Goal: Task Accomplishment & Management: Complete application form

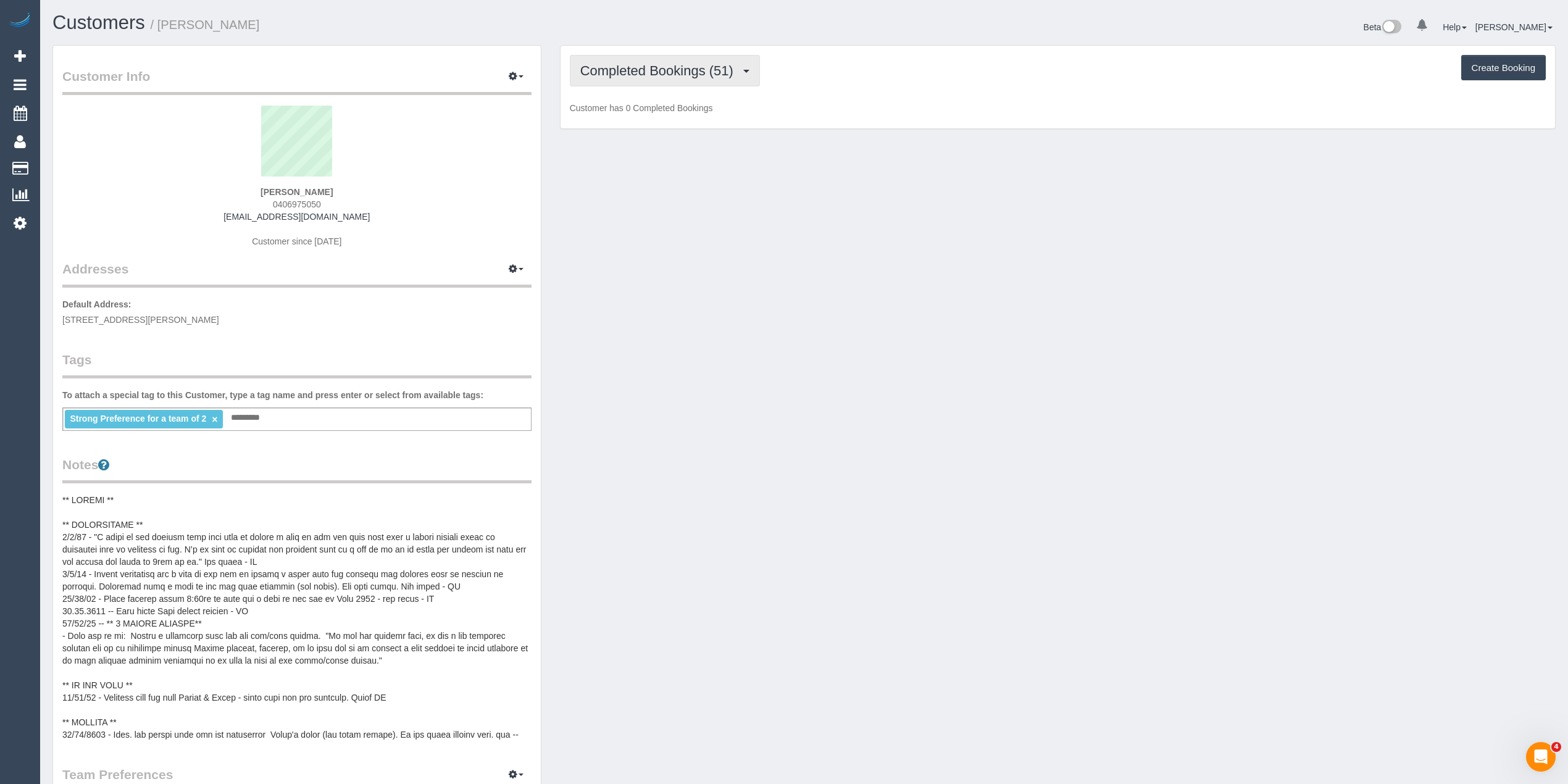
click at [597, 67] on span "Completed Bookings (51)" at bounding box center [660, 71] width 160 height 16
click at [628, 112] on link "Upcoming Bookings (12)" at bounding box center [637, 115] width 133 height 16
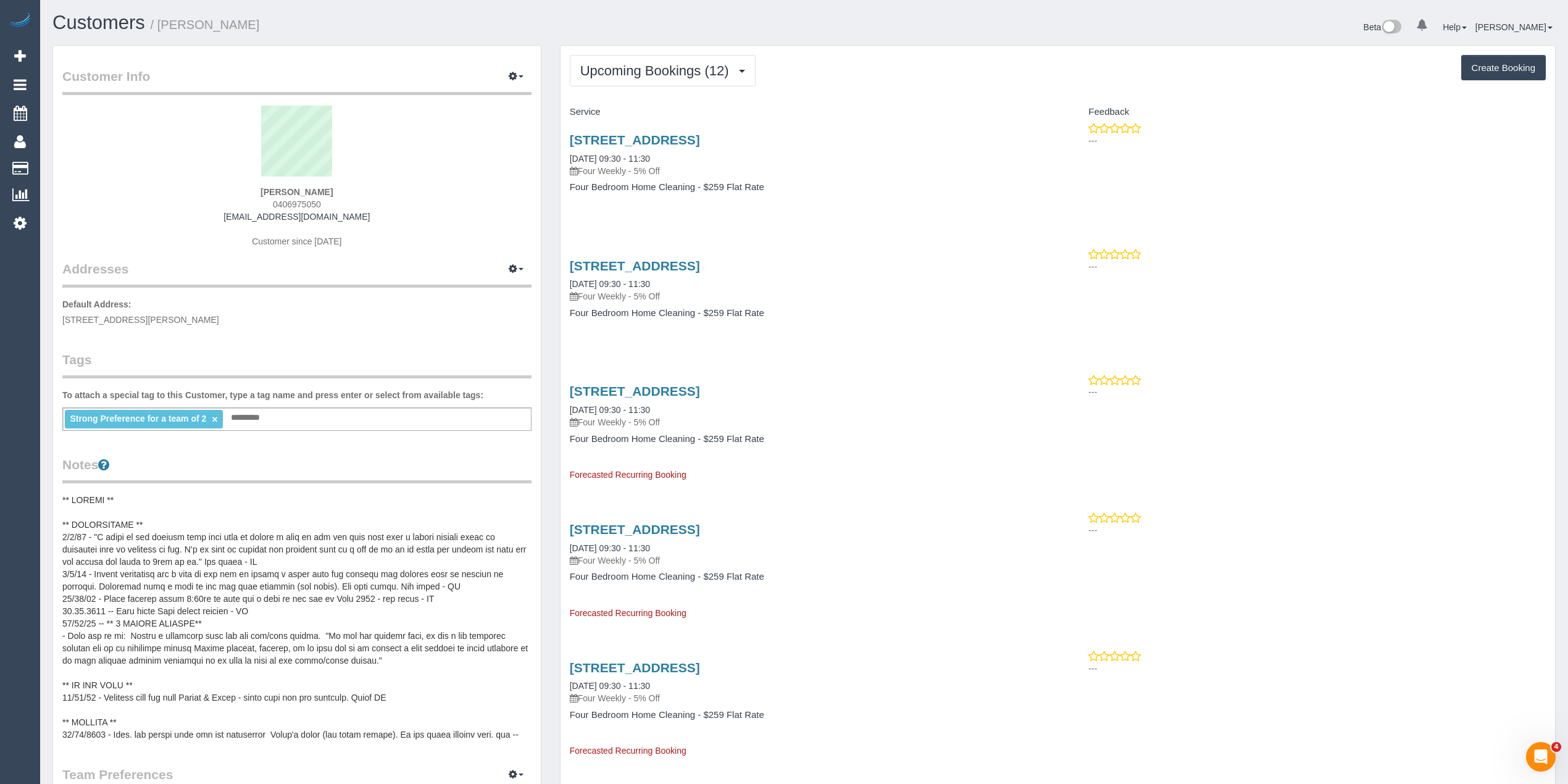
drag, startPoint x: 356, startPoint y: 212, endPoint x: 245, endPoint y: 215, distance: 111.0
click at [245, 215] on div "Amira Dkeidek 0406975050 amiradkeidek@gmail.com Customer since 2017" at bounding box center [297, 182] width 469 height 154
copy link "amiradkeidek@gmail.com"
click at [586, 56] on button "Upcoming Bookings (12)" at bounding box center [662, 71] width 186 height 32
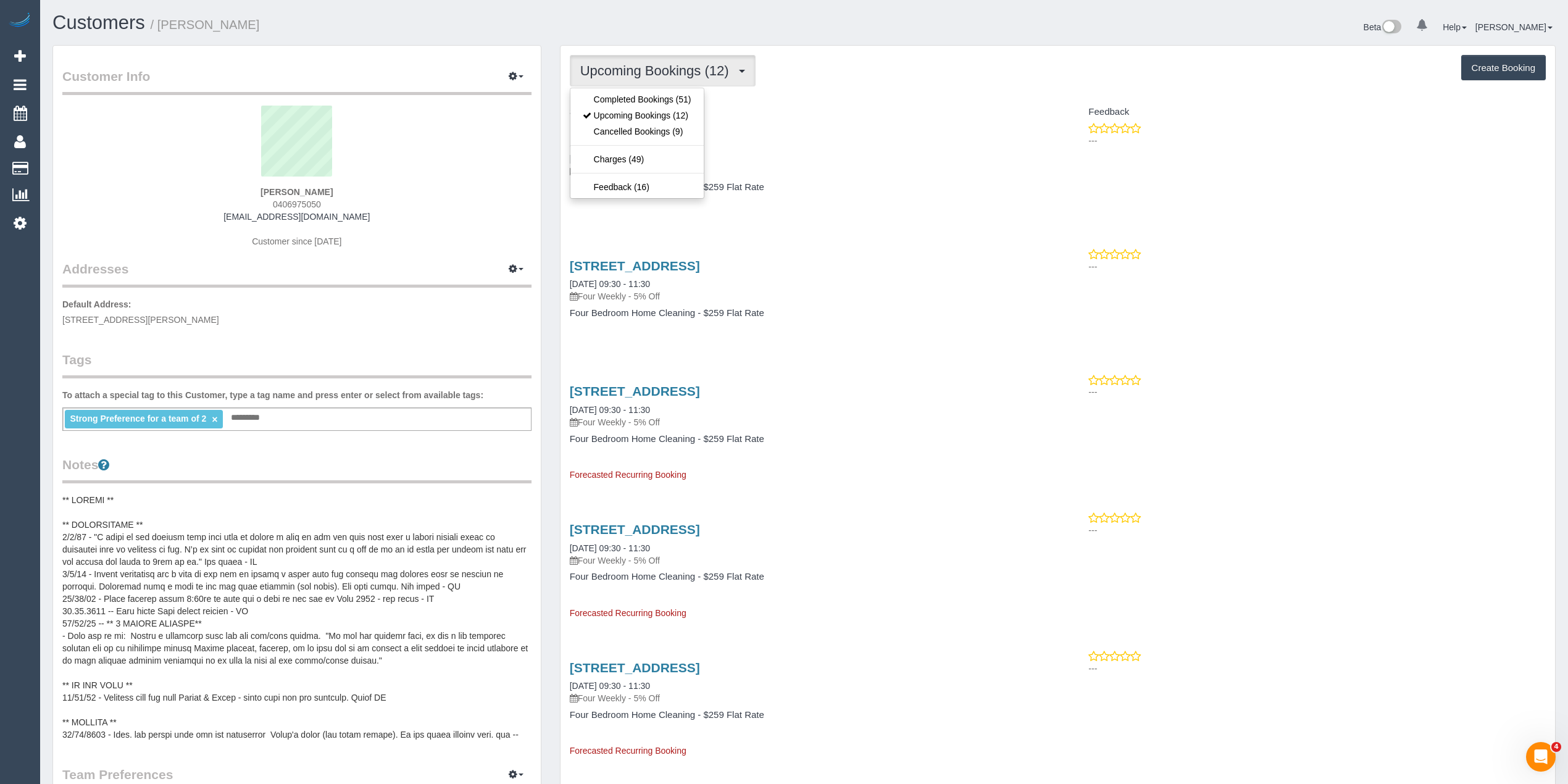
click at [700, 139] on link "211 Separation Street, Northcote, VIC 3070" at bounding box center [634, 139] width 130 height 14
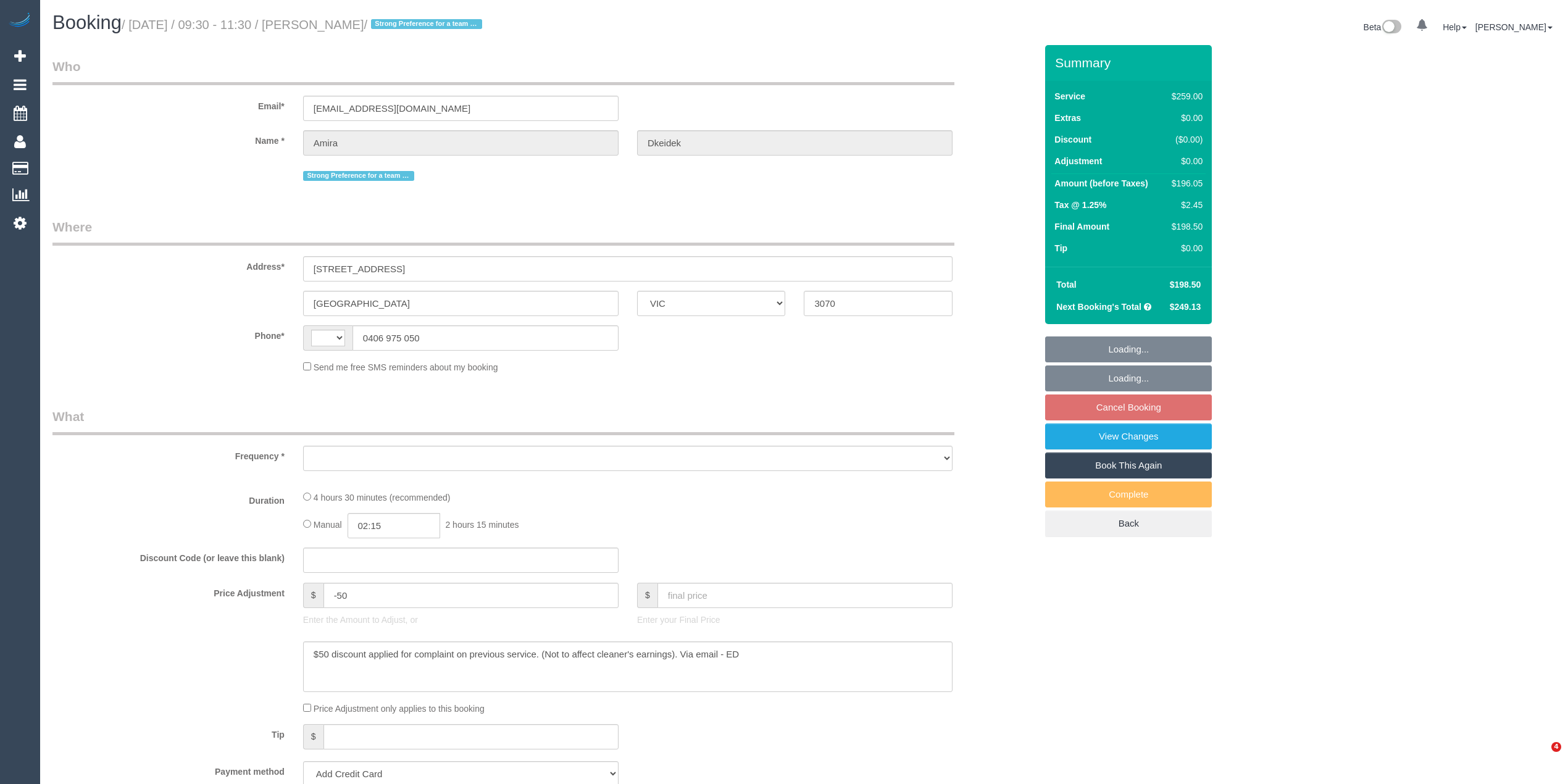
select select "VIC"
select select "object:326"
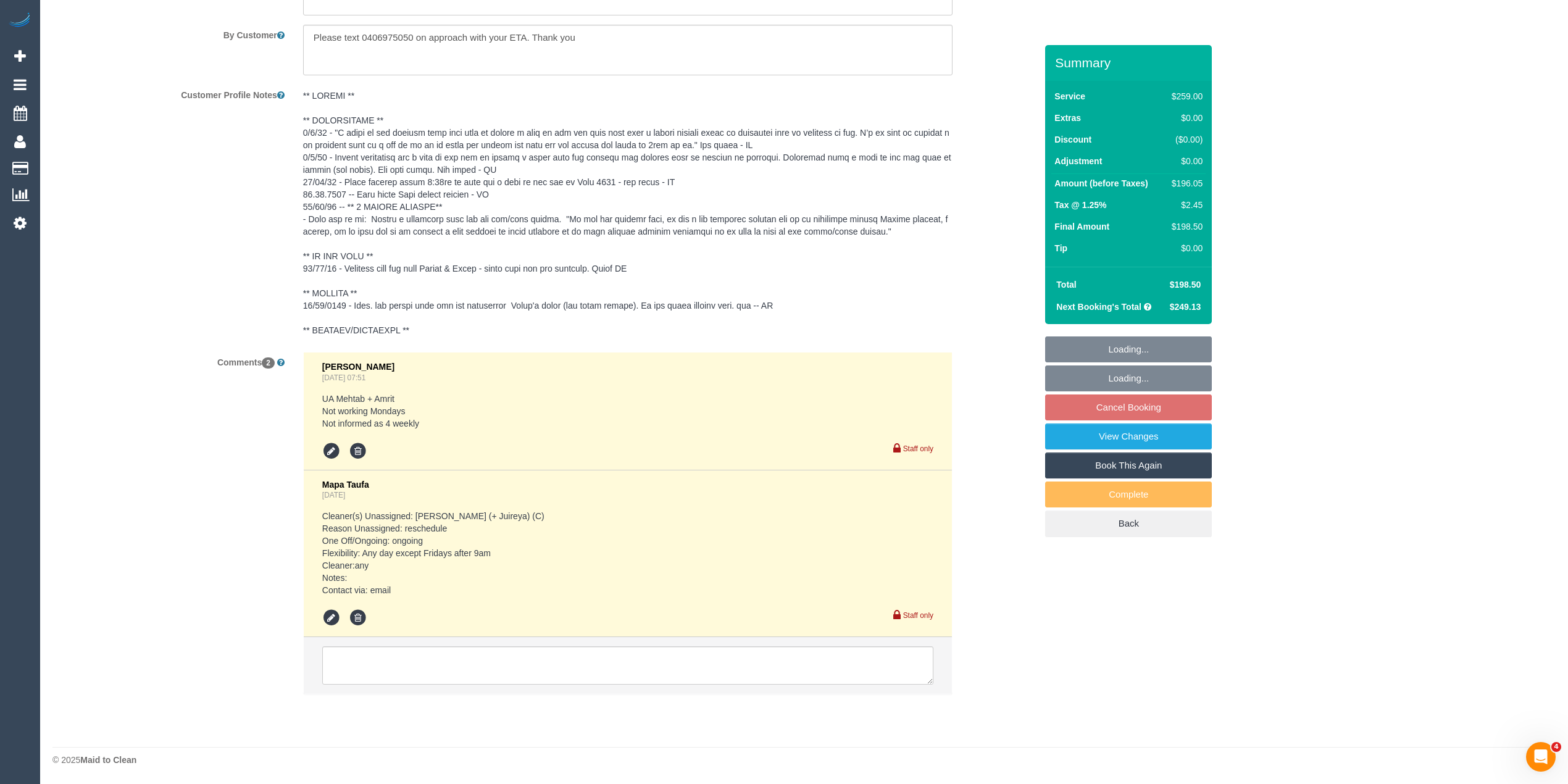
select select "string:AU"
select select "number:28"
select select "number:14"
select select "number:18"
select select "number:23"
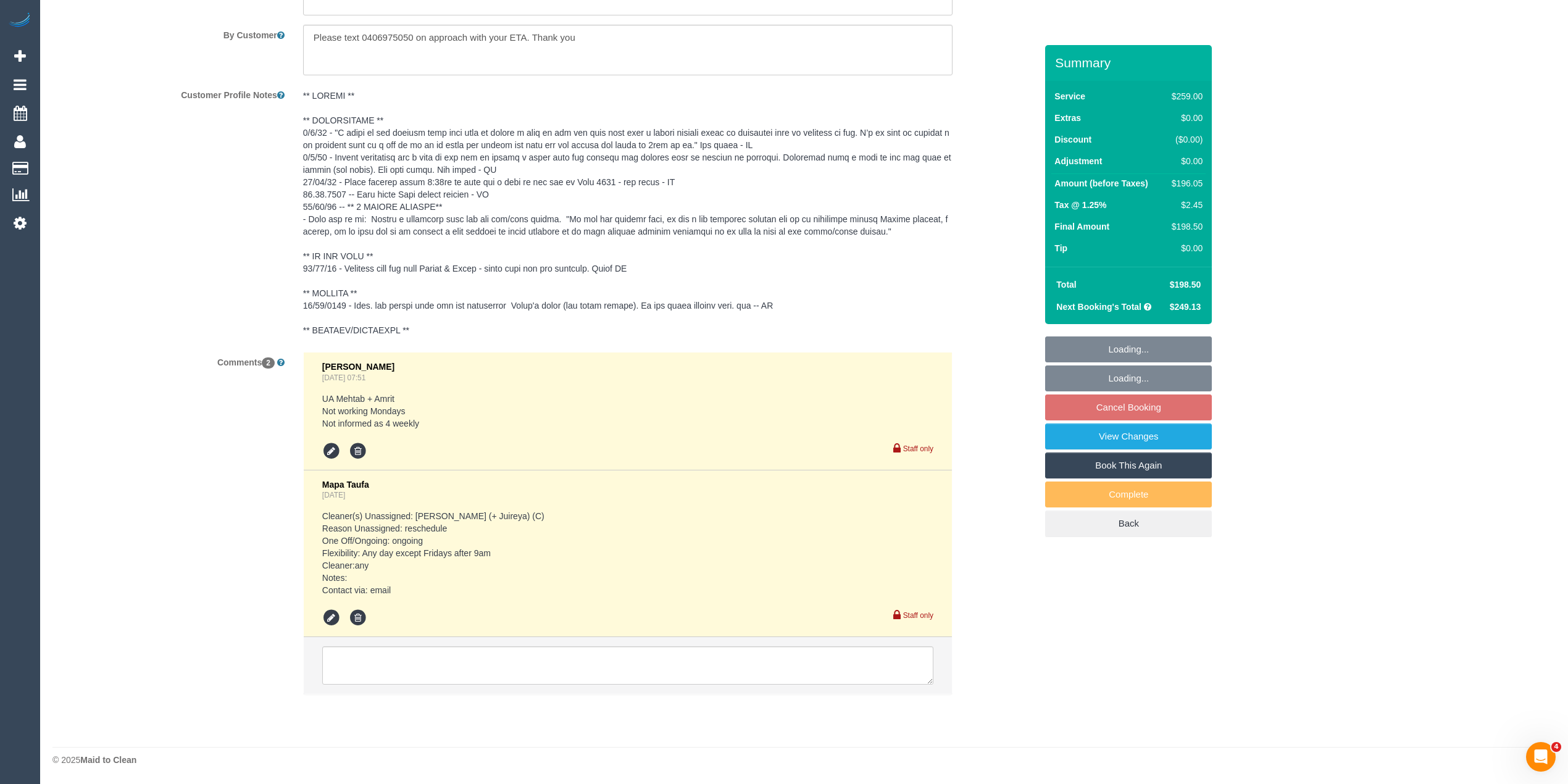
select select "number:13"
select select "object:822"
select select "string:stripe-pm_1JsQaj2GScqysDRVT6pX7zL7"
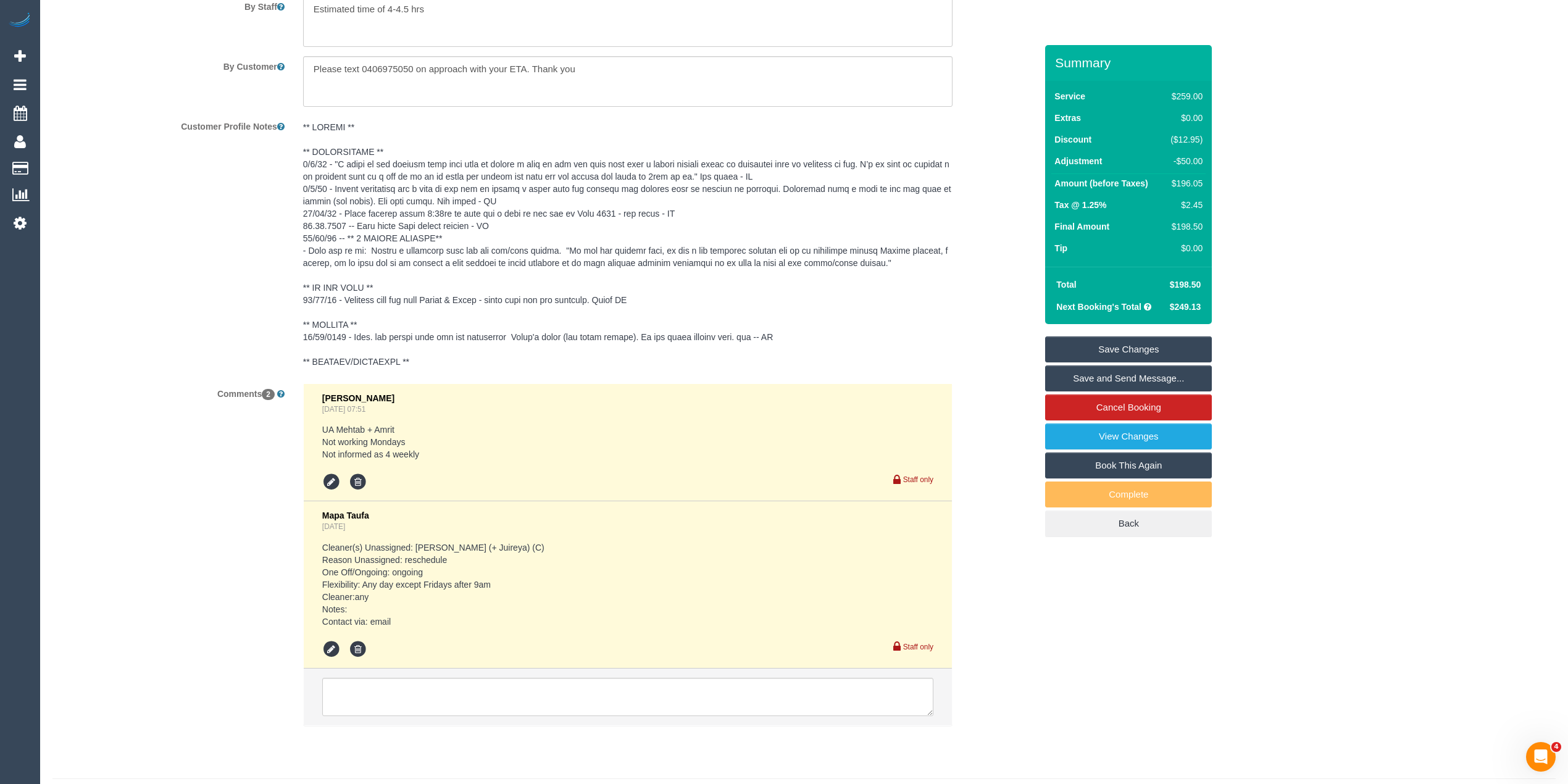
scroll to position [2183, 0]
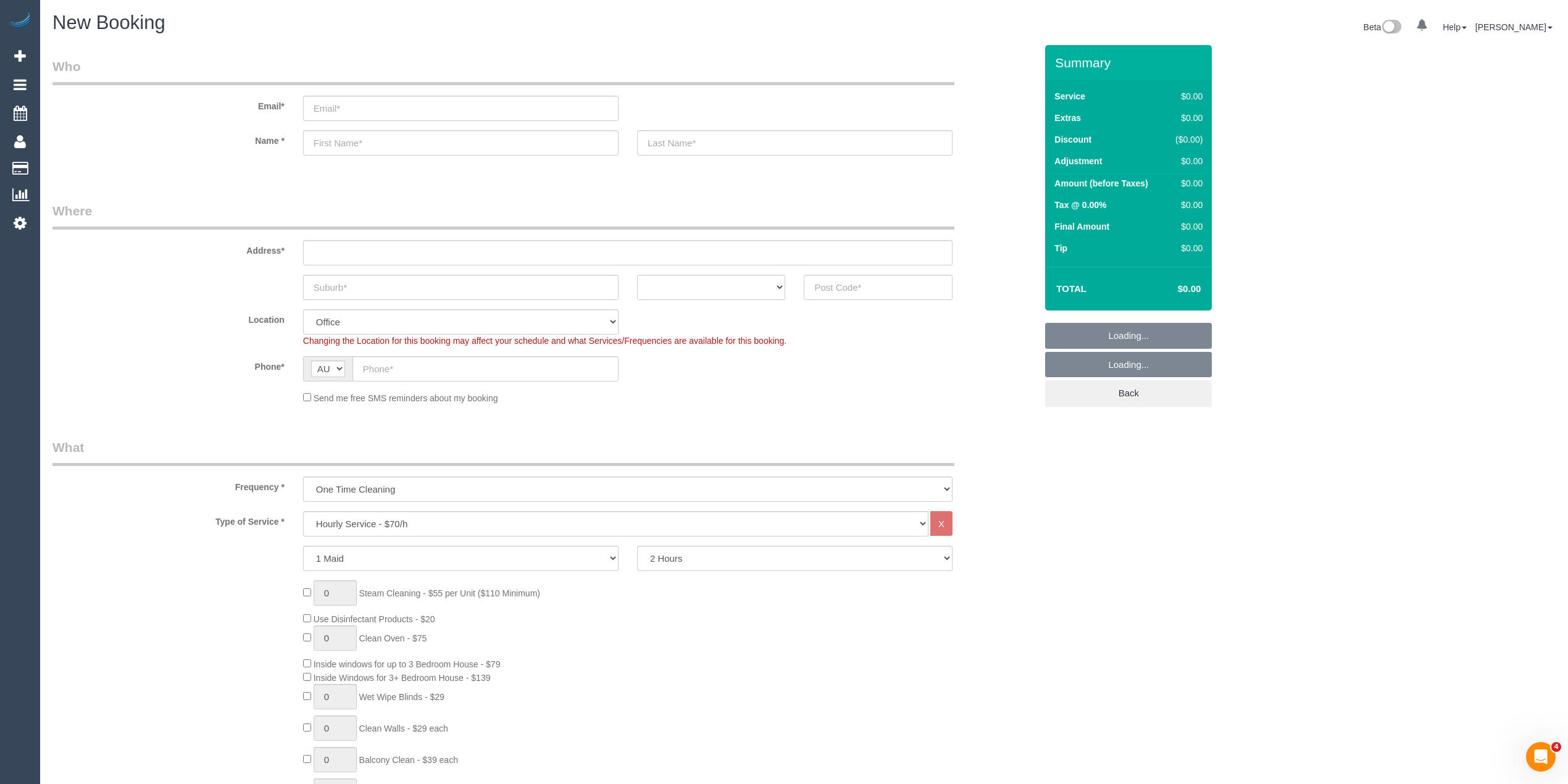
select select "object:813"
click at [351, 250] on input "text" at bounding box center [628, 253] width 649 height 26
type input "-"
click at [404, 514] on select "Hourly Service - $70/h Hourly Service - $65/h Hourly Service - $60/h Hourly Ser…" at bounding box center [615, 524] width 625 height 26
select select "212"
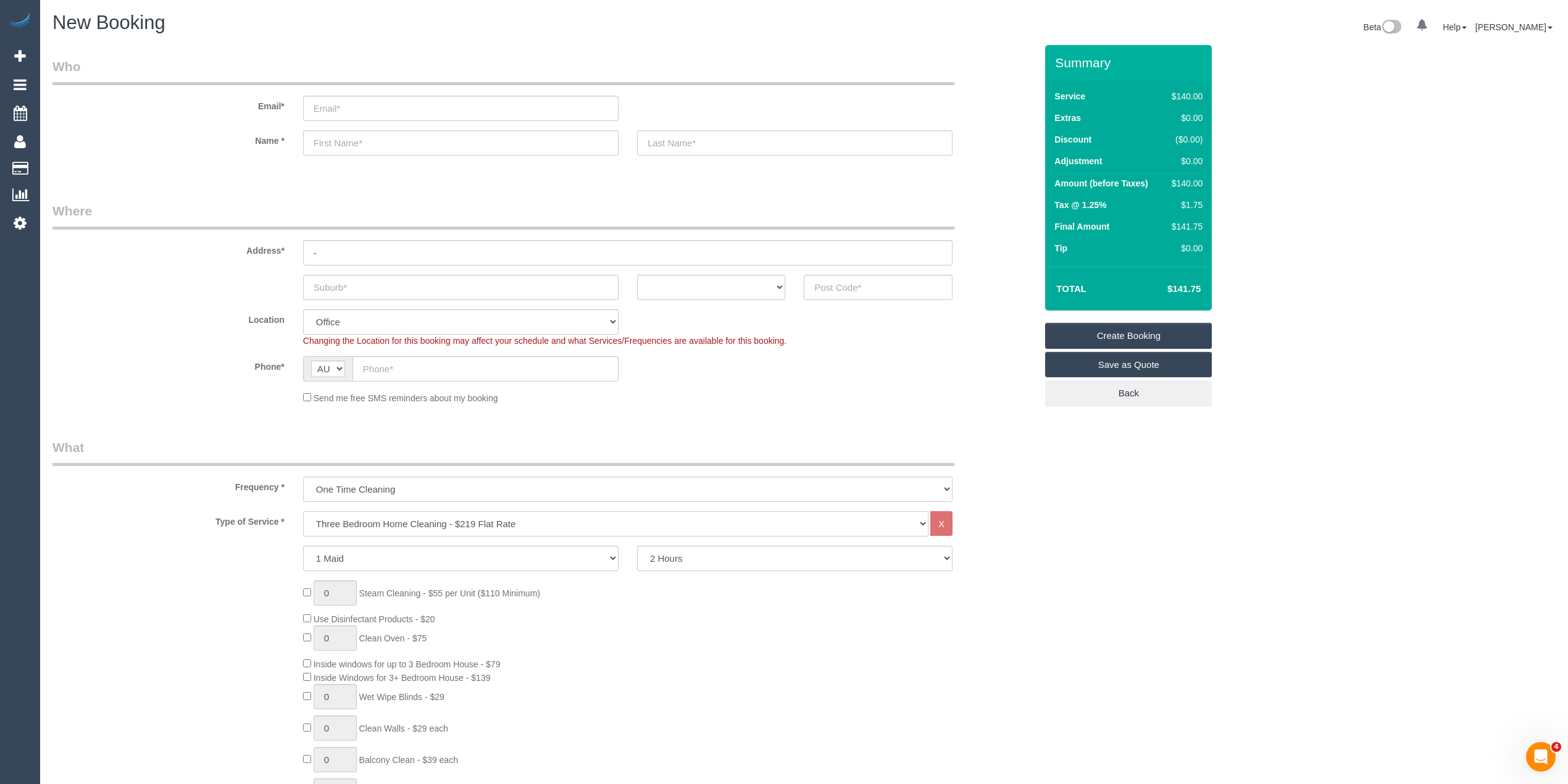
click at [303, 511] on select "Hourly Service - $70/h Hourly Service - $65/h Hourly Service - $60/h Hourly Ser…" at bounding box center [615, 524] width 625 height 26
click at [183, 572] on div "0 Steam Cleaning - $55 per Unit ($110 Minimum) Use Disinfectant Products - $30 …" at bounding box center [544, 761] width 1002 height 433
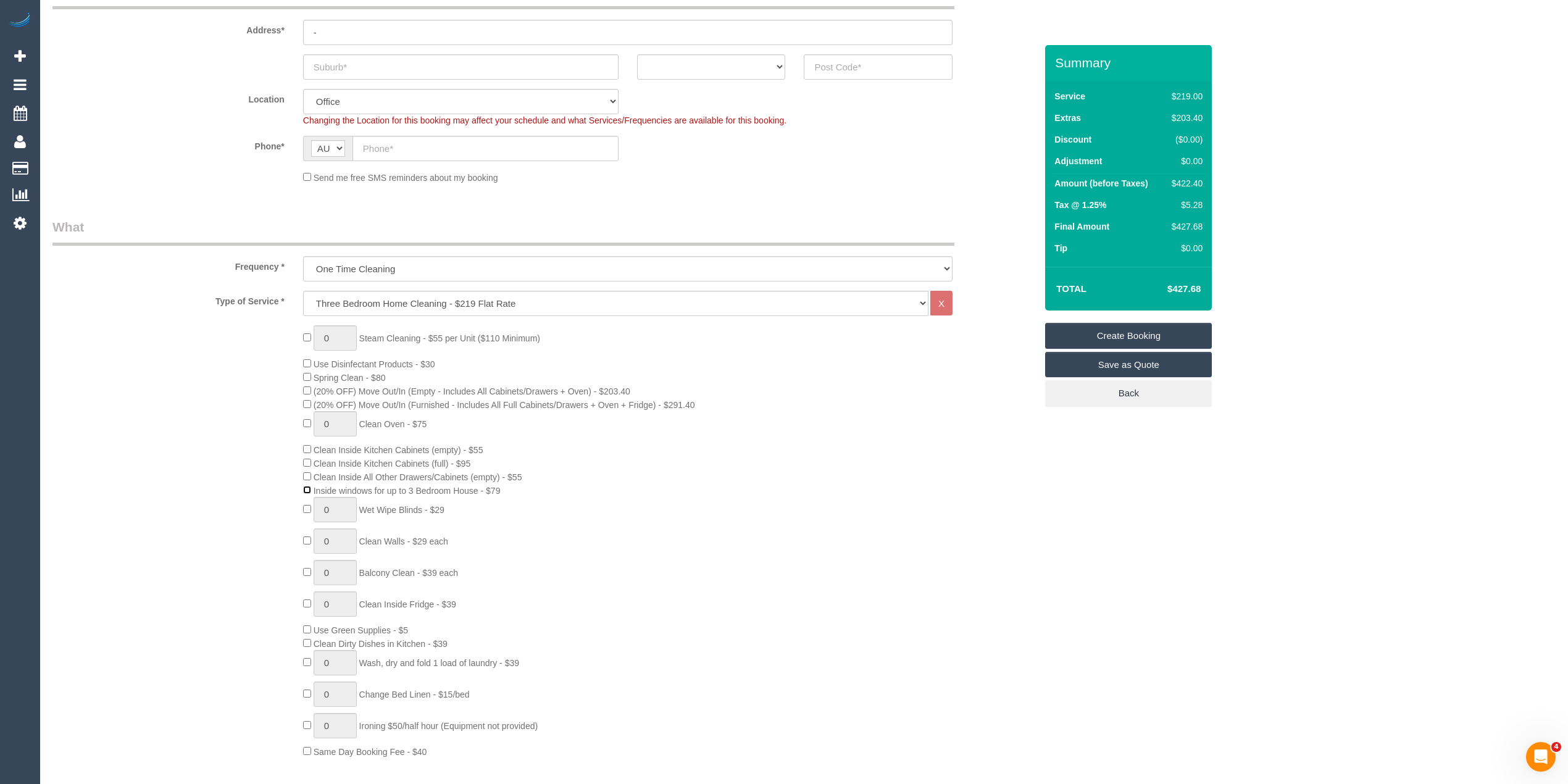
scroll to position [274, 0]
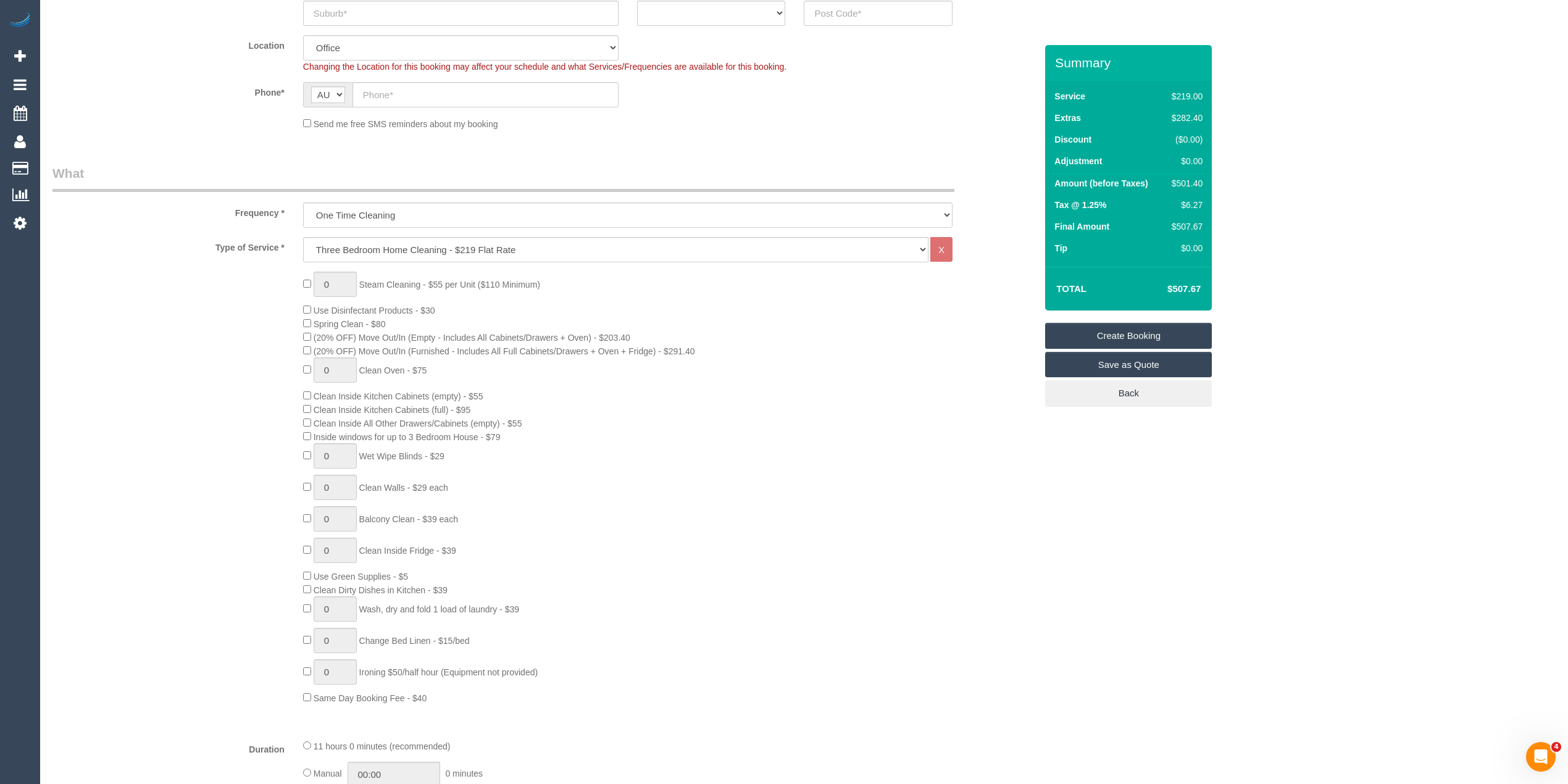
click at [235, 409] on div "0 Steam Cleaning - $55 per Unit ($110 Minimum) Use Disinfectant Products - $30 …" at bounding box center [544, 488] width 1002 height 433
click at [236, 403] on div "0 Steam Cleaning - $55 per Unit ($110 Minimum) Use Disinfectant Products - $30 …" at bounding box center [544, 488] width 1002 height 433
drag, startPoint x: 332, startPoint y: 280, endPoint x: 314, endPoint y: 281, distance: 18.0
click at [314, 281] on input "1" at bounding box center [335, 284] width 43 height 26
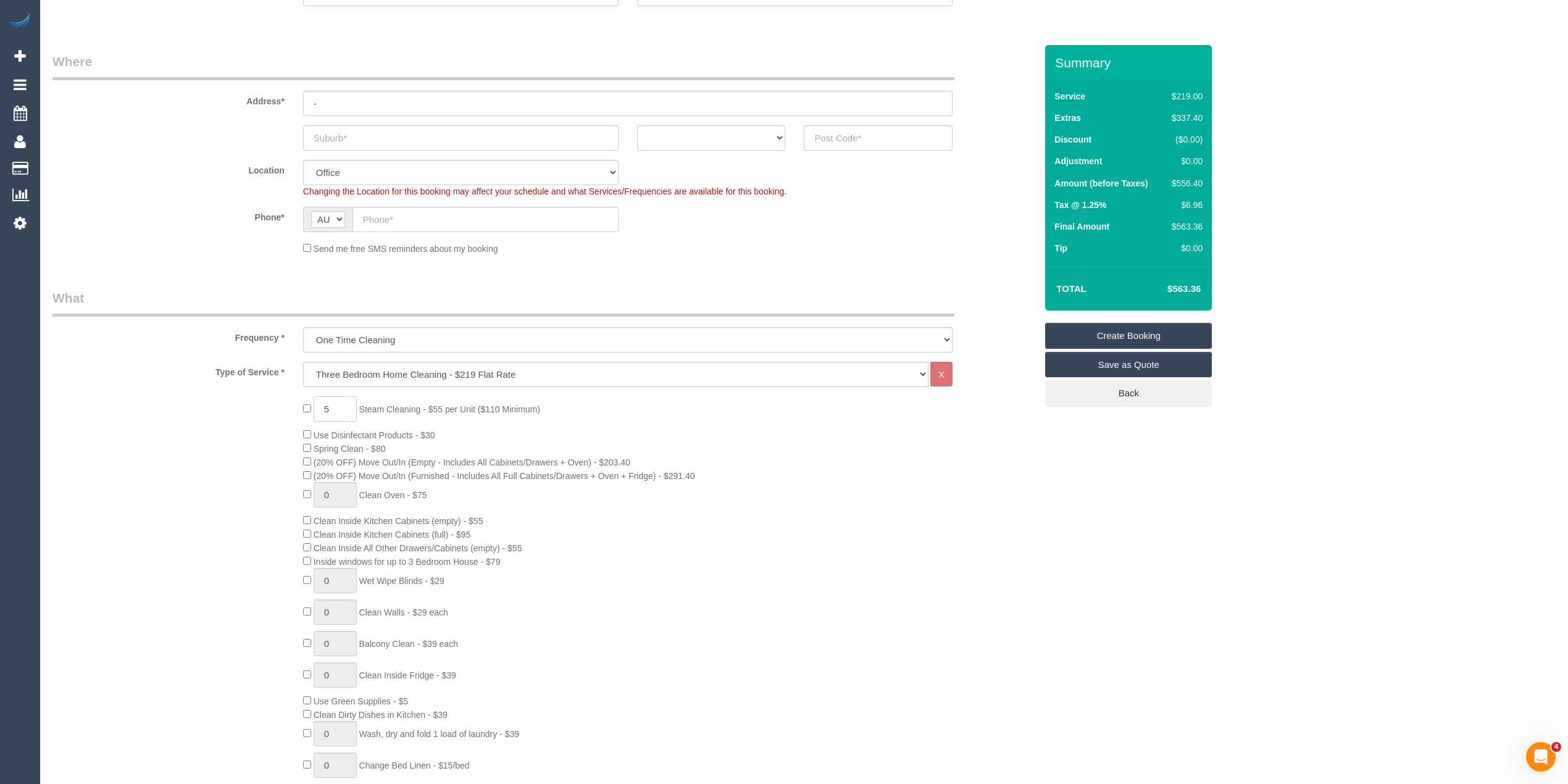
scroll to position [0, 0]
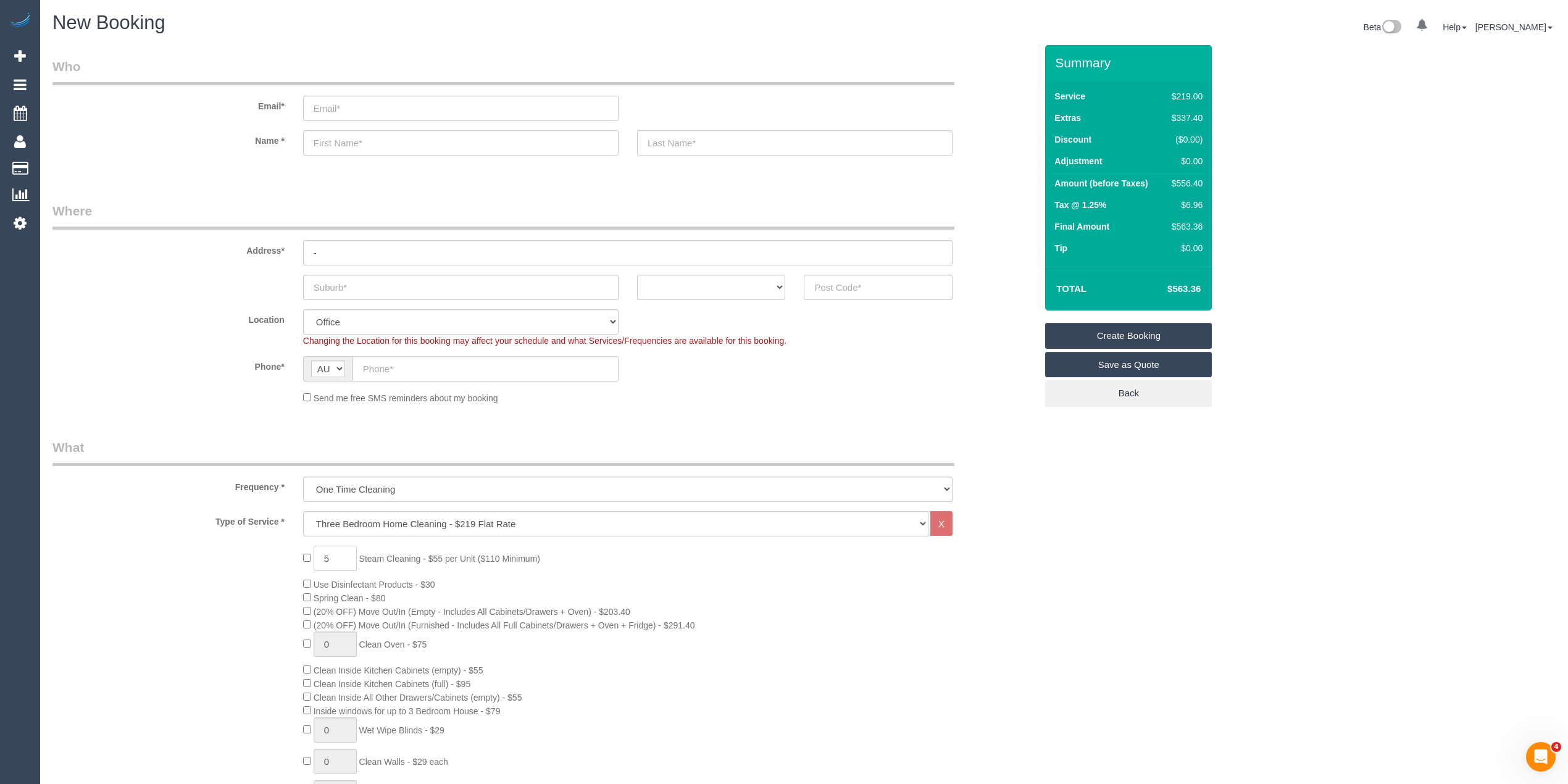
type input "5"
click at [424, 369] on input "text" at bounding box center [486, 369] width 266 height 26
paste input "61 423 078 302"
drag, startPoint x: 378, startPoint y: 369, endPoint x: 339, endPoint y: 366, distance: 39.1
click at [339, 366] on div "AF AL DZ AD AO AI AQ AG AR AM AW AU AT AZ BS BH BD BB BY BE BZ BJ BM BT BO BA B…" at bounding box center [460, 369] width 315 height 26
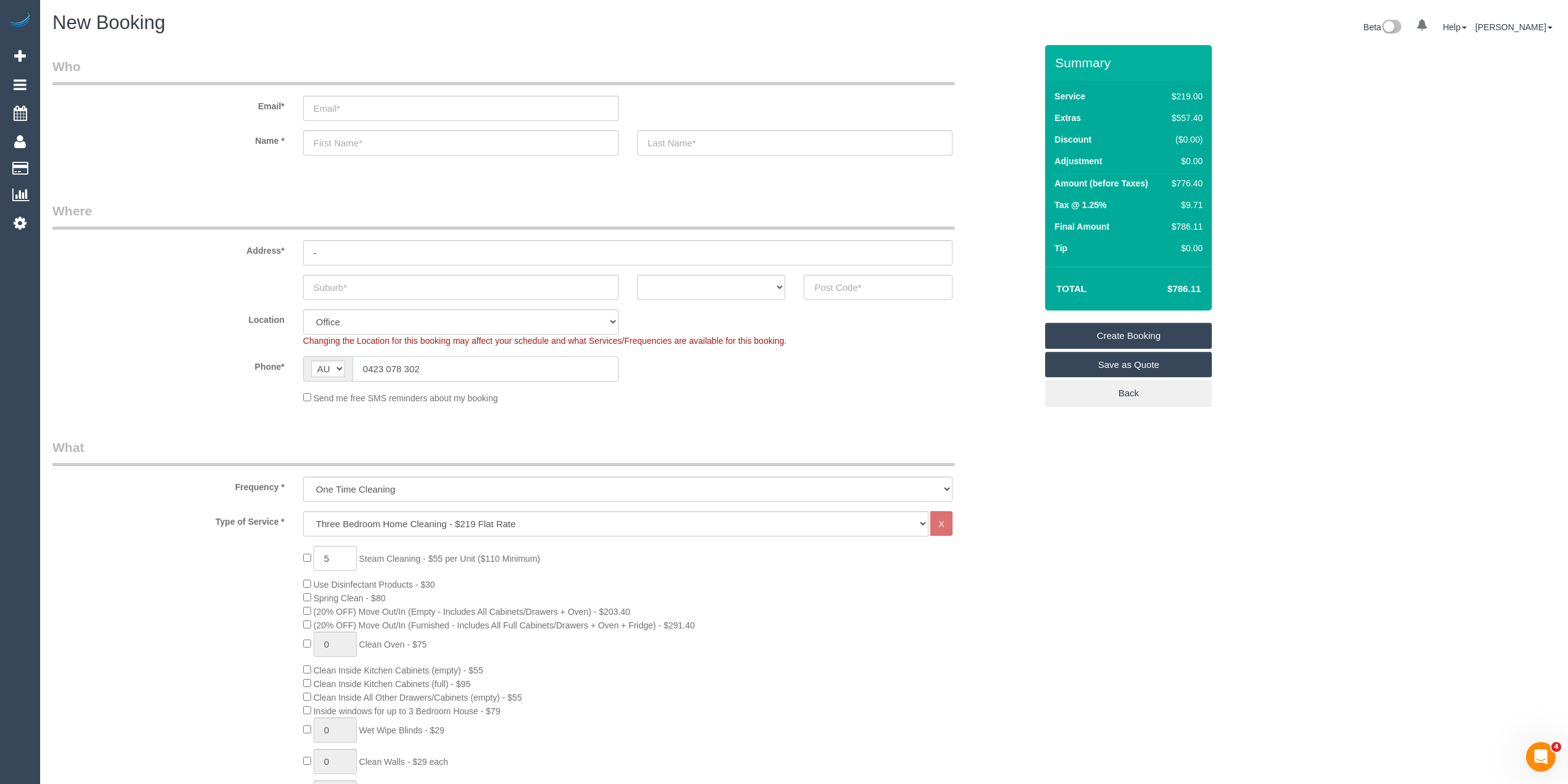
type input "0423 078 302"
click at [351, 108] on input "email" at bounding box center [460, 108] width 315 height 26
type input "miagi9243@yahoo.com"
type input "Mia"
click at [358, 285] on input "text" at bounding box center [460, 287] width 315 height 26
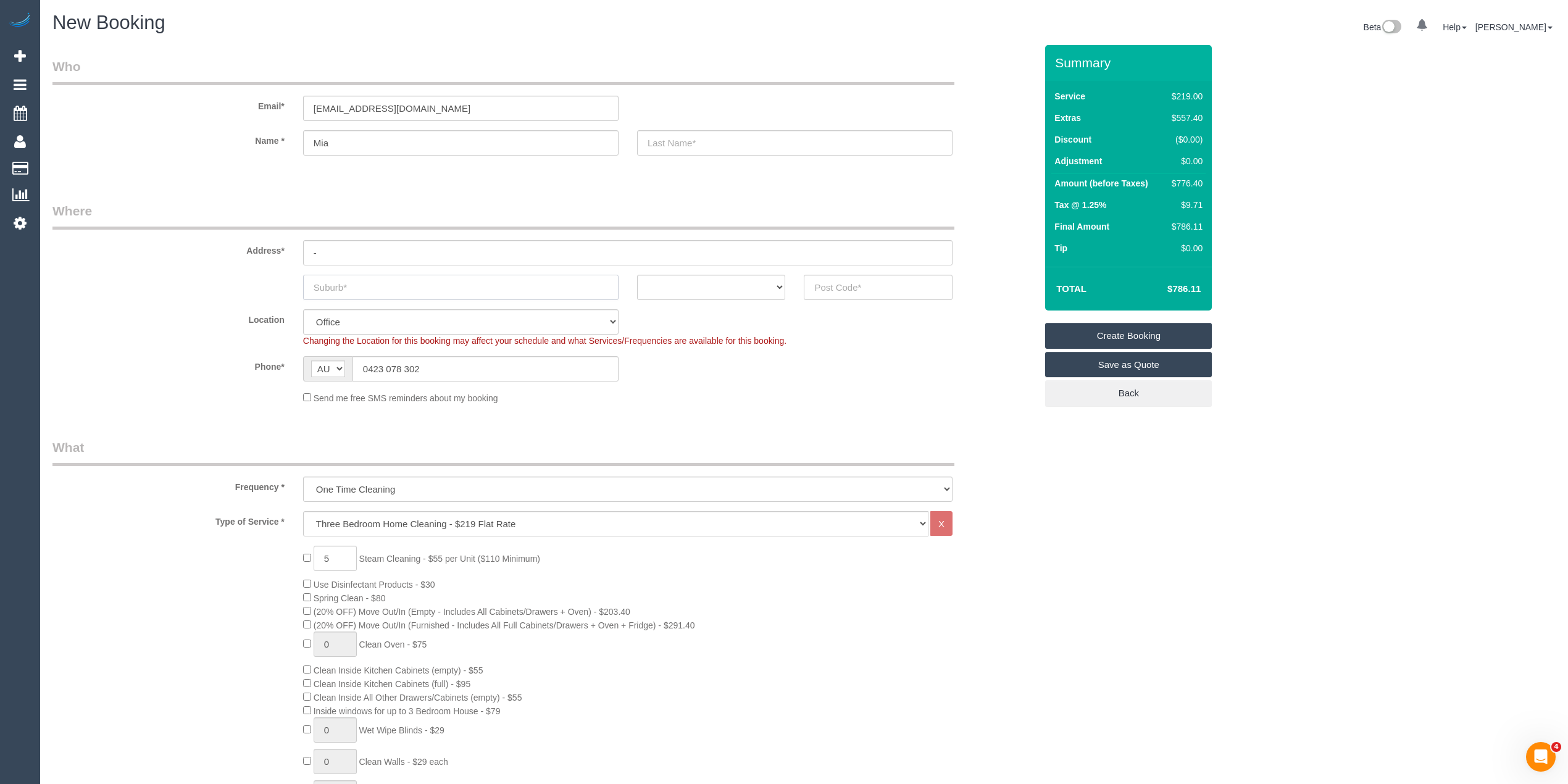
click at [337, 278] on input "text" at bounding box center [460, 287] width 315 height 26
paste input "Epping"
type input "Epping"
click at [679, 283] on select "ACT NSW NT QLD SA TAS VIC WA" at bounding box center [712, 287] width 149 height 26
select select "VIC"
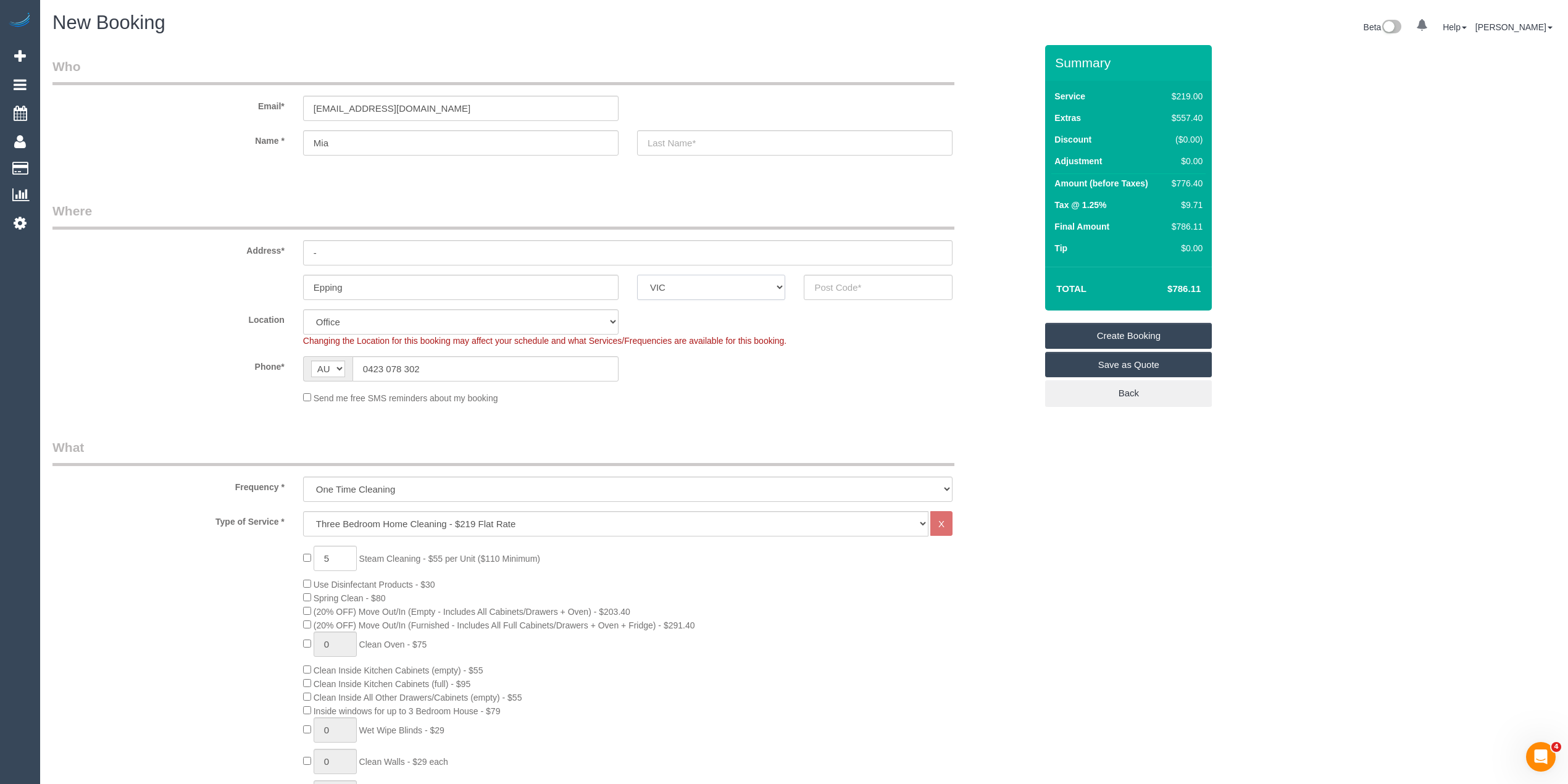
click at [637, 275] on select "ACT NSW NT QLD SA TAS VIC WA" at bounding box center [712, 287] width 149 height 26
click at [916, 281] on input "text" at bounding box center [878, 287] width 149 height 26
click at [886, 294] on input "text" at bounding box center [878, 287] width 149 height 26
click at [880, 293] on input "text" at bounding box center [878, 287] width 149 height 26
type input "3076"
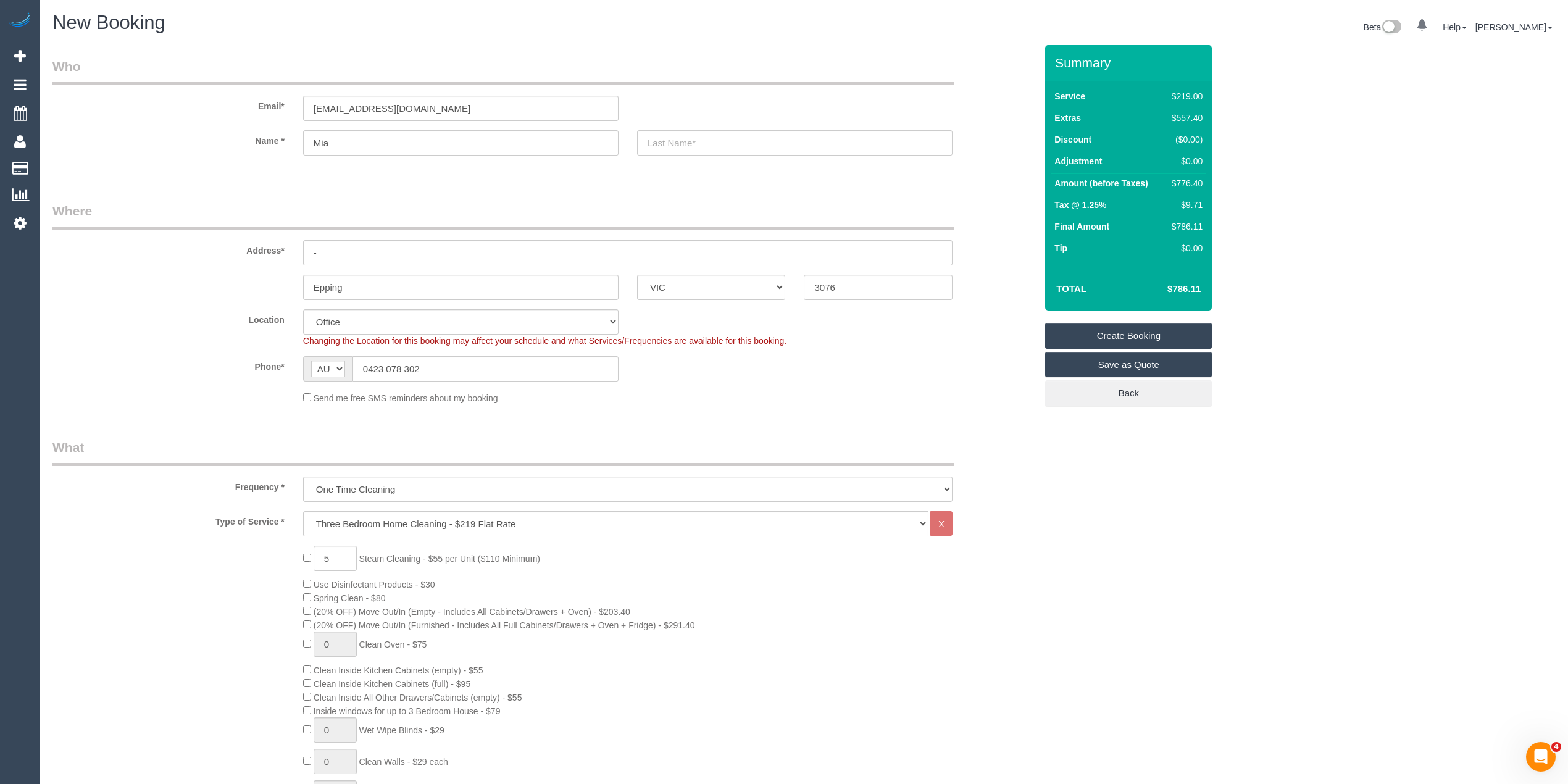
select select "51"
click at [699, 139] on input "text" at bounding box center [795, 143] width 315 height 26
type input "-"
select select "object:2513"
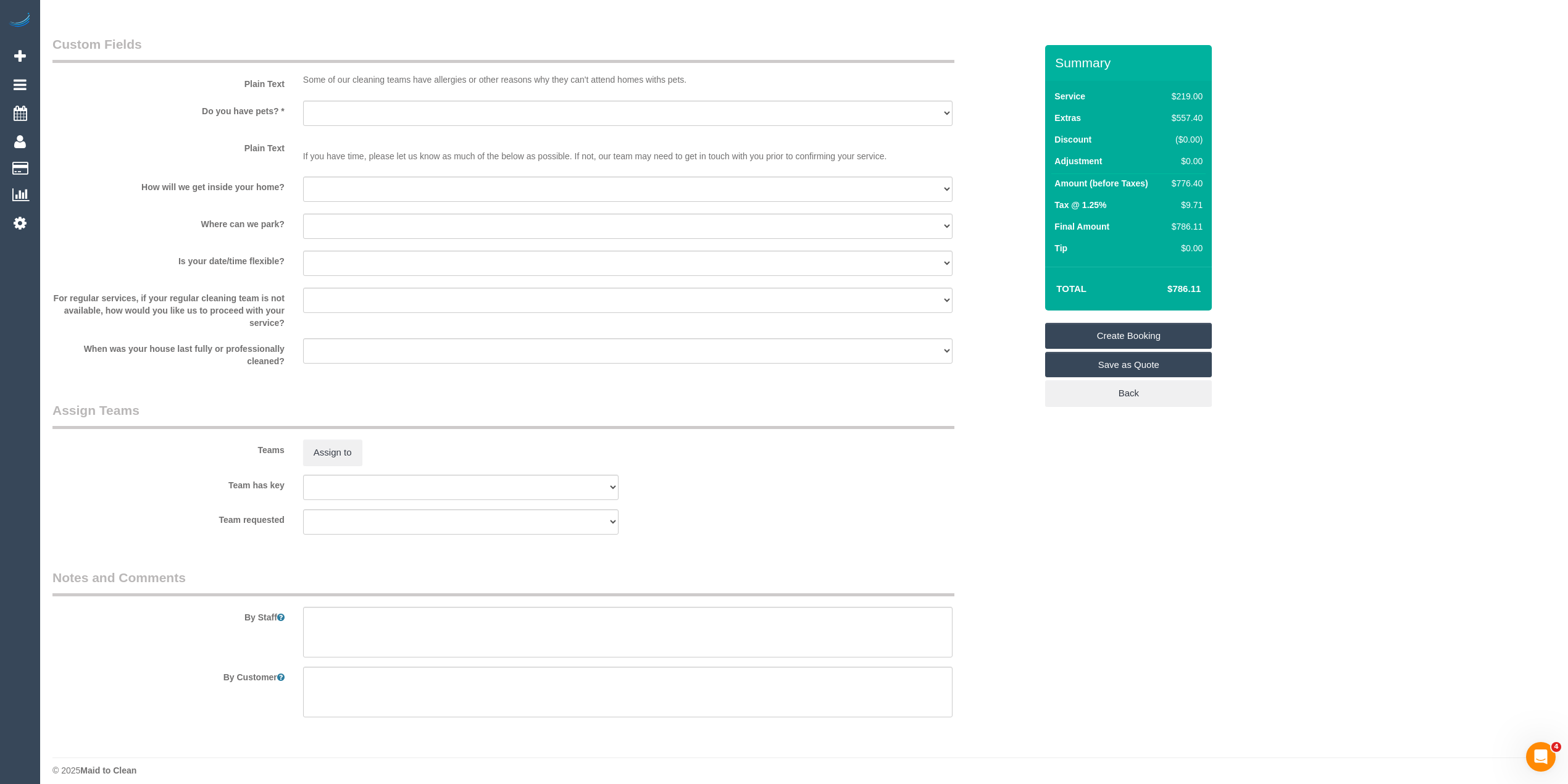
scroll to position [1517, 0]
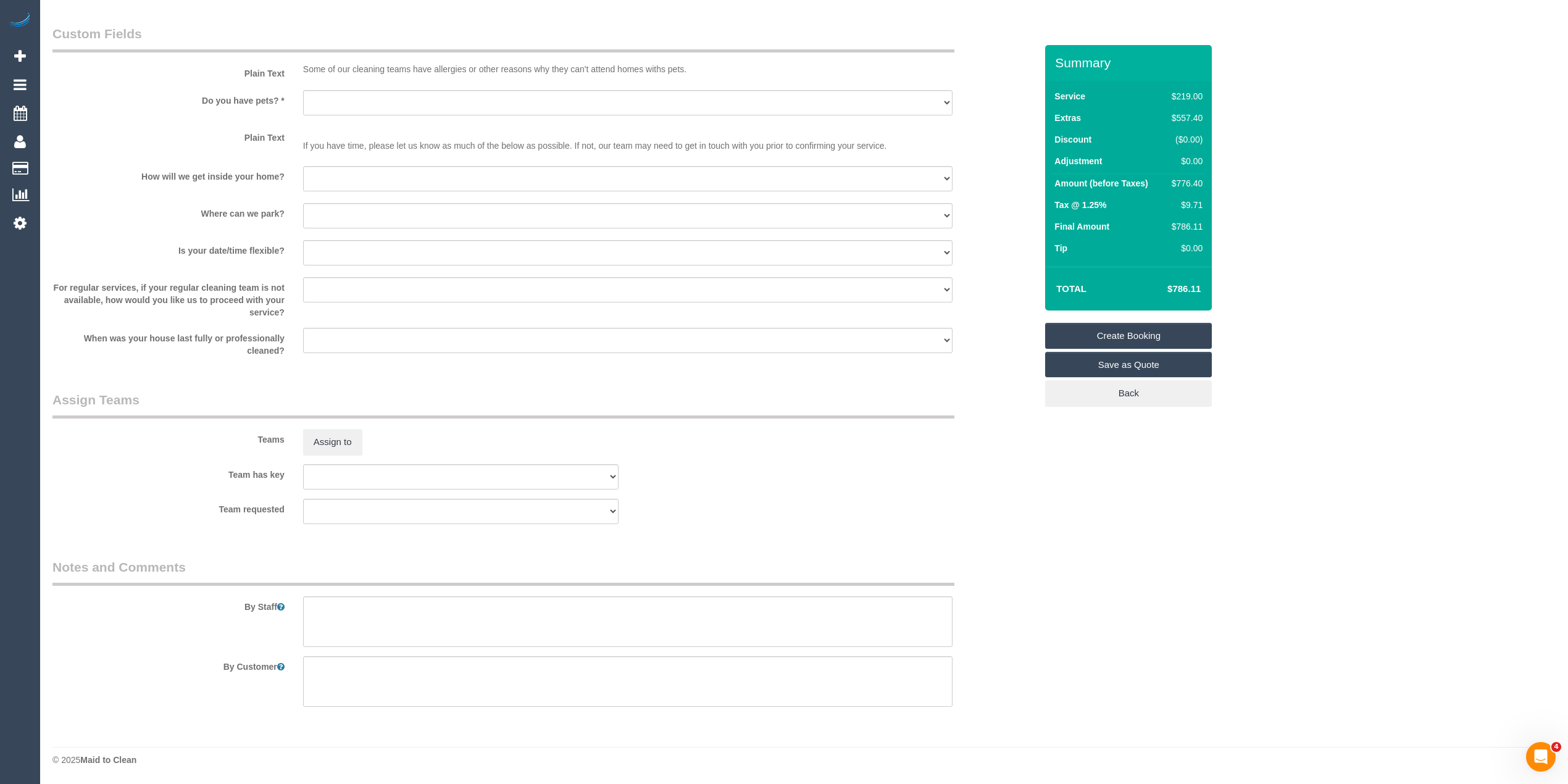
type input "-"
click at [470, 623] on textarea at bounding box center [628, 621] width 649 height 50
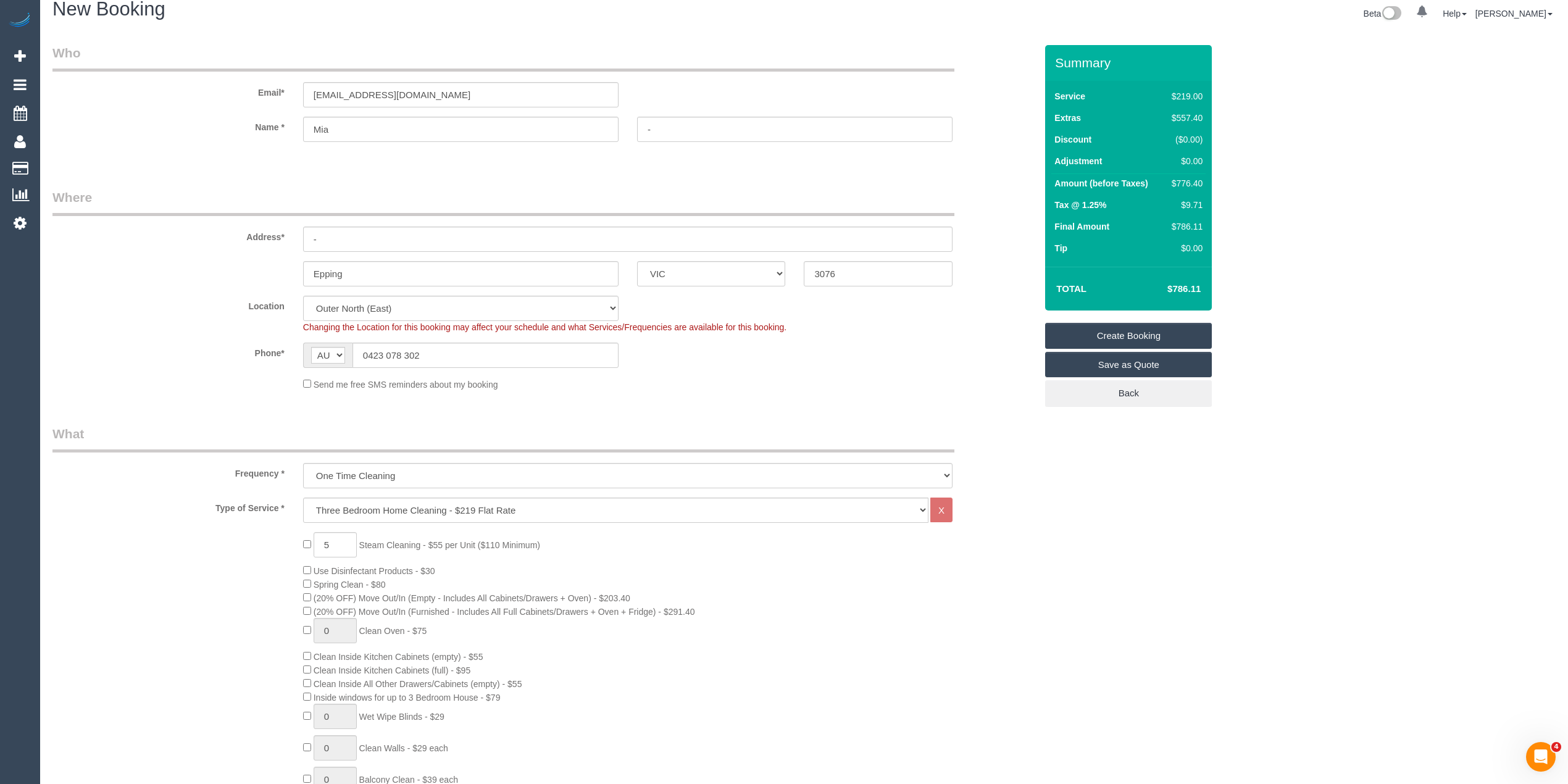
scroll to position [8, 0]
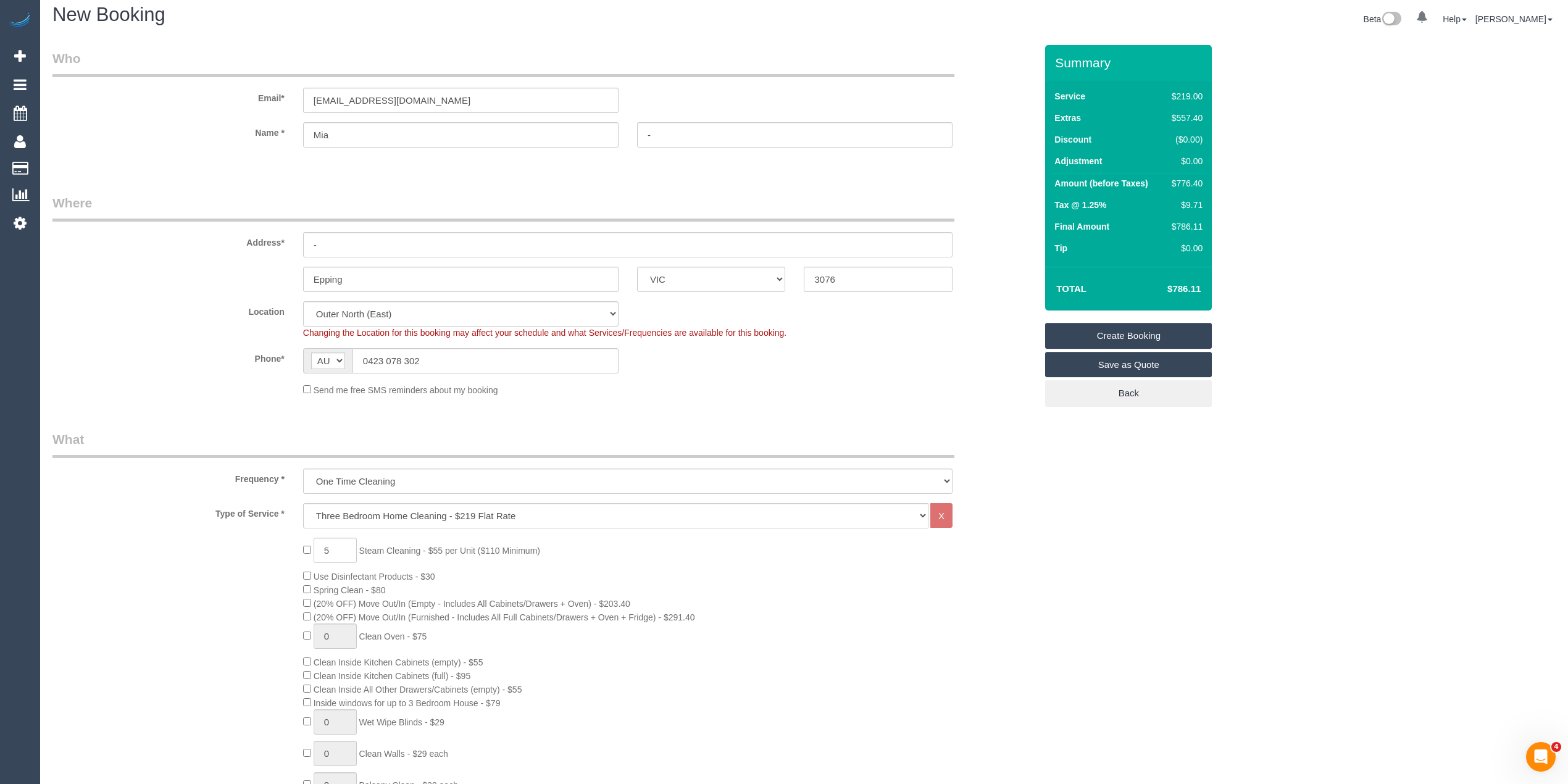
type textarea "Steam cleaning of 3 bedrooms, hallway and stairs"
click at [1161, 359] on link "Save as Quote" at bounding box center [1129, 365] width 167 height 26
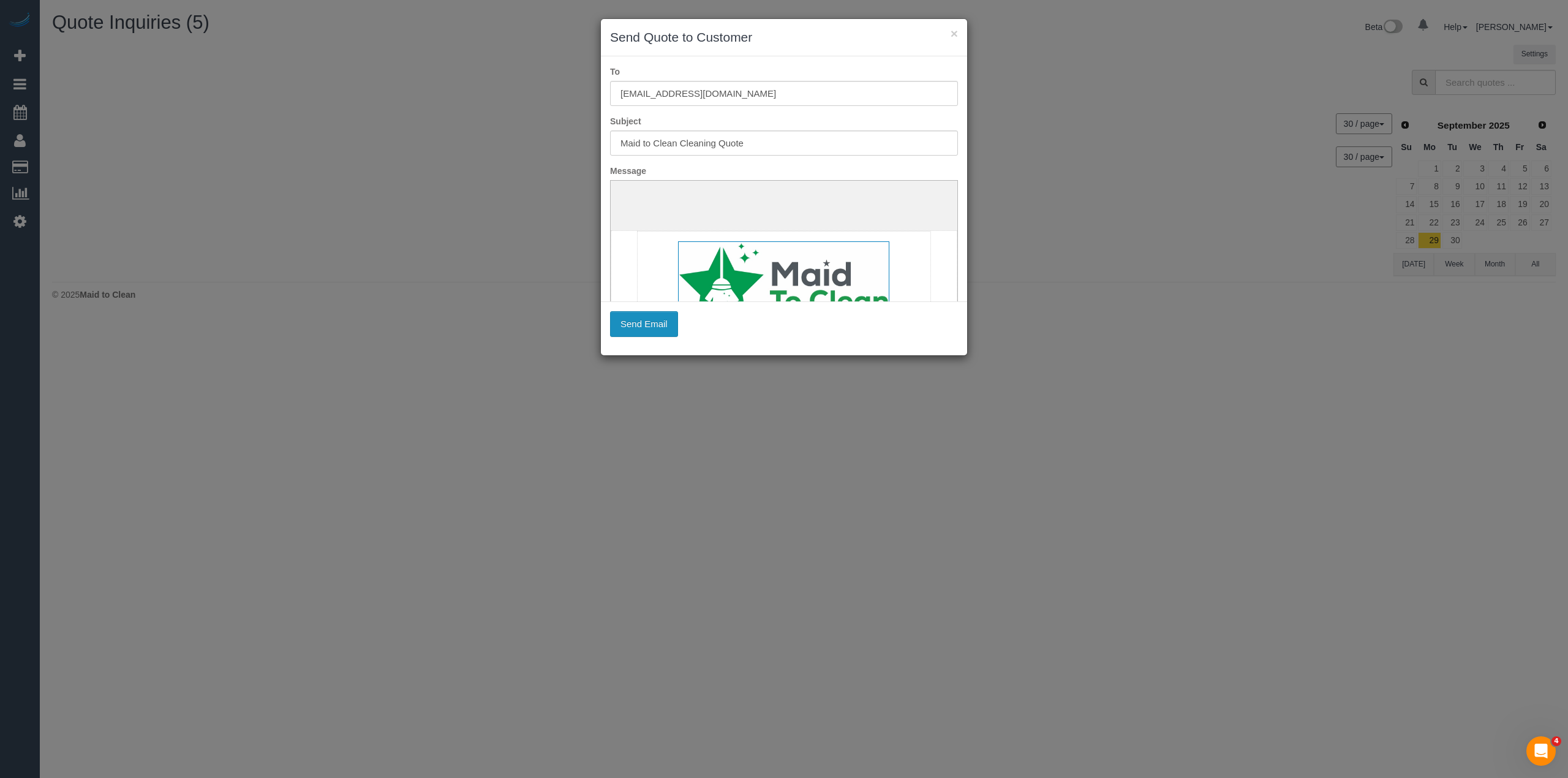
click at [652, 327] on button "Send Email" at bounding box center [643, 324] width 68 height 25
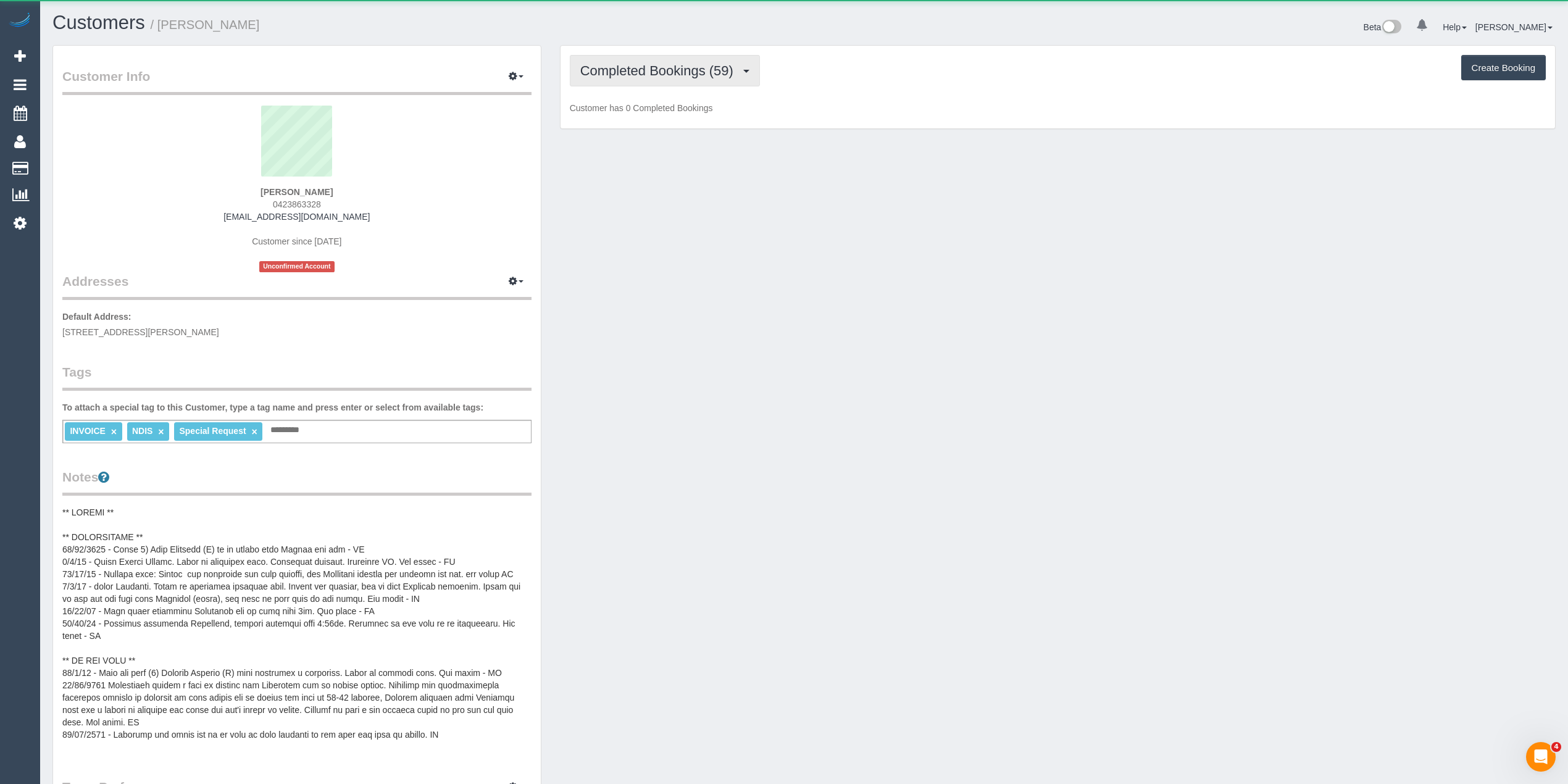
click at [609, 64] on span "Completed Bookings (59)" at bounding box center [660, 71] width 160 height 16
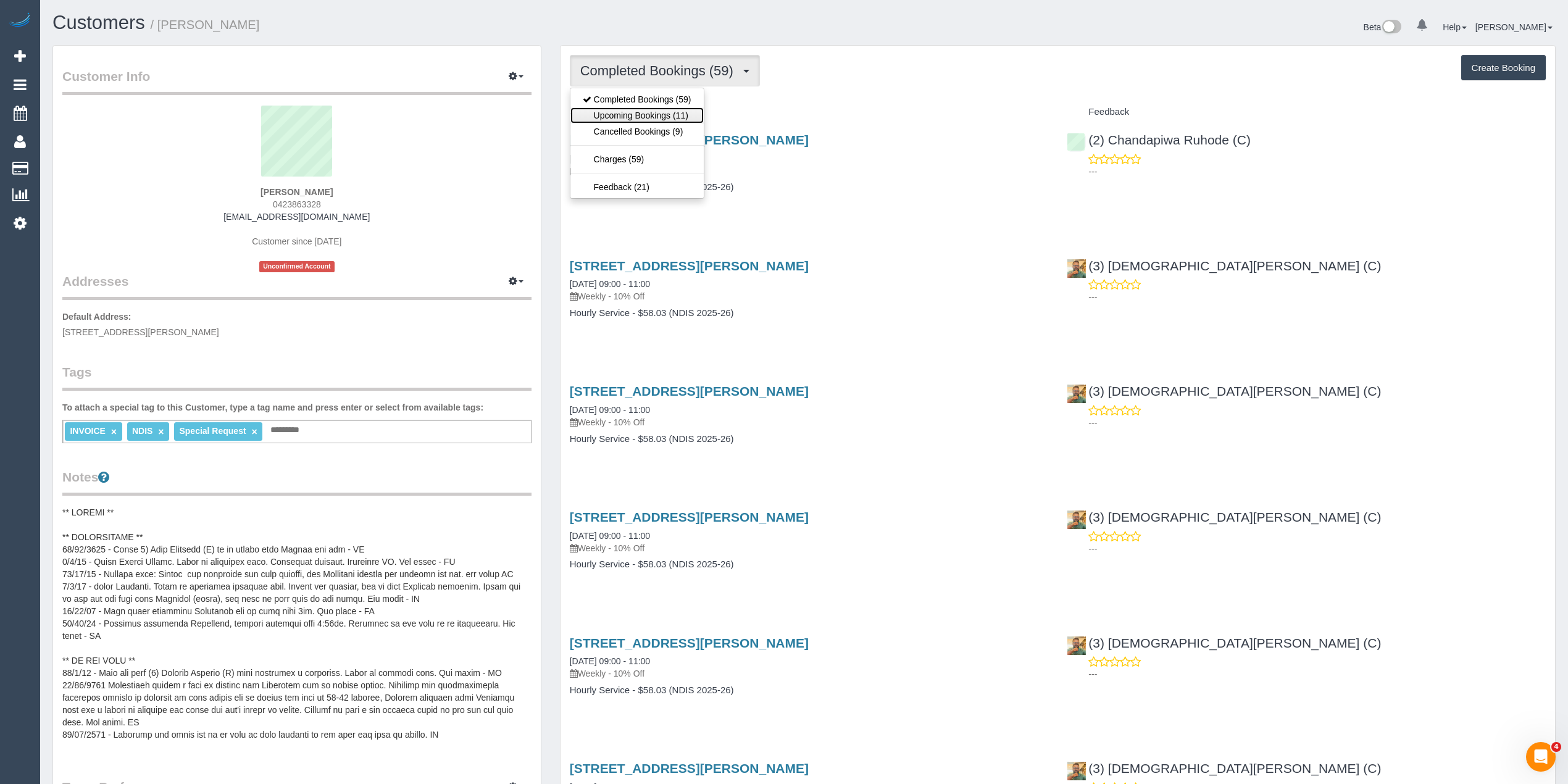
click at [641, 112] on link "Upcoming Bookings (11)" at bounding box center [637, 115] width 133 height 16
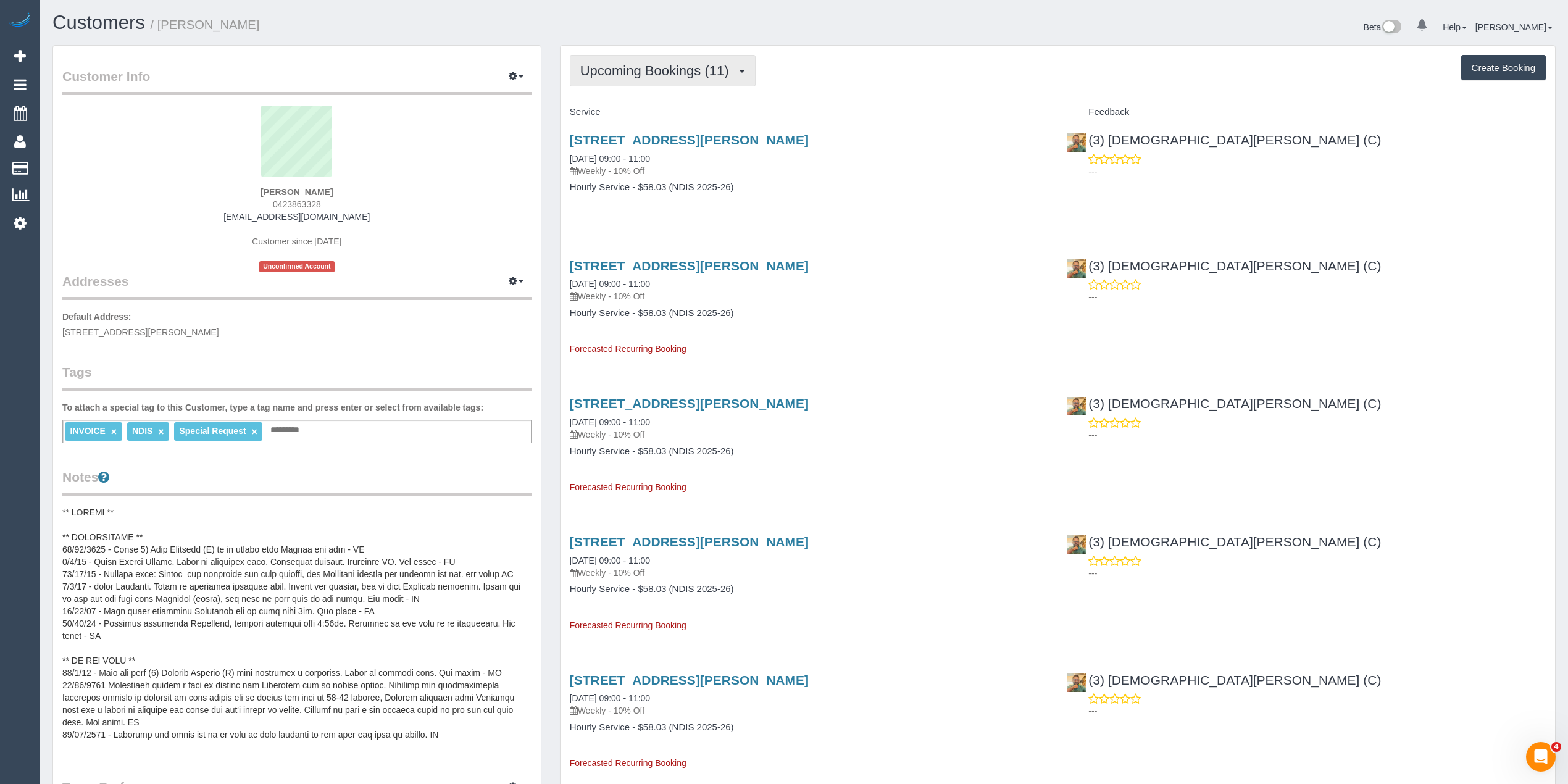
click at [622, 57] on button "Upcoming Bookings (11)" at bounding box center [662, 71] width 186 height 32
click at [595, 70] on span "Upcoming Bookings (11)" at bounding box center [658, 71] width 155 height 16
click at [618, 99] on link "Completed Bookings (59)" at bounding box center [637, 99] width 133 height 16
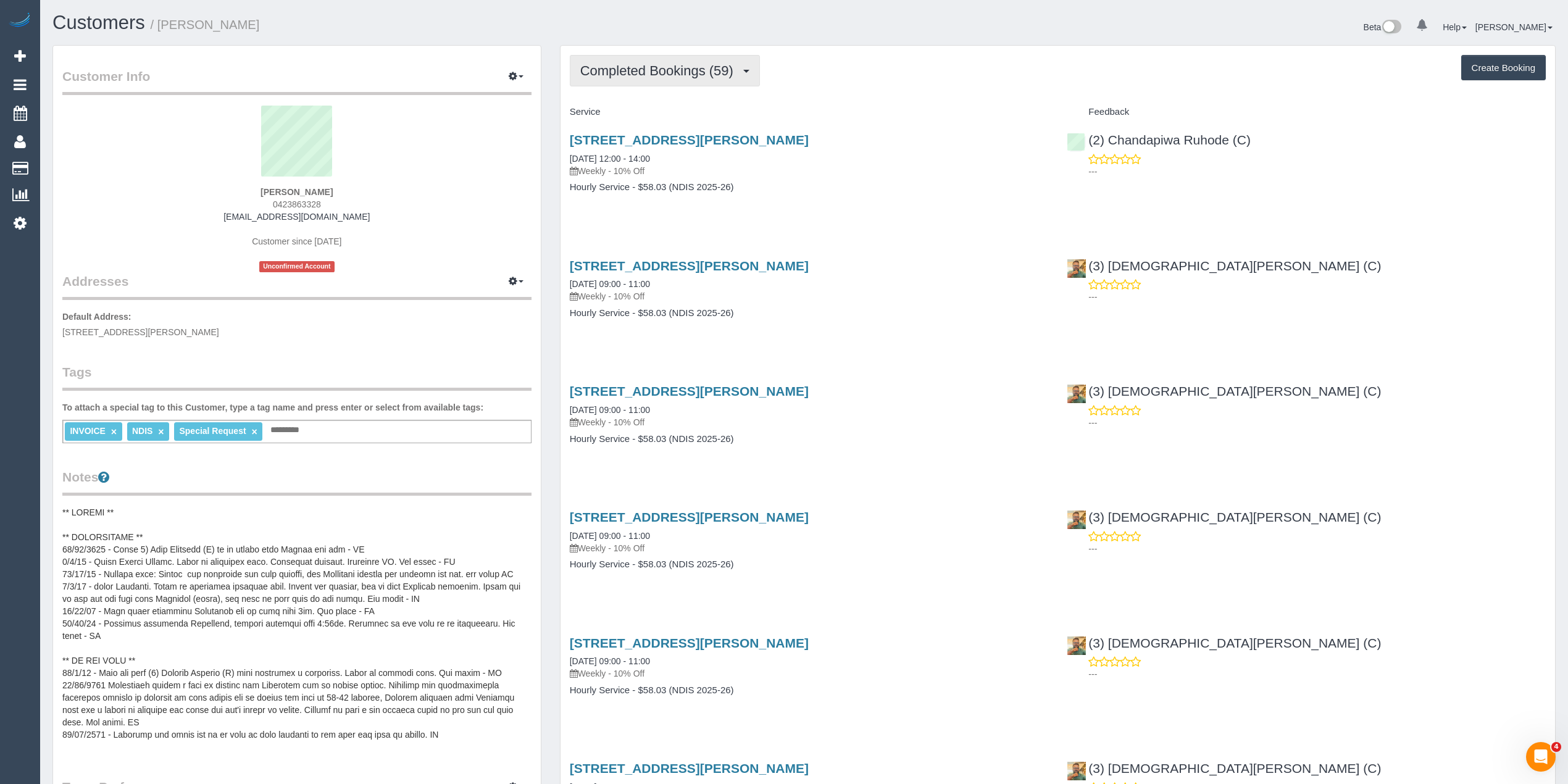
click at [626, 77] on button "Completed Bookings (59)" at bounding box center [664, 71] width 190 height 32
click at [641, 114] on link "Upcoming Bookings (11)" at bounding box center [637, 115] width 133 height 16
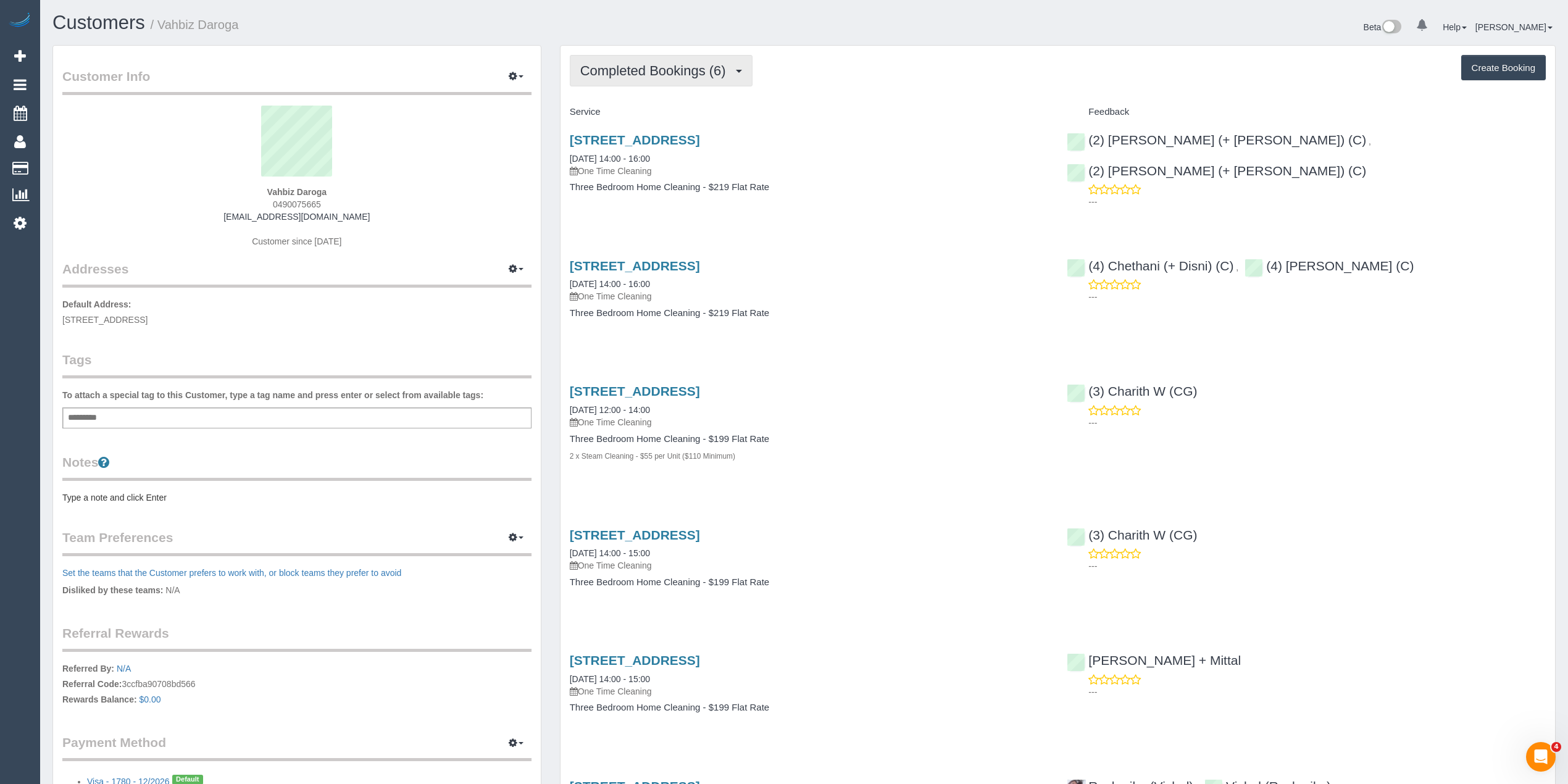
click at [649, 71] on span "Completed Bookings (6)" at bounding box center [656, 71] width 152 height 16
click at [292, 205] on span "0490075665" at bounding box center [297, 204] width 48 height 10
click at [291, 199] on span "0490075665" at bounding box center [297, 204] width 48 height 10
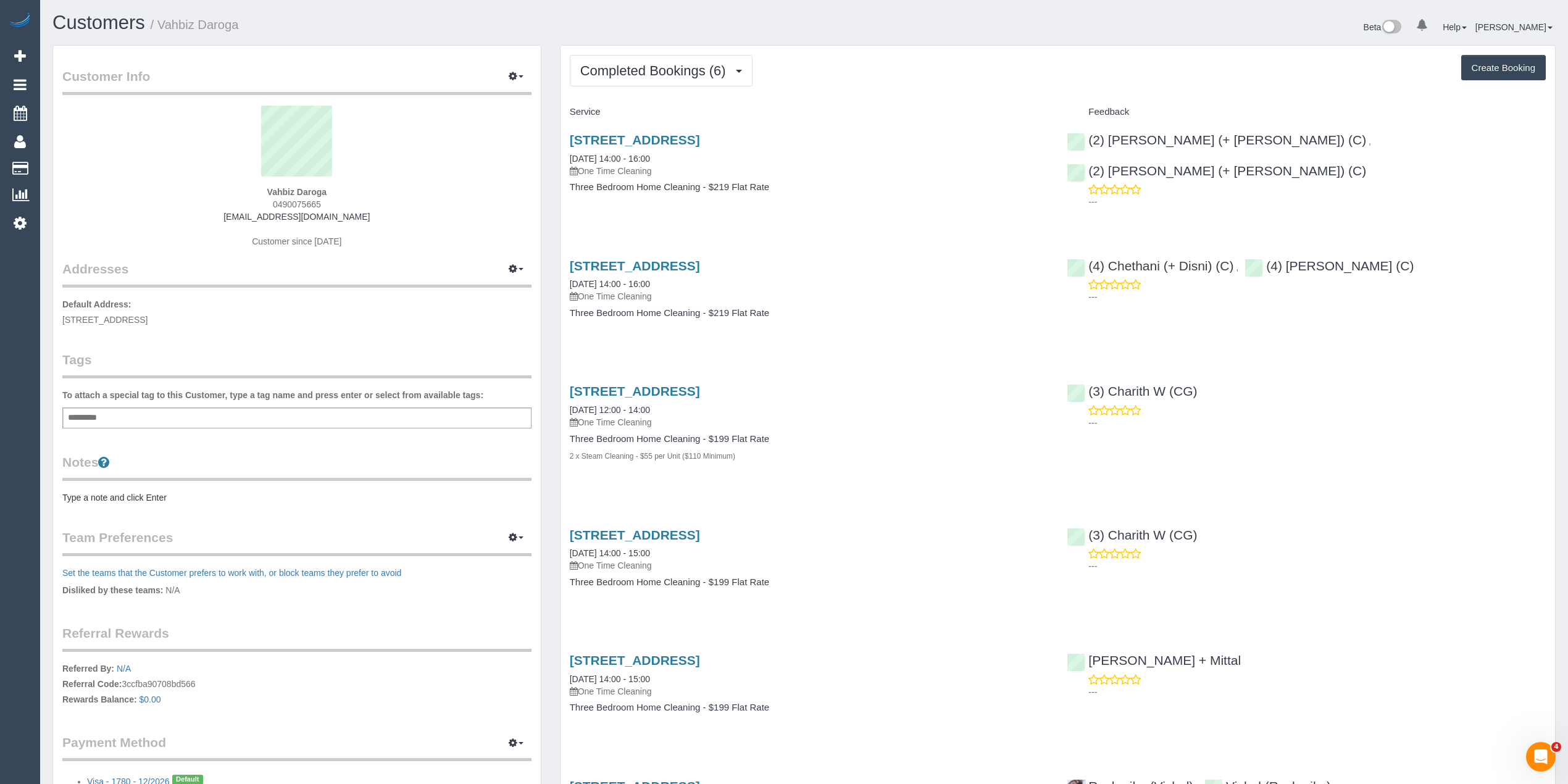
copy span "0490075665"
click at [621, 67] on span "Completed Bookings (6)" at bounding box center [656, 71] width 152 height 16
click at [901, 89] on div "Completed Bookings (6) Completed Bookings (6) Upcoming Bookings (0) Cancelled B…" at bounding box center [1058, 484] width 995 height 876
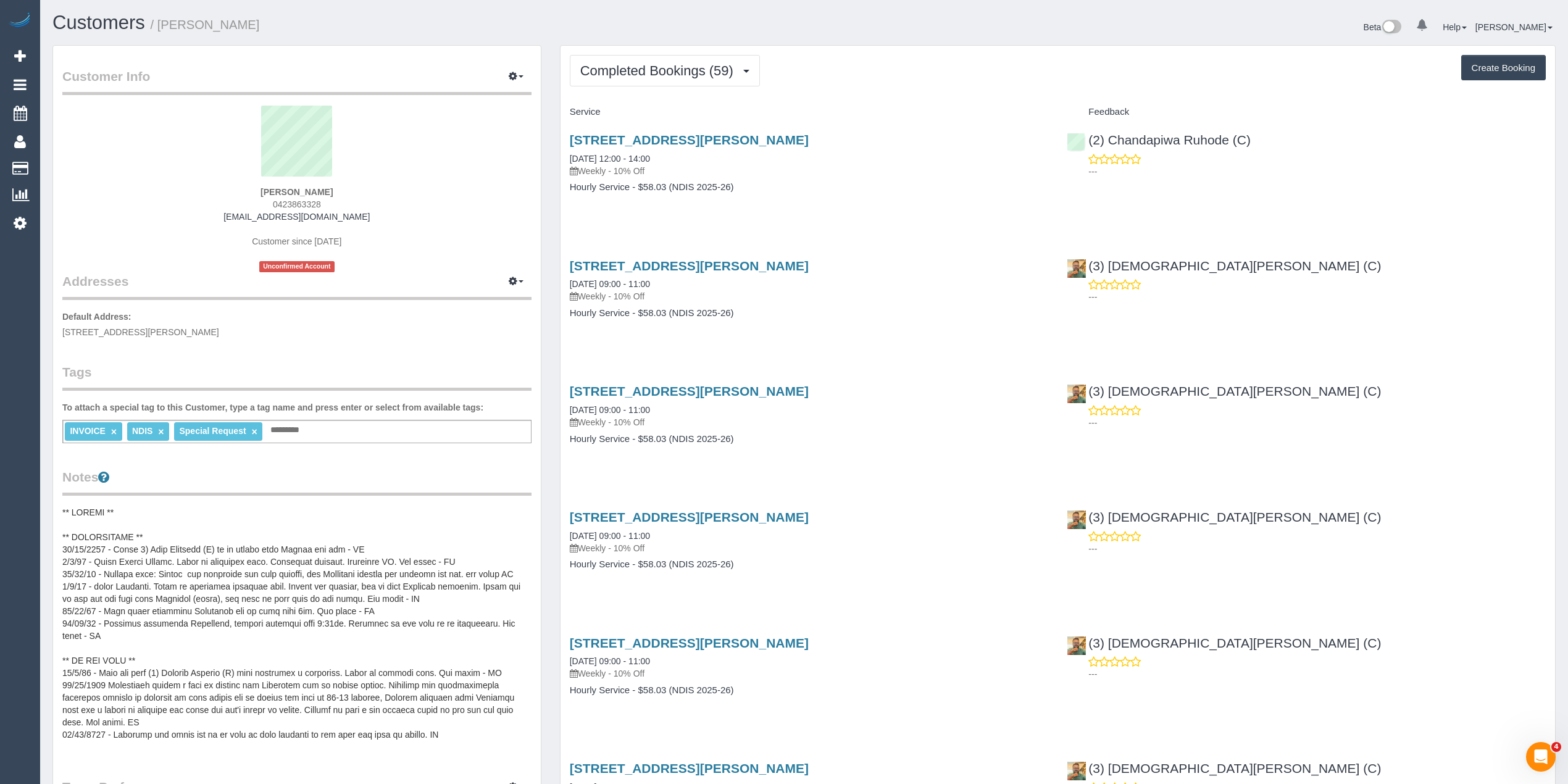
drag, startPoint x: 327, startPoint y: 201, endPoint x: 273, endPoint y: 200, distance: 54.0
click at [273, 200] on div "[PERSON_NAME] 0423863328 [EMAIL_ADDRESS][DOMAIN_NAME] Customer since [DATE] Unc…" at bounding box center [297, 189] width 469 height 167
copy span "0423863328"
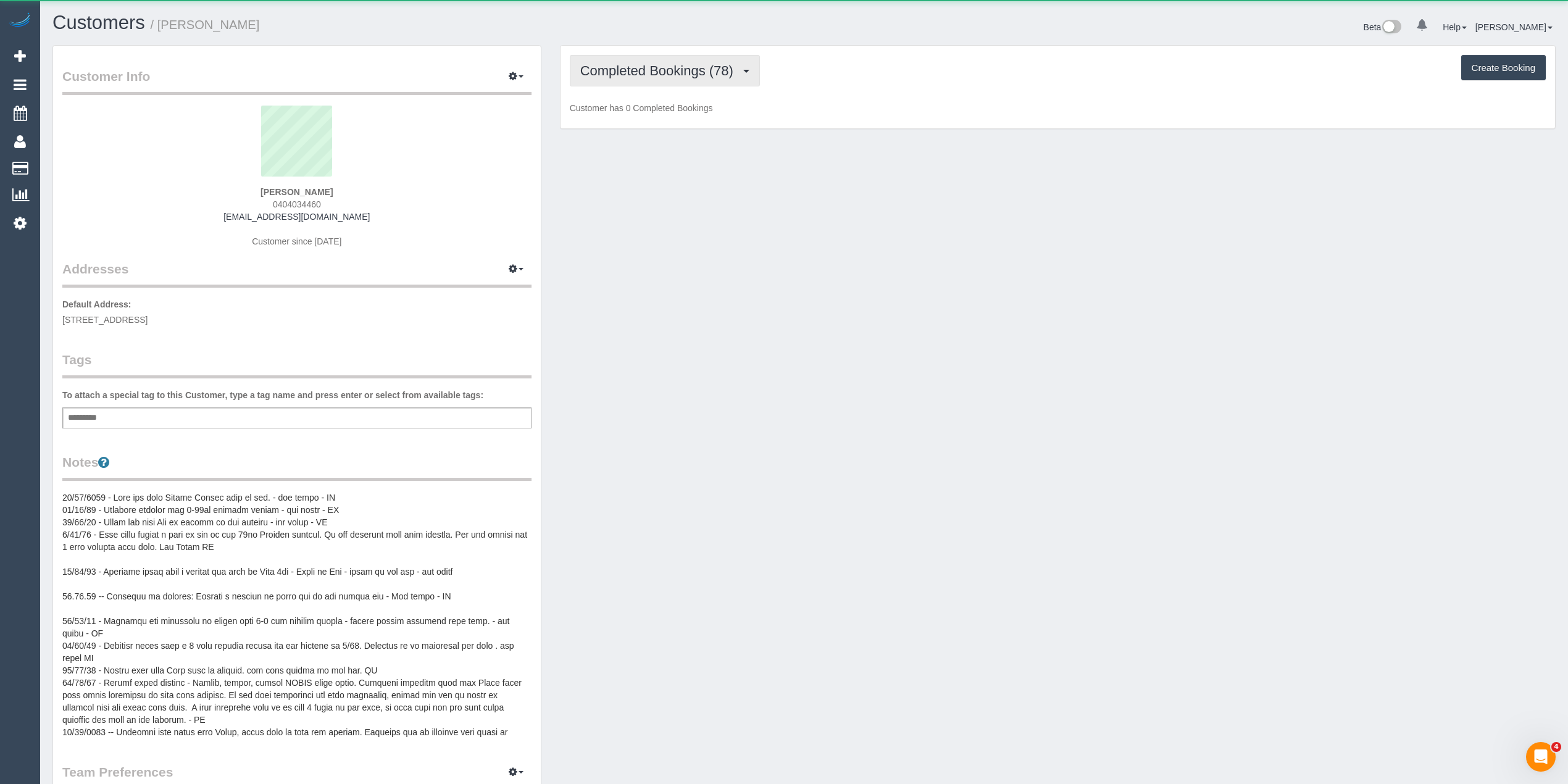
click at [636, 84] on button "Completed Bookings (78)" at bounding box center [664, 71] width 190 height 32
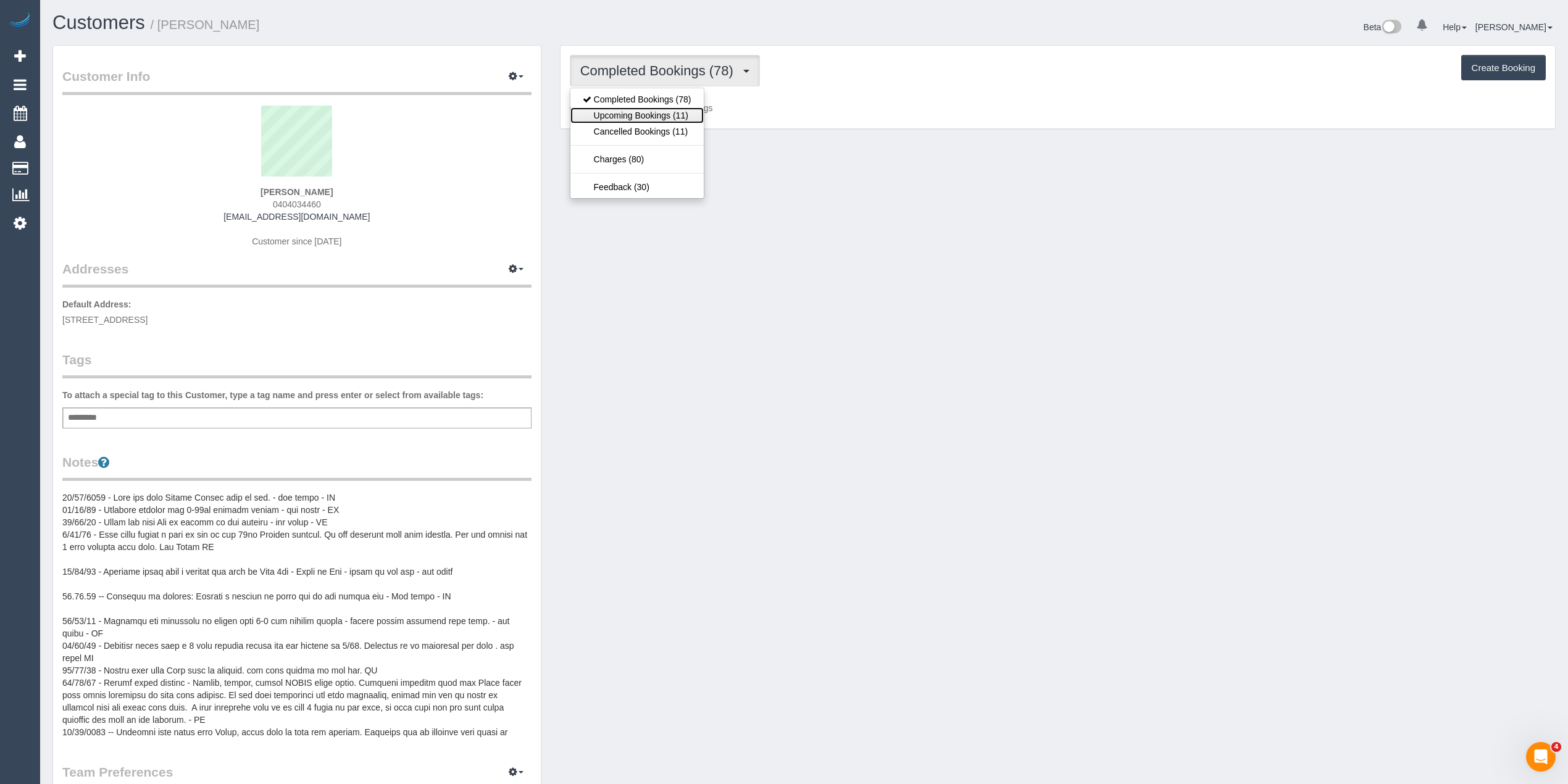
click at [657, 119] on link "Upcoming Bookings (11)" at bounding box center [637, 115] width 133 height 16
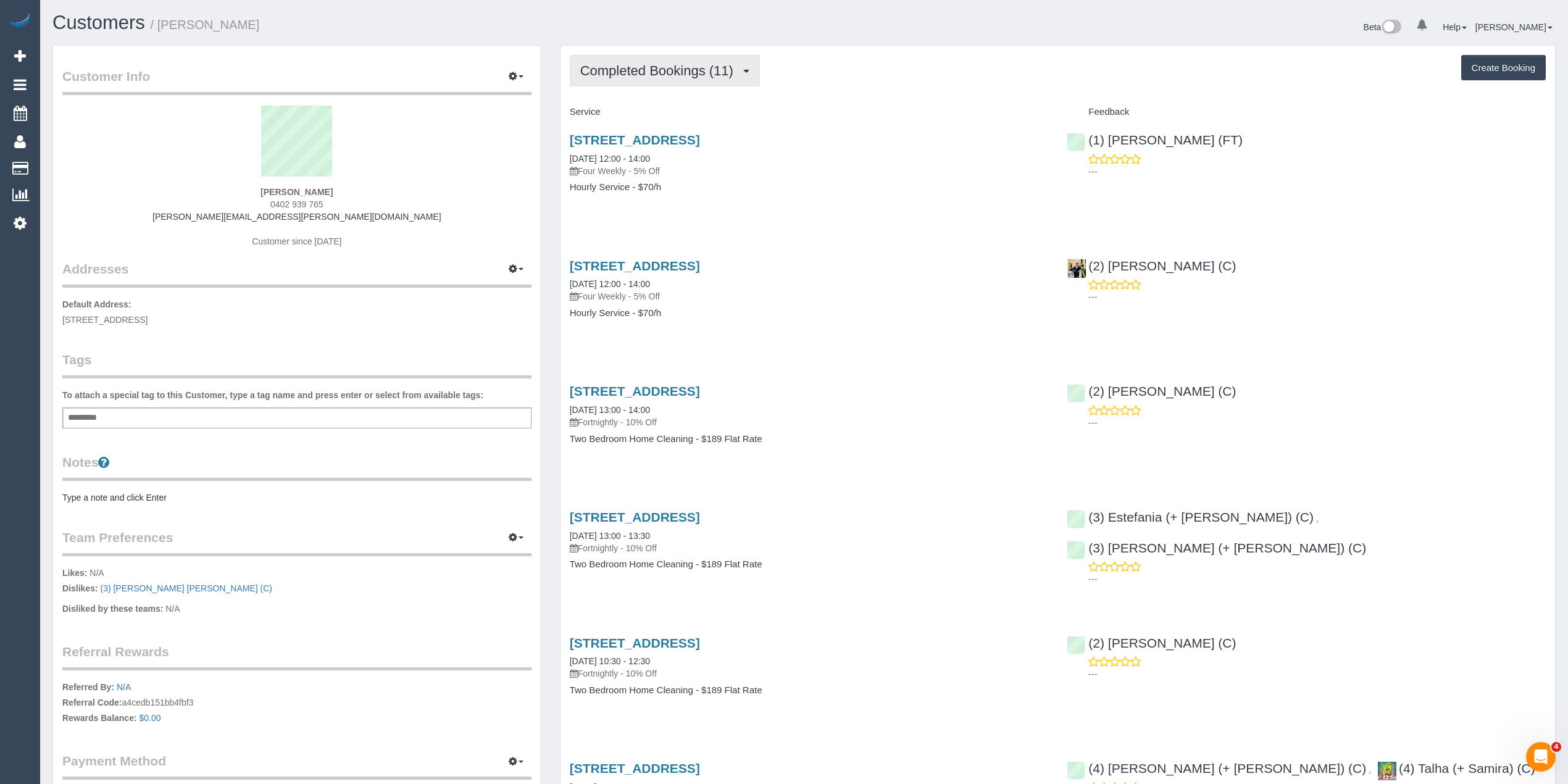
click at [658, 74] on span "Completed Bookings (11)" at bounding box center [660, 71] width 160 height 16
click at [652, 116] on link "Upcoming Bookings (12)" at bounding box center [637, 115] width 133 height 16
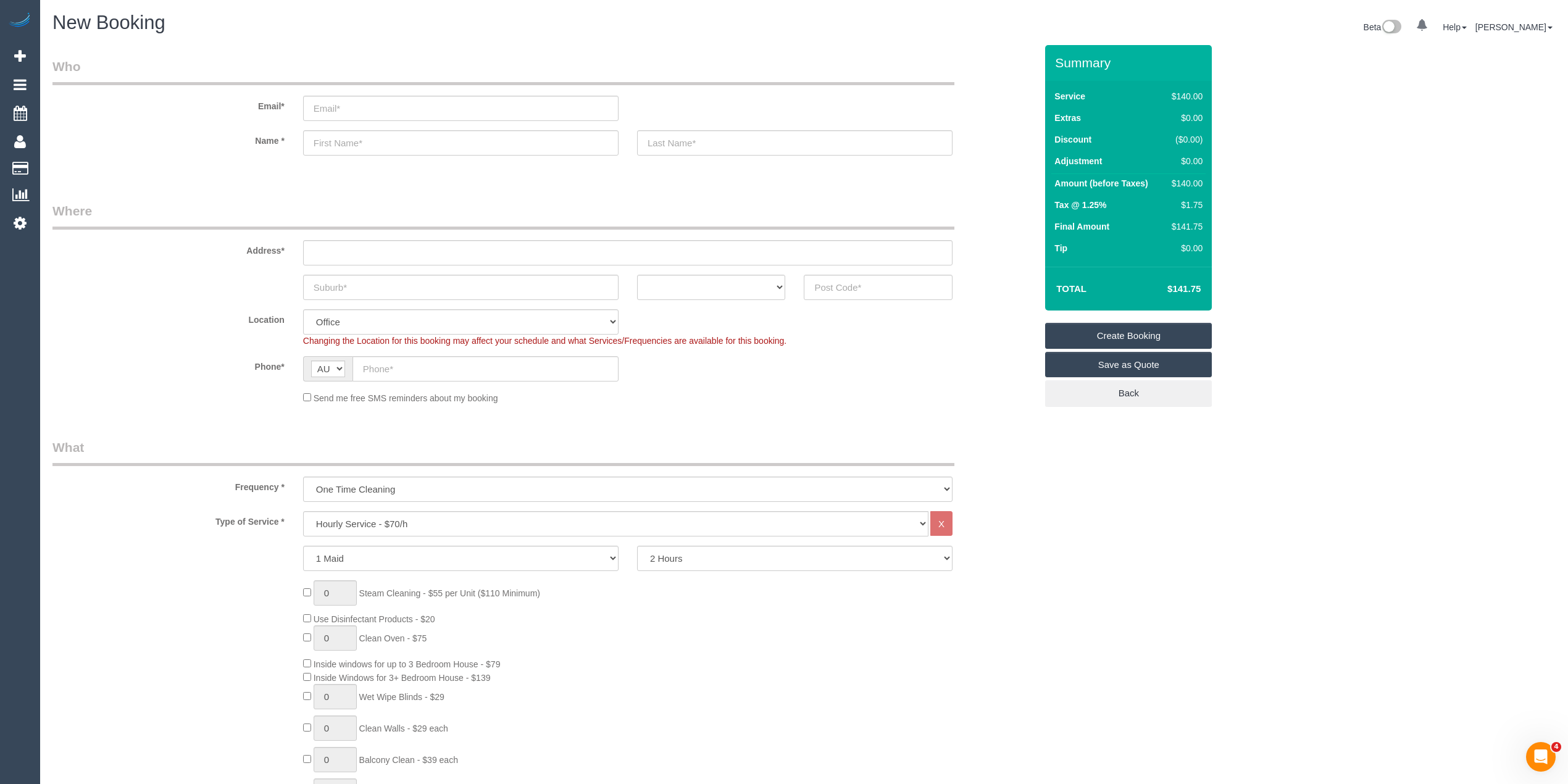
select select "object:813"
click at [845, 284] on input "text" at bounding box center [878, 287] width 149 height 26
type input "3128"
click at [381, 252] on input "text" at bounding box center [628, 253] width 649 height 26
type input "-"
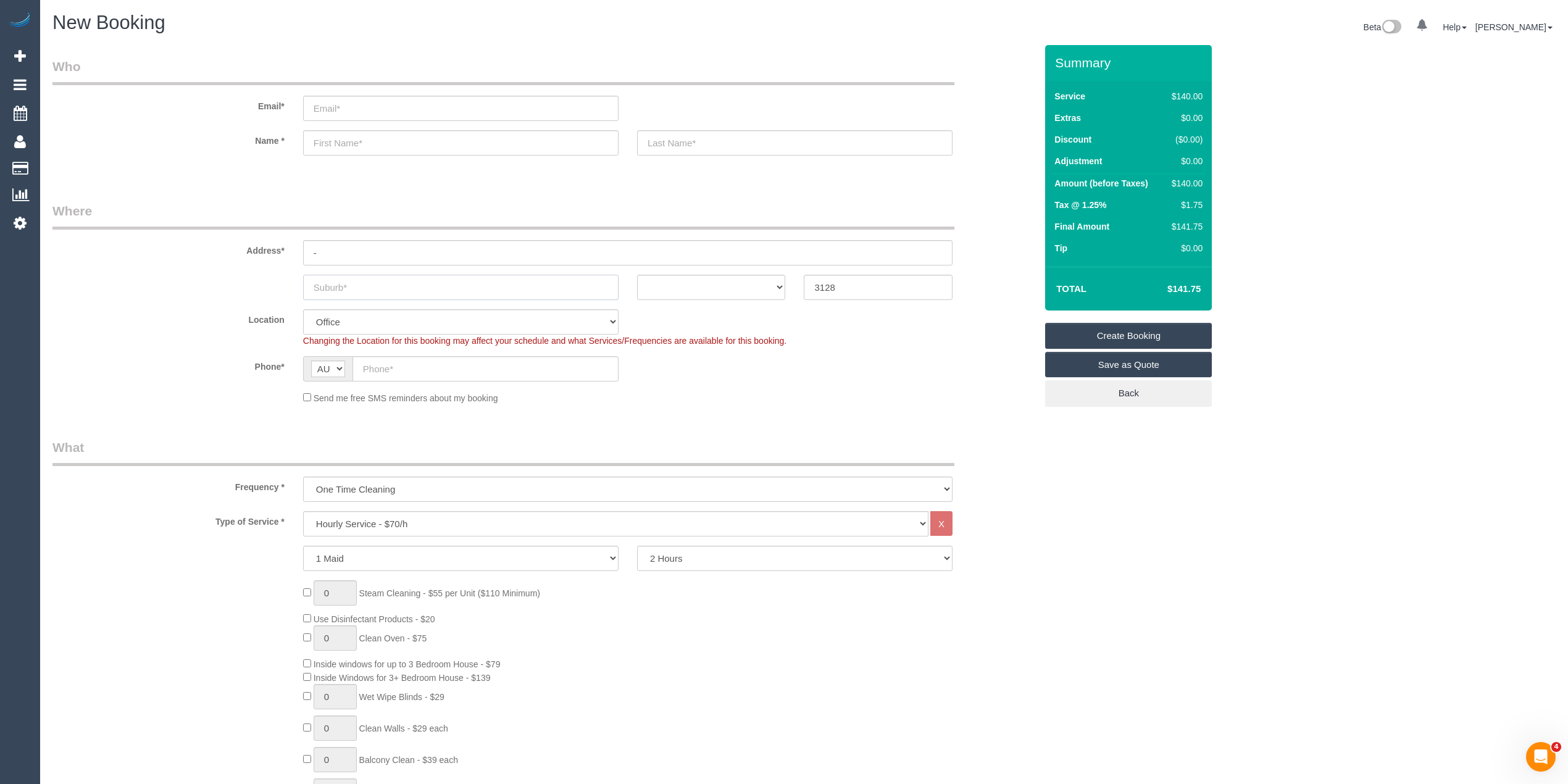
click at [377, 284] on input "text" at bounding box center [460, 287] width 315 height 26
type input "Box"
select select "57"
type input "Box Hill"
select select "object:2154"
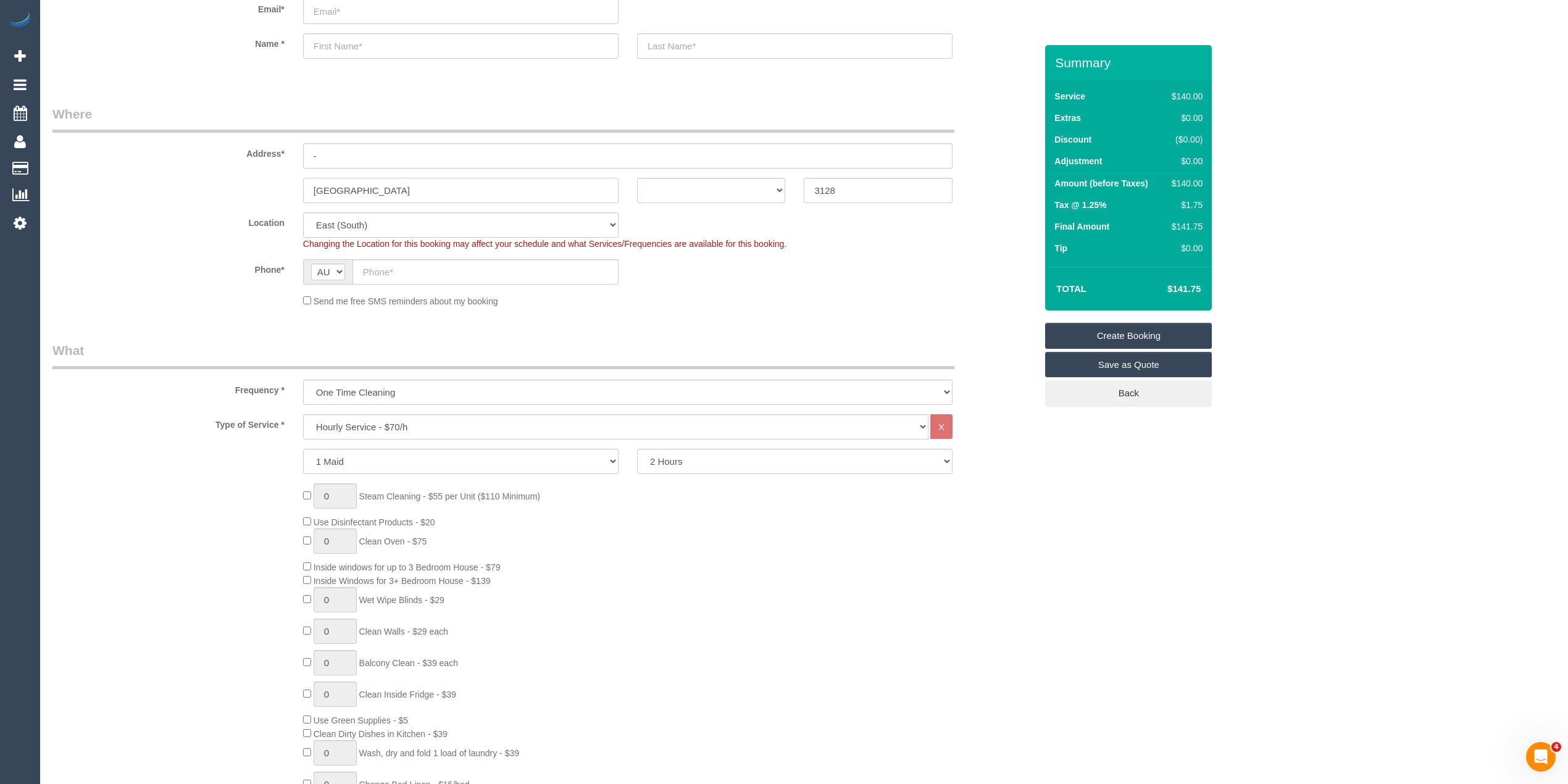
scroll to position [137, 0]
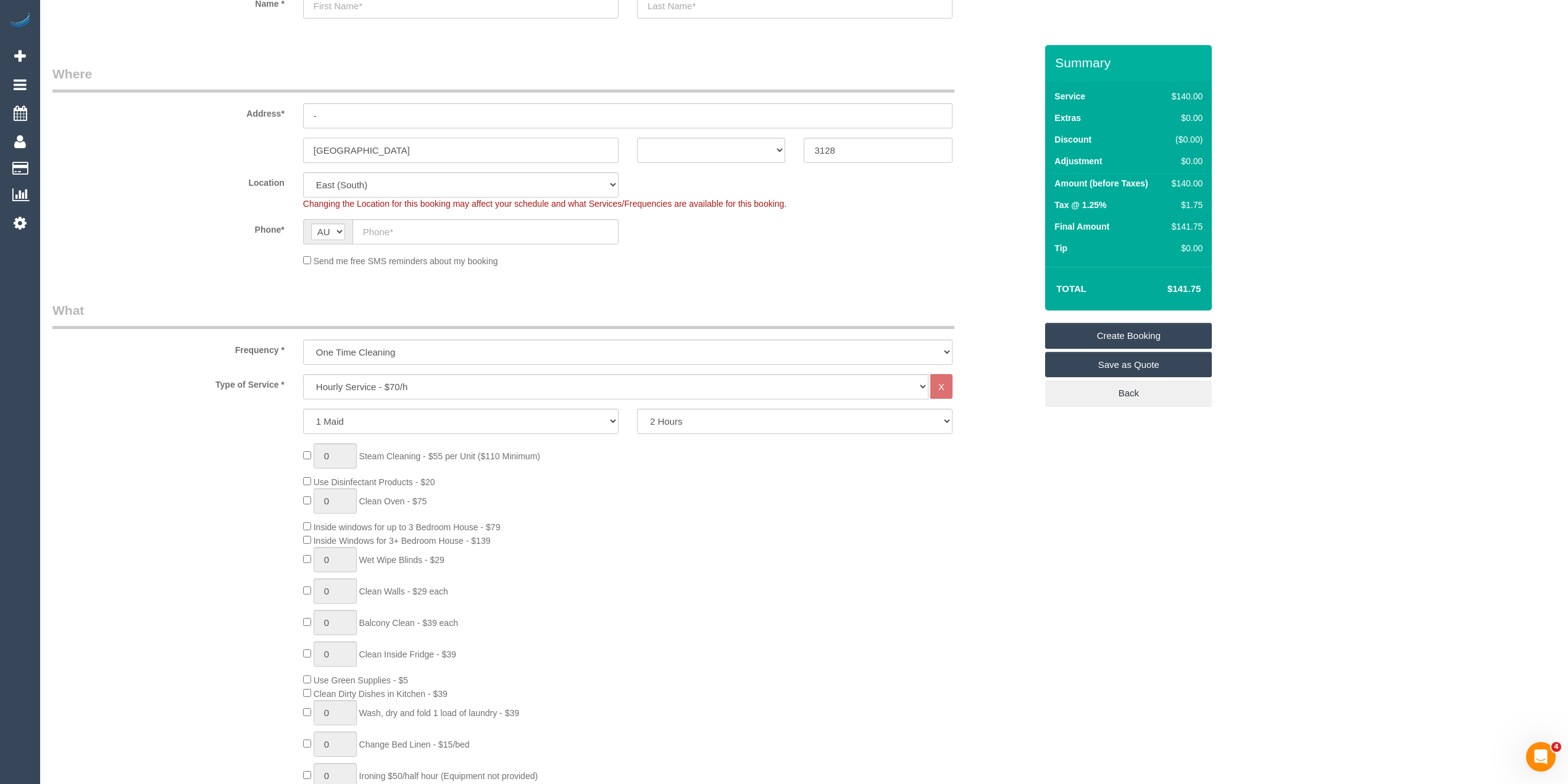
type input "Box Hill South"
click at [399, 384] on select "Hourly Service - $70/h Hourly Service - $65/h Hourly Service - $60/h Hourly Ser…" at bounding box center [615, 387] width 625 height 26
select select "212"
click at [303, 374] on select "Hourly Service - $70/h Hourly Service - $65/h Hourly Service - $60/h Hourly Ser…" at bounding box center [615, 387] width 625 height 26
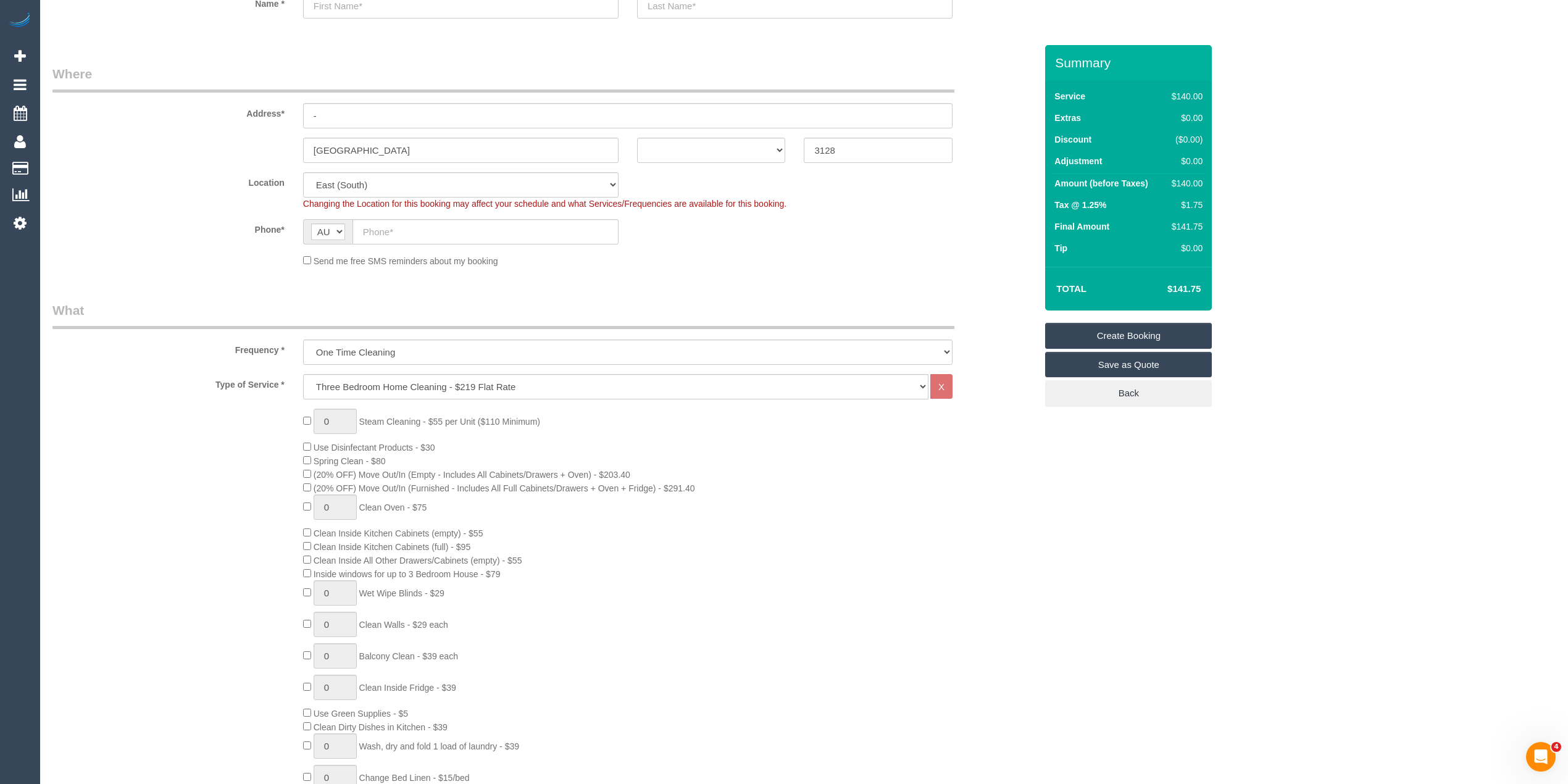
click at [221, 518] on div "0 Steam Cleaning - $55 per Unit ($110 Minimum) Use Disinfectant Products - $30 …" at bounding box center [544, 624] width 1002 height 433
click at [227, 555] on div "0 Steam Cleaning - $55 per Unit ($110 Minimum) Use Disinfectant Products - $30 …" at bounding box center [544, 624] width 1002 height 433
click at [394, 232] on input "text" at bounding box center [486, 232] width 266 height 26
paste input "61 438 313 058"
drag, startPoint x: 377, startPoint y: 229, endPoint x: 354, endPoint y: 228, distance: 23.0
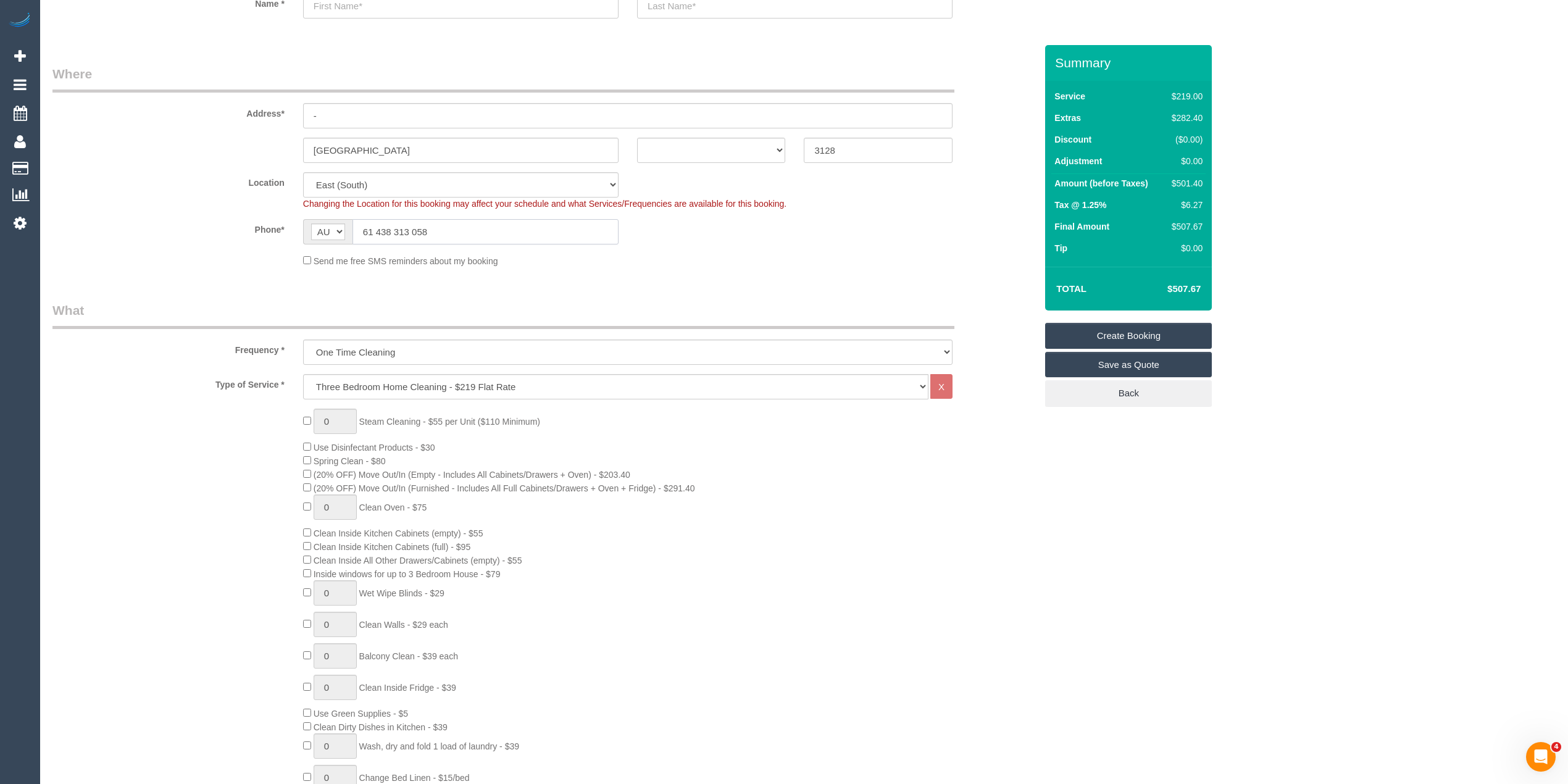
click at [354, 228] on input "61 438 313 058" at bounding box center [486, 232] width 266 height 26
type input "0438 313 058"
click at [665, 148] on select "ACT NSW NT QLD SA TAS VIC WA" at bounding box center [712, 150] width 149 height 26
select select "VIC"
click at [637, 138] on select "ACT NSW NT QLD SA TAS VIC WA" at bounding box center [712, 150] width 149 height 26
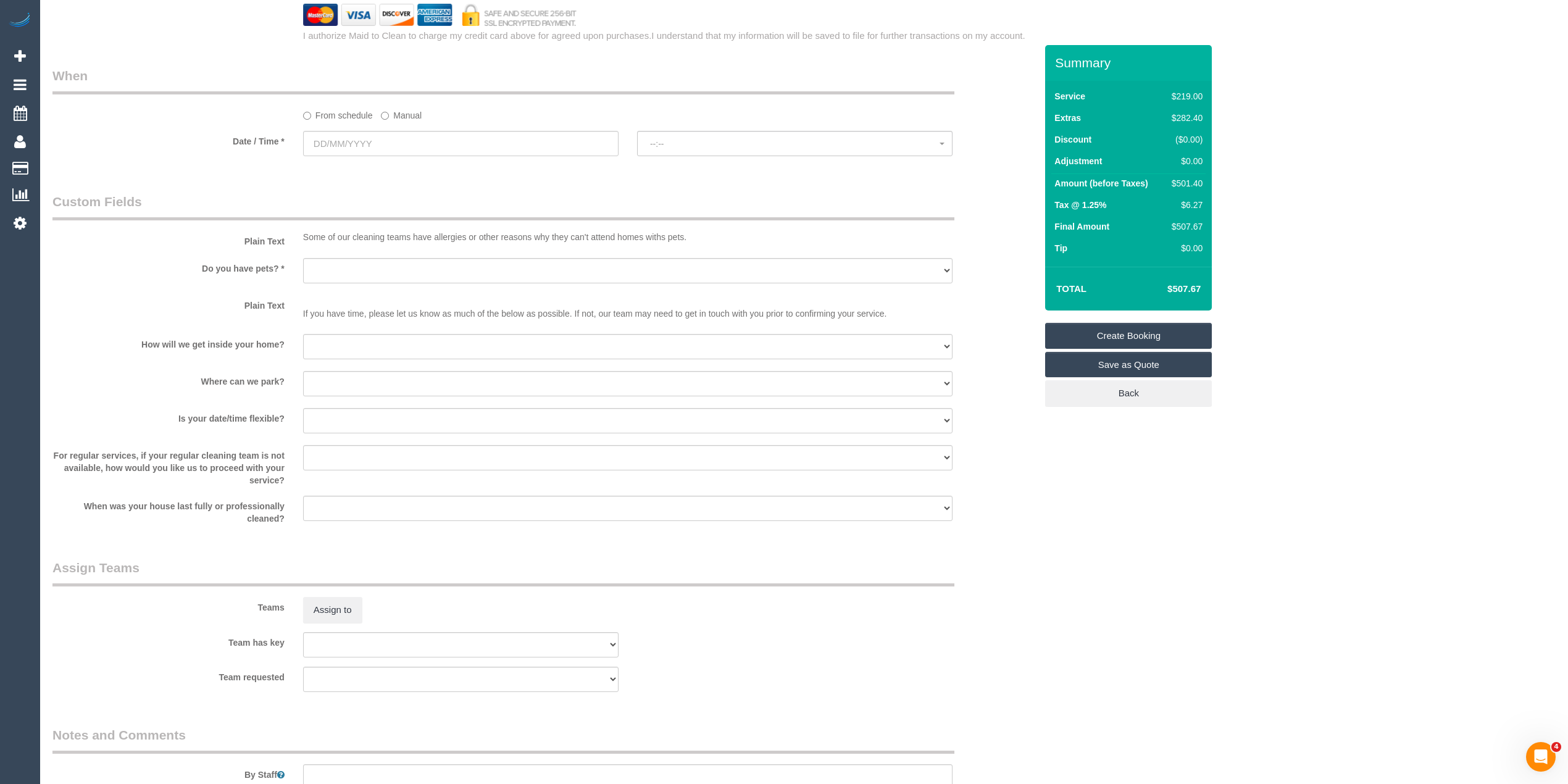
scroll to position [1372, 0]
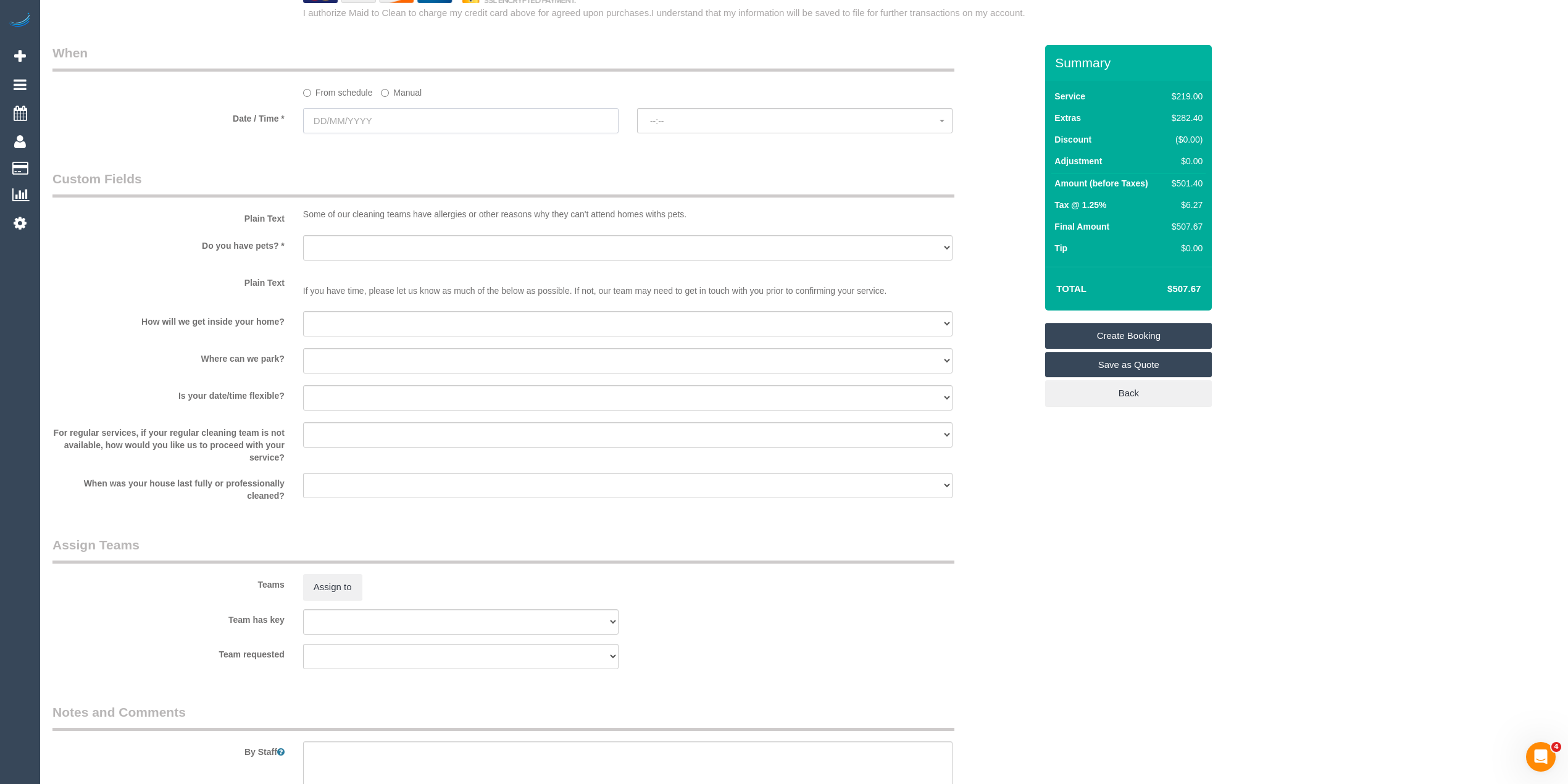
click at [321, 120] on input "text" at bounding box center [460, 121] width 315 height 26
click at [430, 210] on link "10" at bounding box center [430, 211] width 20 height 17
type input "10/10/2025"
click at [677, 119] on span "--:--" at bounding box center [795, 120] width 290 height 10
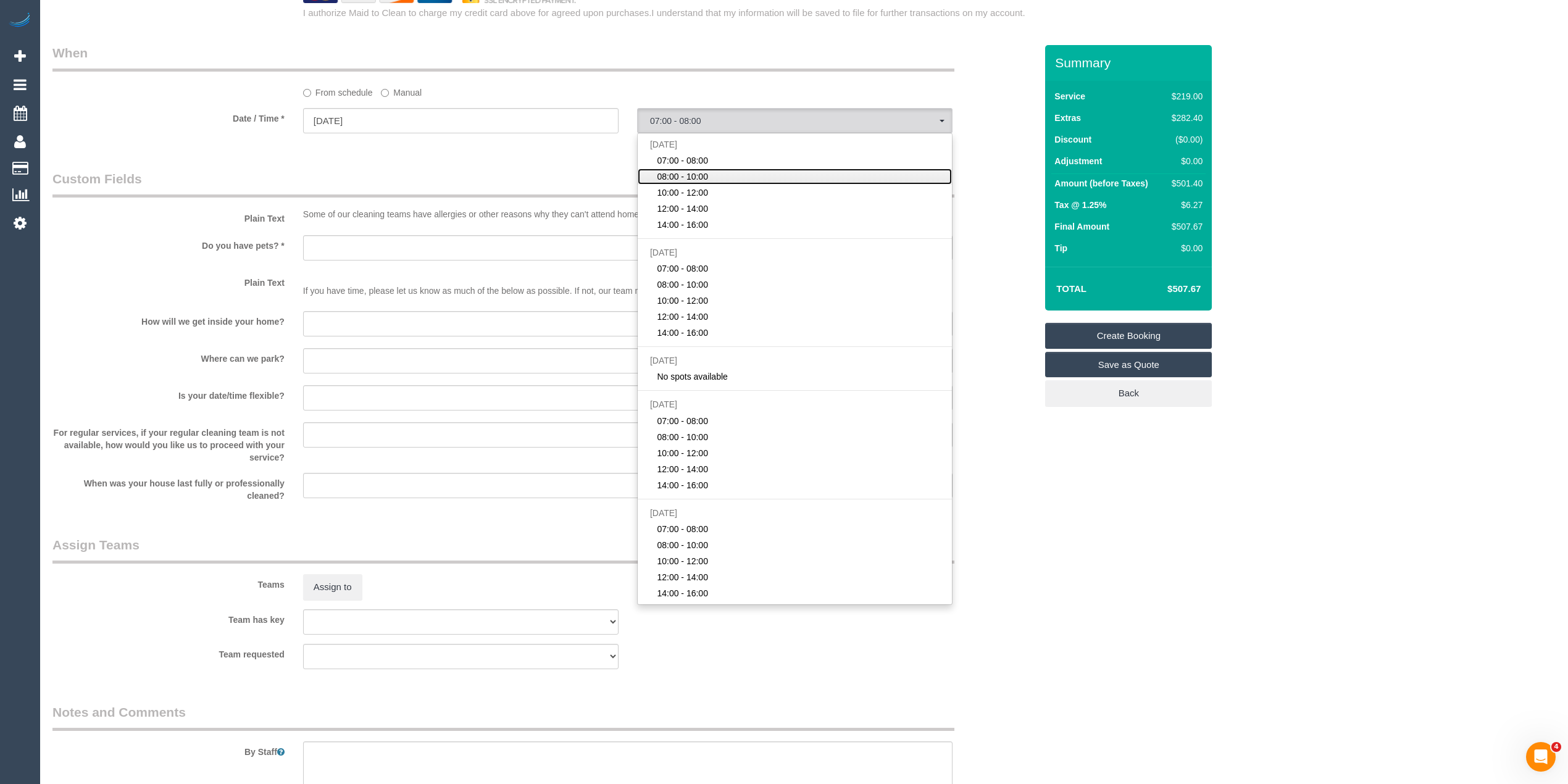
click at [709, 174] on link "08:00 - 10:00" at bounding box center [795, 176] width 315 height 16
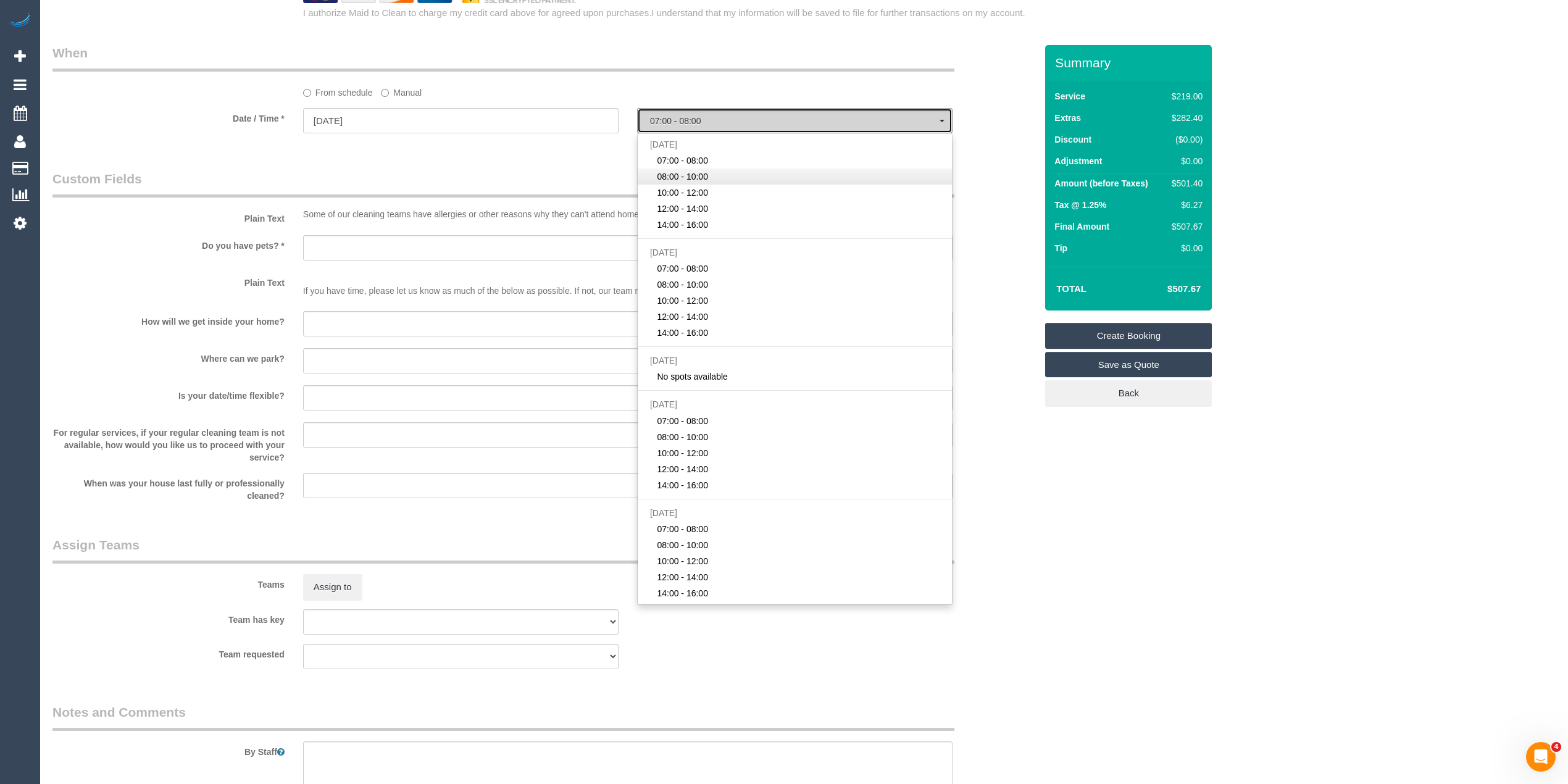
select select "spot2"
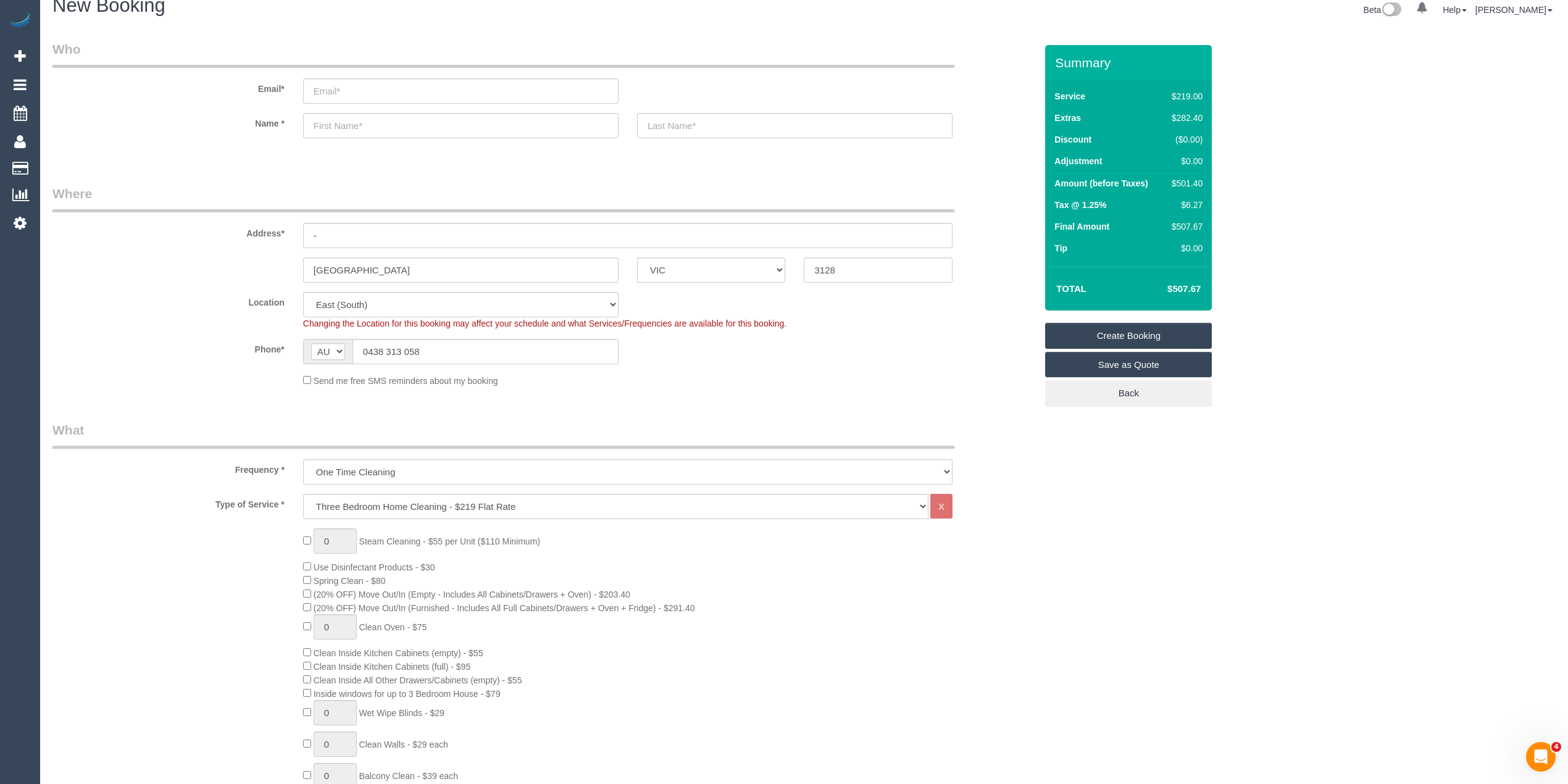
scroll to position [0, 0]
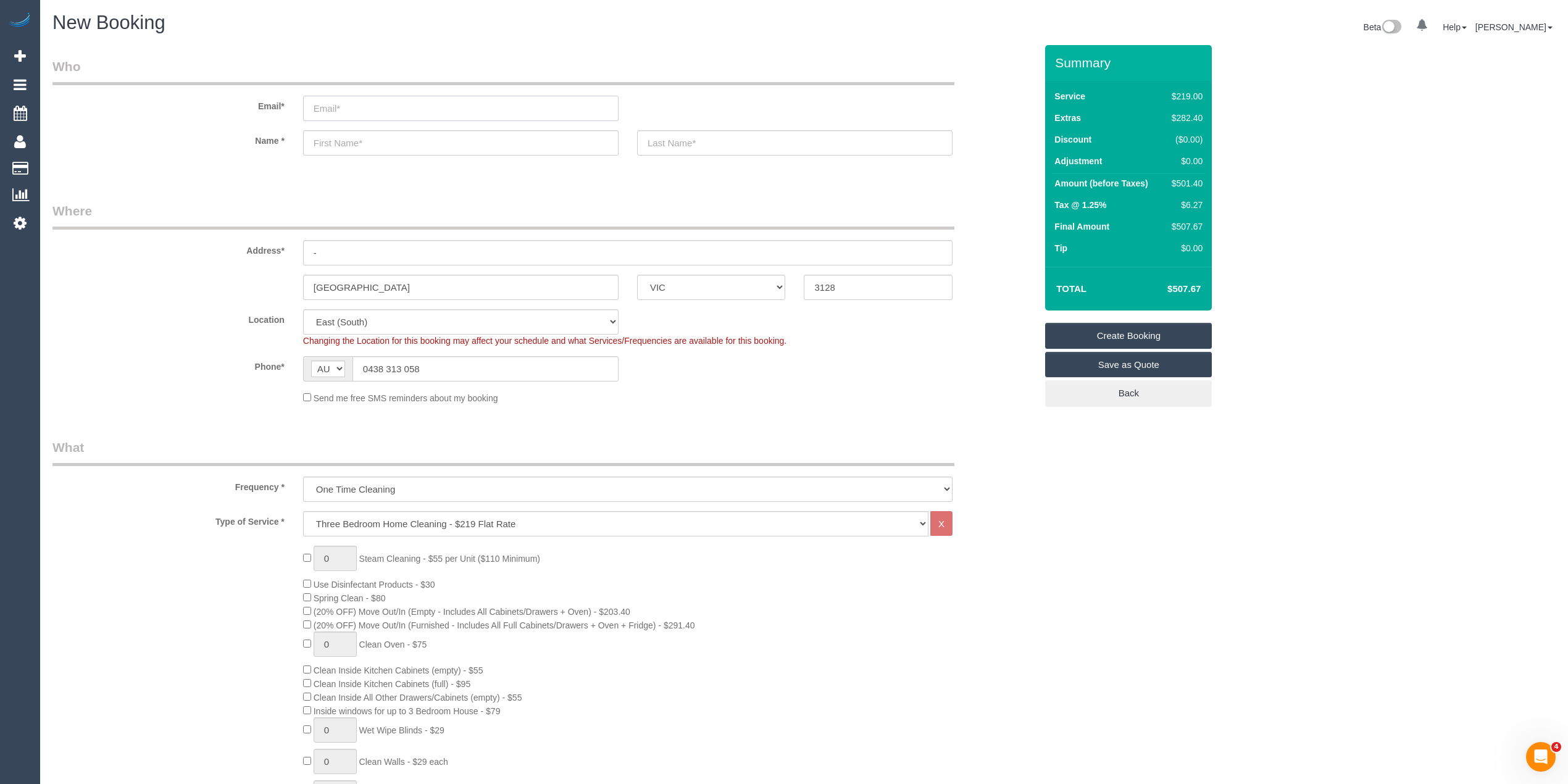
click at [335, 102] on input "email" at bounding box center [460, 108] width 315 height 26
click at [334, 102] on input "email" at bounding box center [460, 108] width 315 height 26
click at [339, 102] on input "email" at bounding box center [460, 108] width 315 height 26
click at [345, 110] on input "email" at bounding box center [460, 108] width 315 height 26
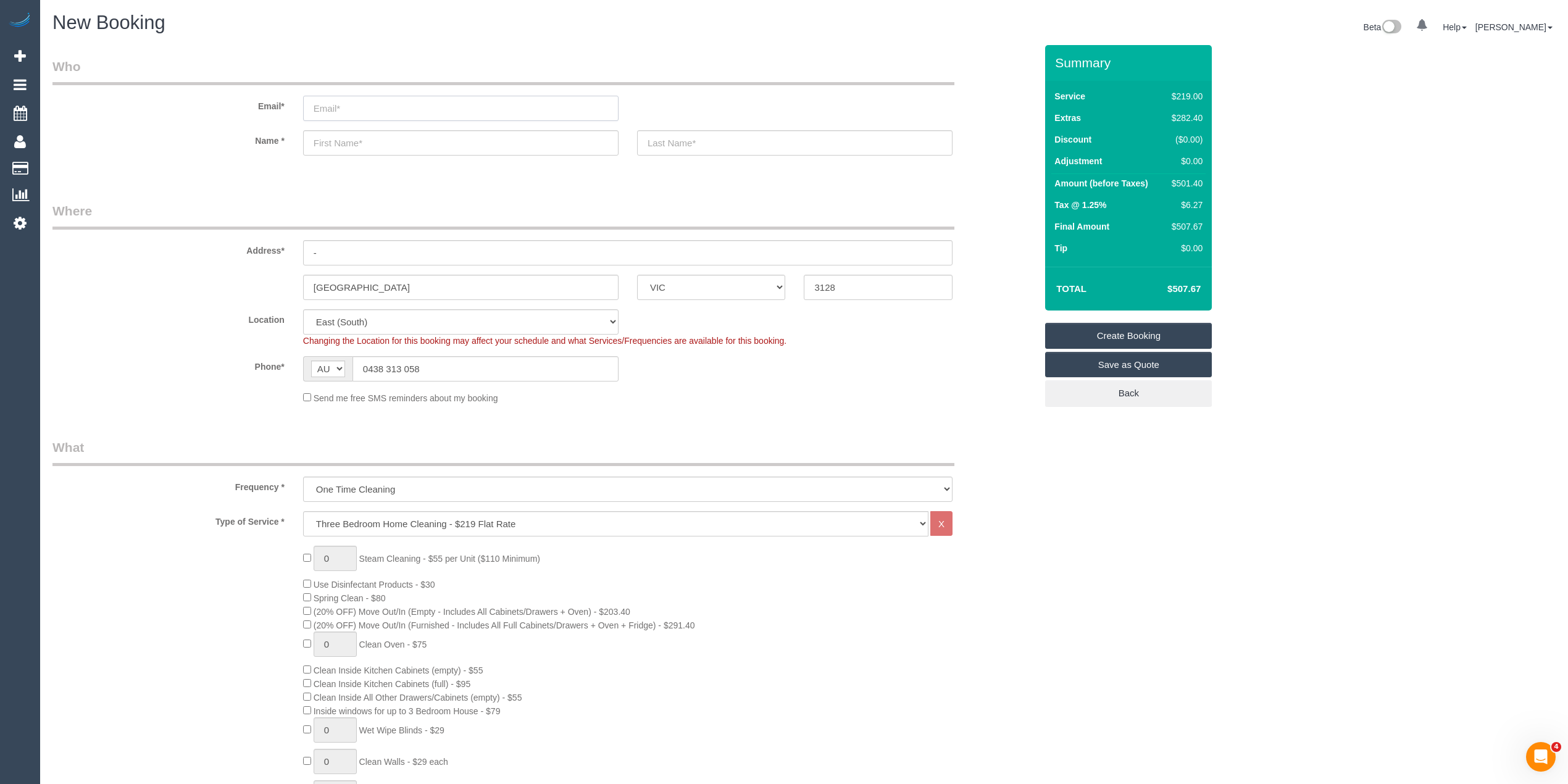
click at [342, 107] on input "email" at bounding box center [460, 108] width 315 height 26
click at [330, 105] on input "email" at bounding box center [460, 108] width 315 height 26
type input "[EMAIL_ADDRESS][DOMAIN_NAME]"
click at [341, 146] on input "text" at bounding box center [460, 143] width 315 height 26
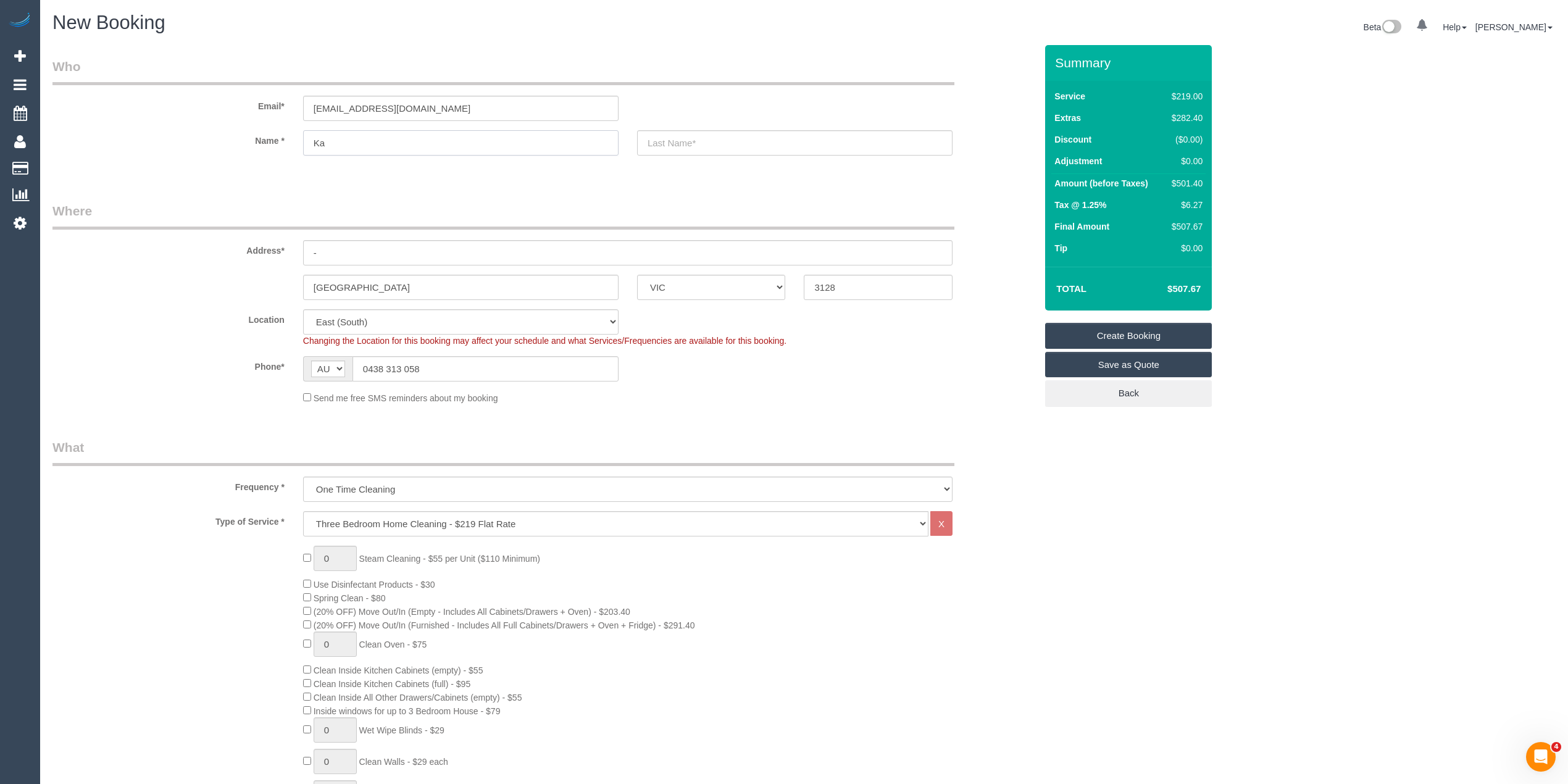
type input "Kat"
select select
type input "[PERSON_NAME]"
select select "spot23"
type input "[PERSON_NAME]"
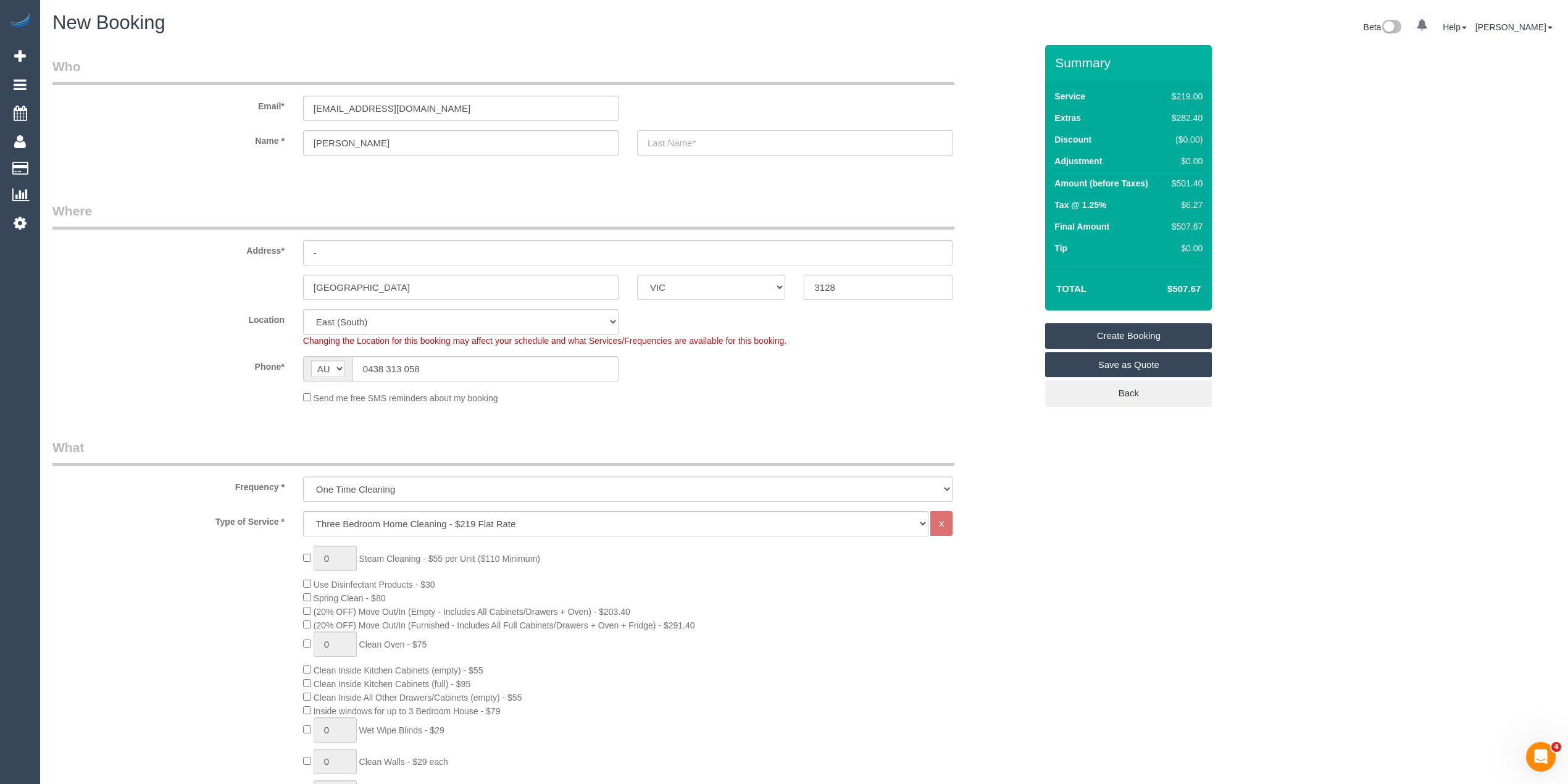
click at [679, 137] on input "text" at bounding box center [795, 143] width 315 height 26
click at [669, 136] on input "text" at bounding box center [795, 143] width 315 height 26
click at [670, 146] on input "text" at bounding box center [795, 143] width 315 height 26
click at [663, 138] on input "text" at bounding box center [795, 143] width 315 height 26
click at [666, 142] on input "text" at bounding box center [795, 143] width 315 height 26
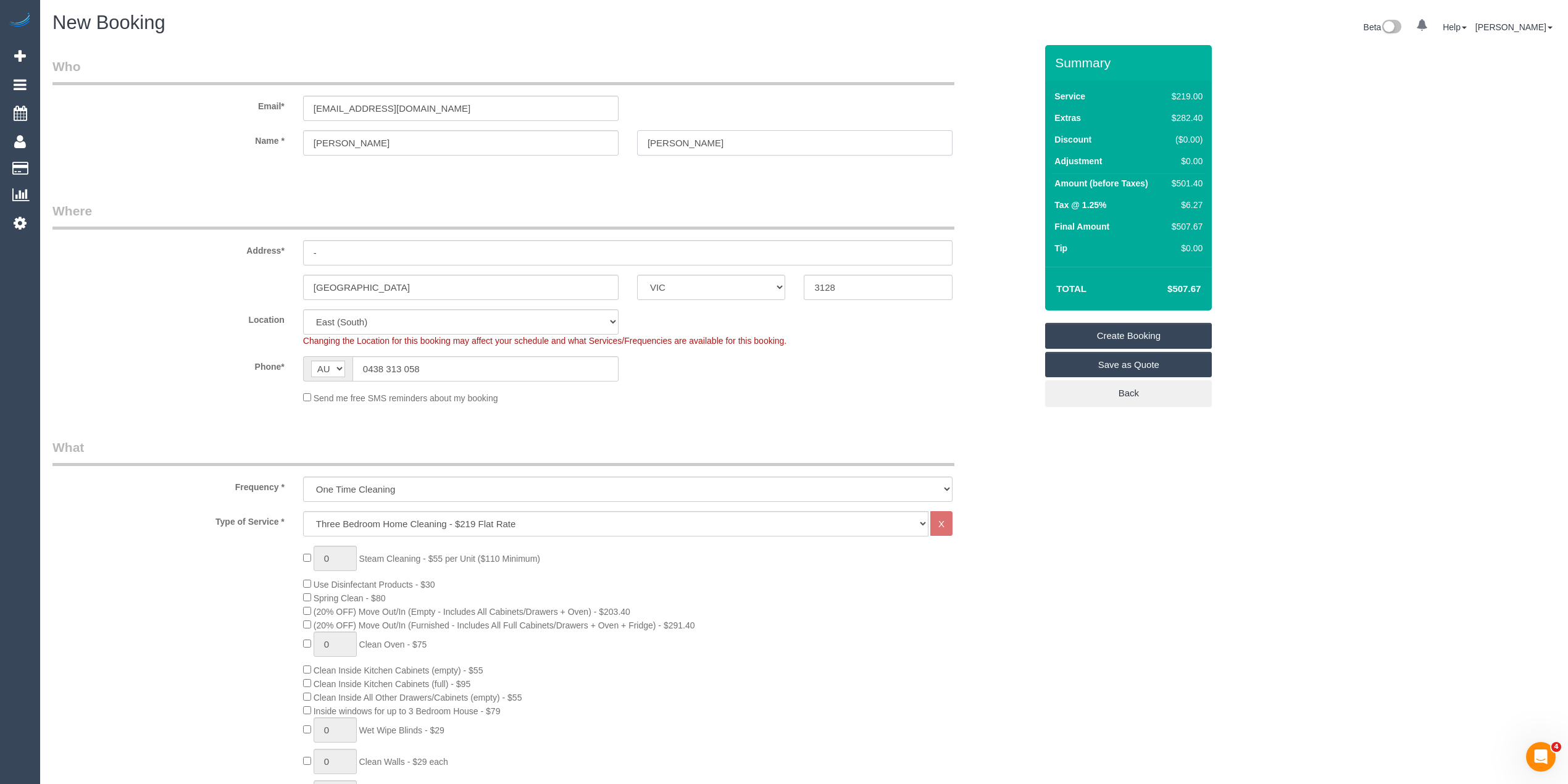
type input "[PERSON_NAME]"
drag, startPoint x: 322, startPoint y: 254, endPoint x: 280, endPoint y: 251, distance: 42.1
click at [281, 251] on div "Address* -" at bounding box center [544, 233] width 1002 height 64
click at [411, 252] on input "9a Lyndoch" at bounding box center [628, 253] width 649 height 26
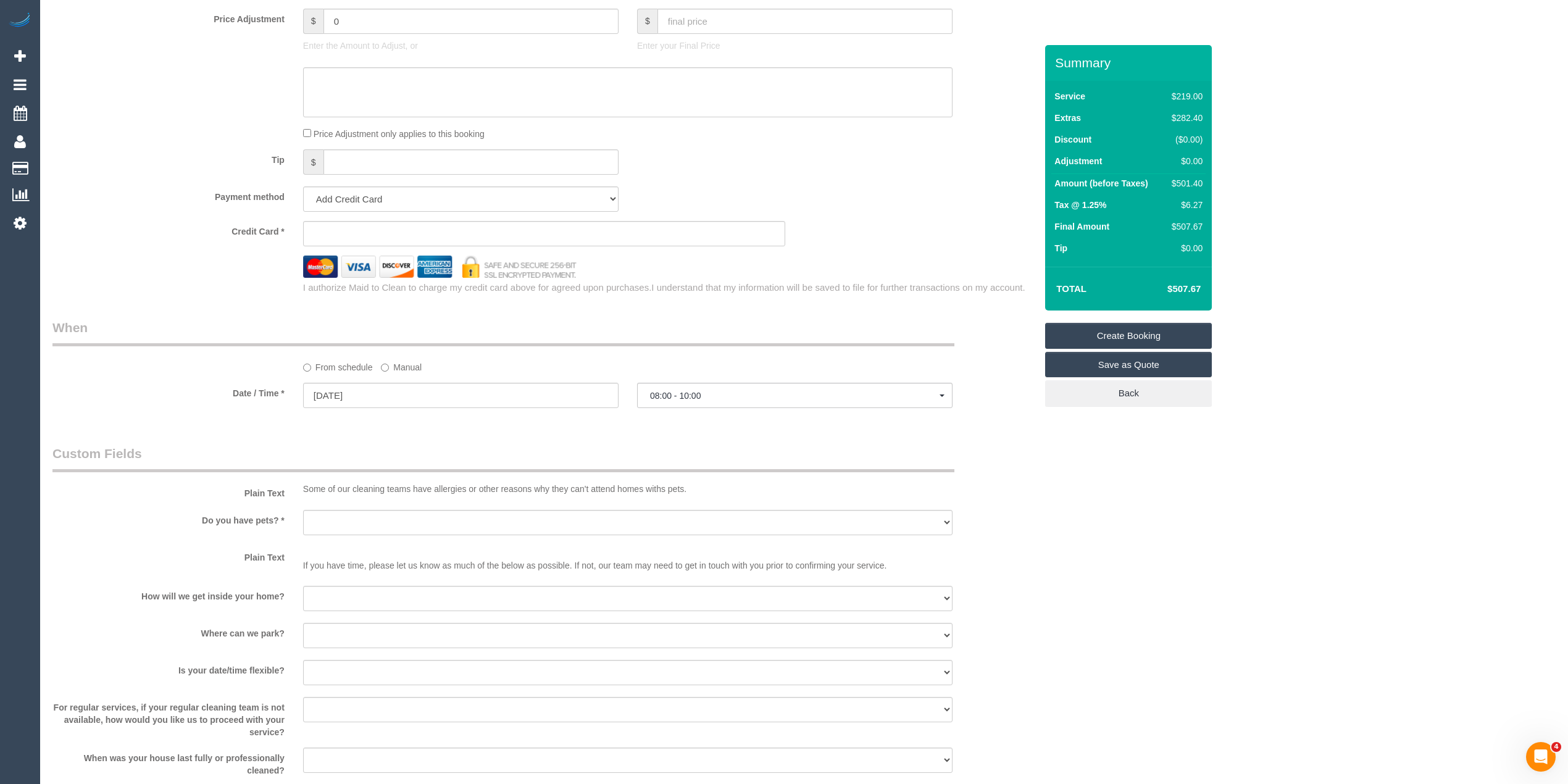
scroll to position [1372, 0]
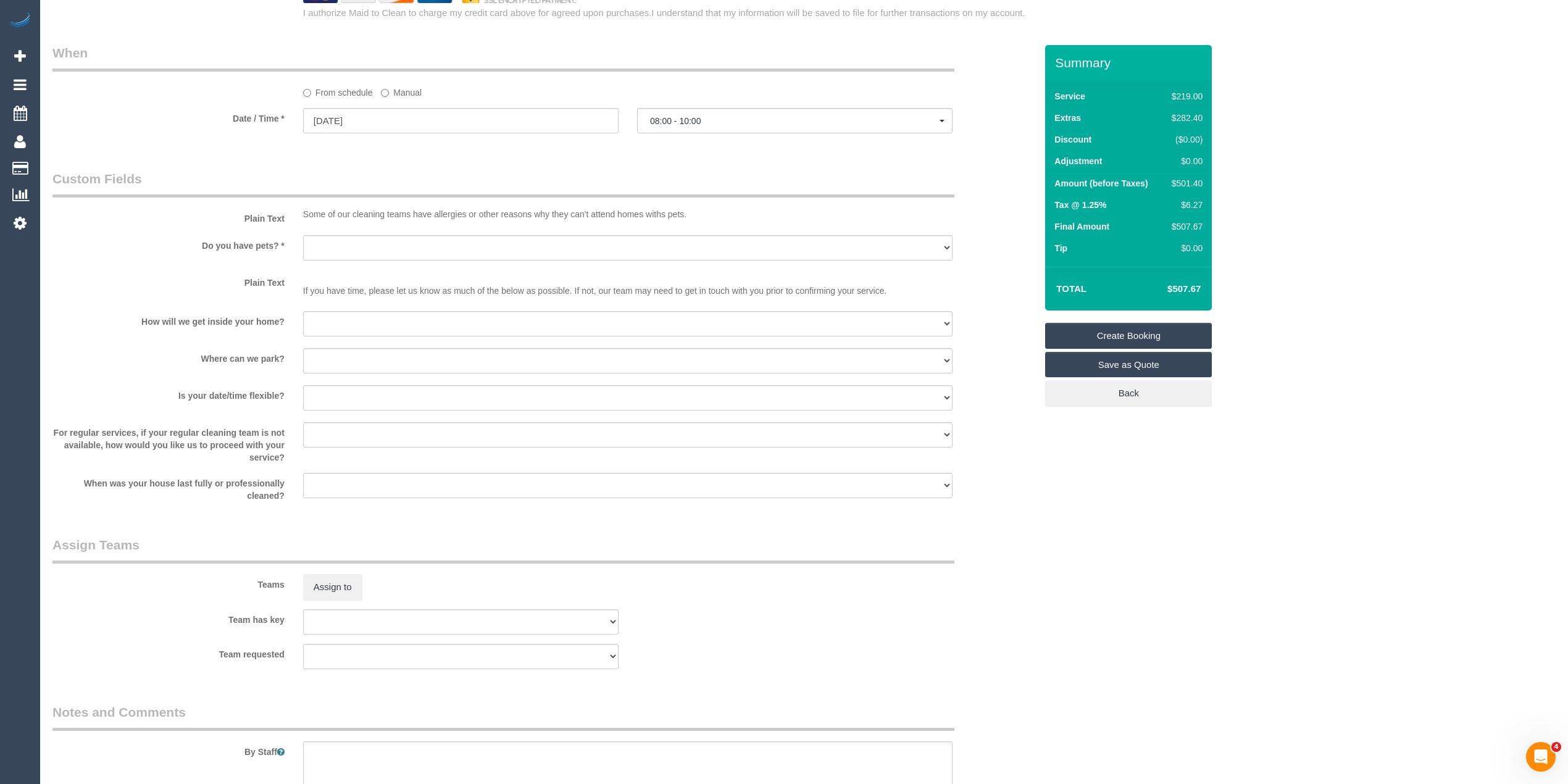
type input "[STREET_ADDRESS]"
click at [322, 236] on select "Yes - Cats Yes - Dogs No pets Yes - Dogs and Cats Yes - Other" at bounding box center [628, 248] width 649 height 26
select select "number:28"
click at [303, 236] on select "Yes - Cats Yes - Dogs No pets Yes - Dogs and Cats Yes - Other" at bounding box center [628, 248] width 649 height 26
click at [346, 320] on select "I will be home Key will be left (please provide details below) Lock box/Access …" at bounding box center [628, 324] width 649 height 26
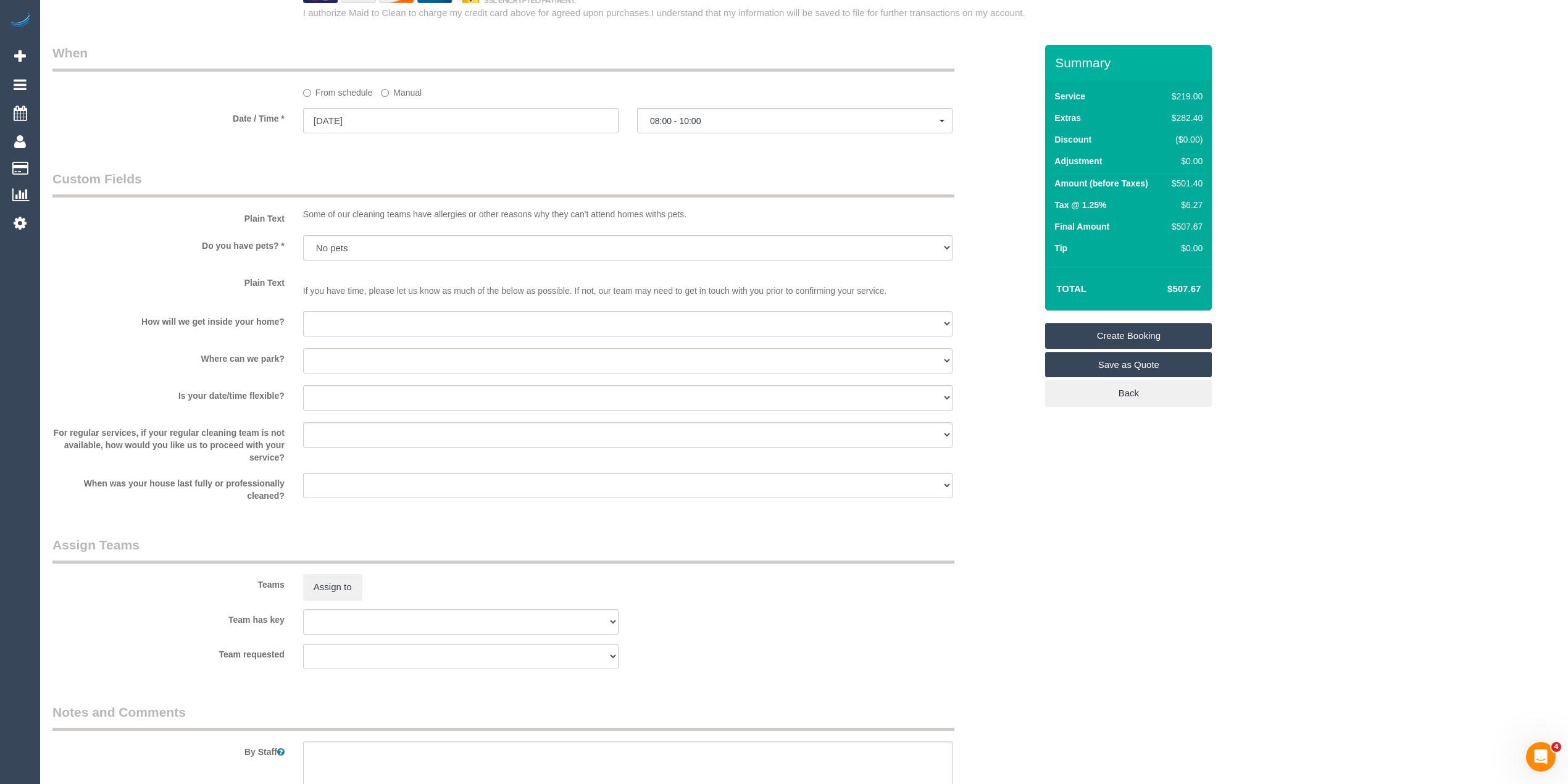
select select "number:14"
click at [303, 311] on select "I will be home Key will be left (please provide details below) Lock box/Access …" at bounding box center [628, 324] width 649 height 26
click at [319, 359] on select "I will provide parking on-site Free street parking Paid street parking (cost wi…" at bounding box center [628, 361] width 649 height 26
select select "number:19"
click at [303, 348] on select "I will provide parking on-site Free street parking Paid street parking (cost wi…" at bounding box center [628, 361] width 649 height 26
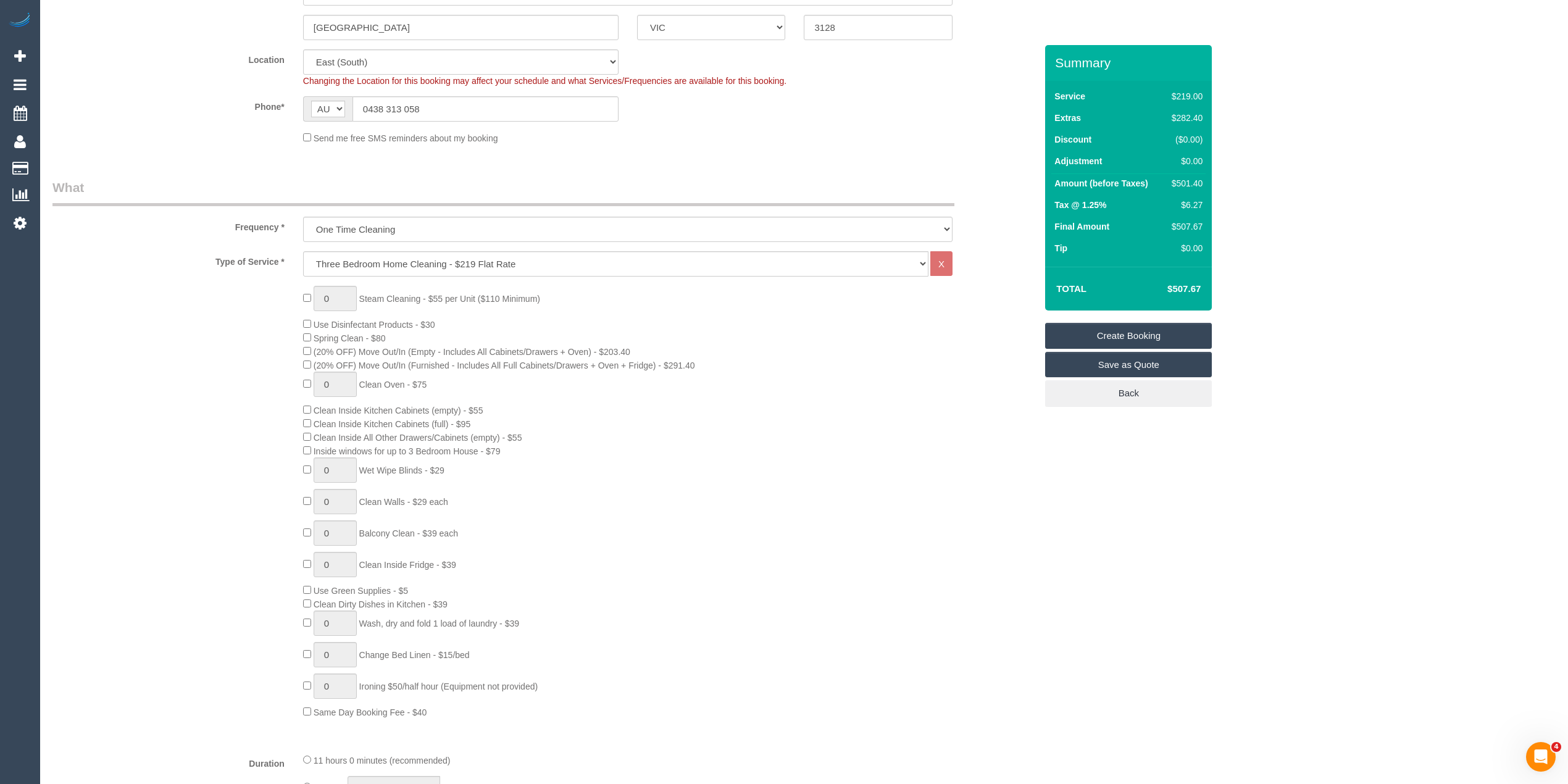
scroll to position [0, 0]
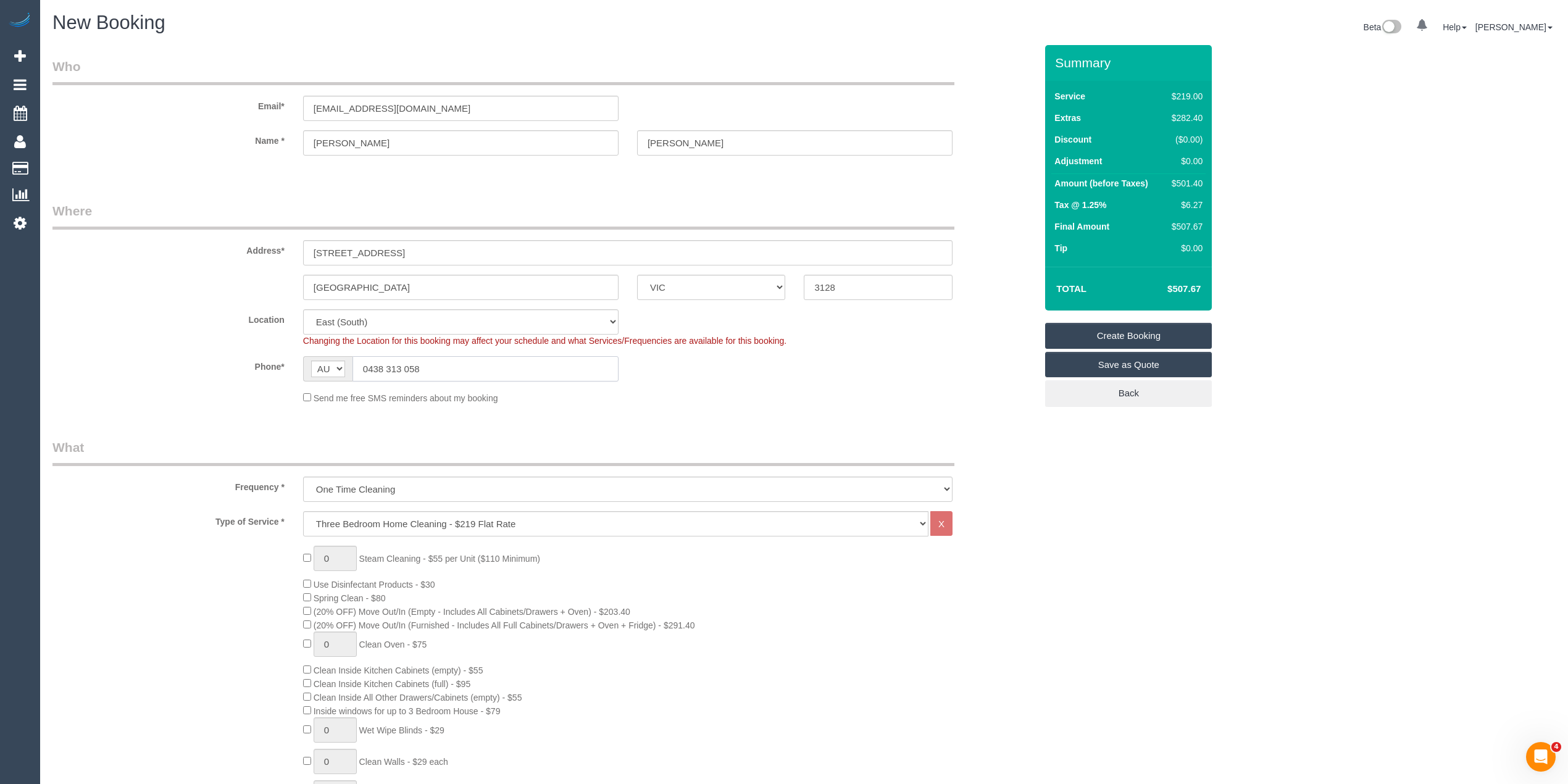
drag, startPoint x: 401, startPoint y: 361, endPoint x: 308, endPoint y: 358, distance: 93.0
click at [308, 358] on div "AF AL DZ AD AO AI AQ AG AR AM AW AU AT AZ BS BH BD BB BY BE BZ BJ BM BT BO BA B…" at bounding box center [460, 369] width 315 height 26
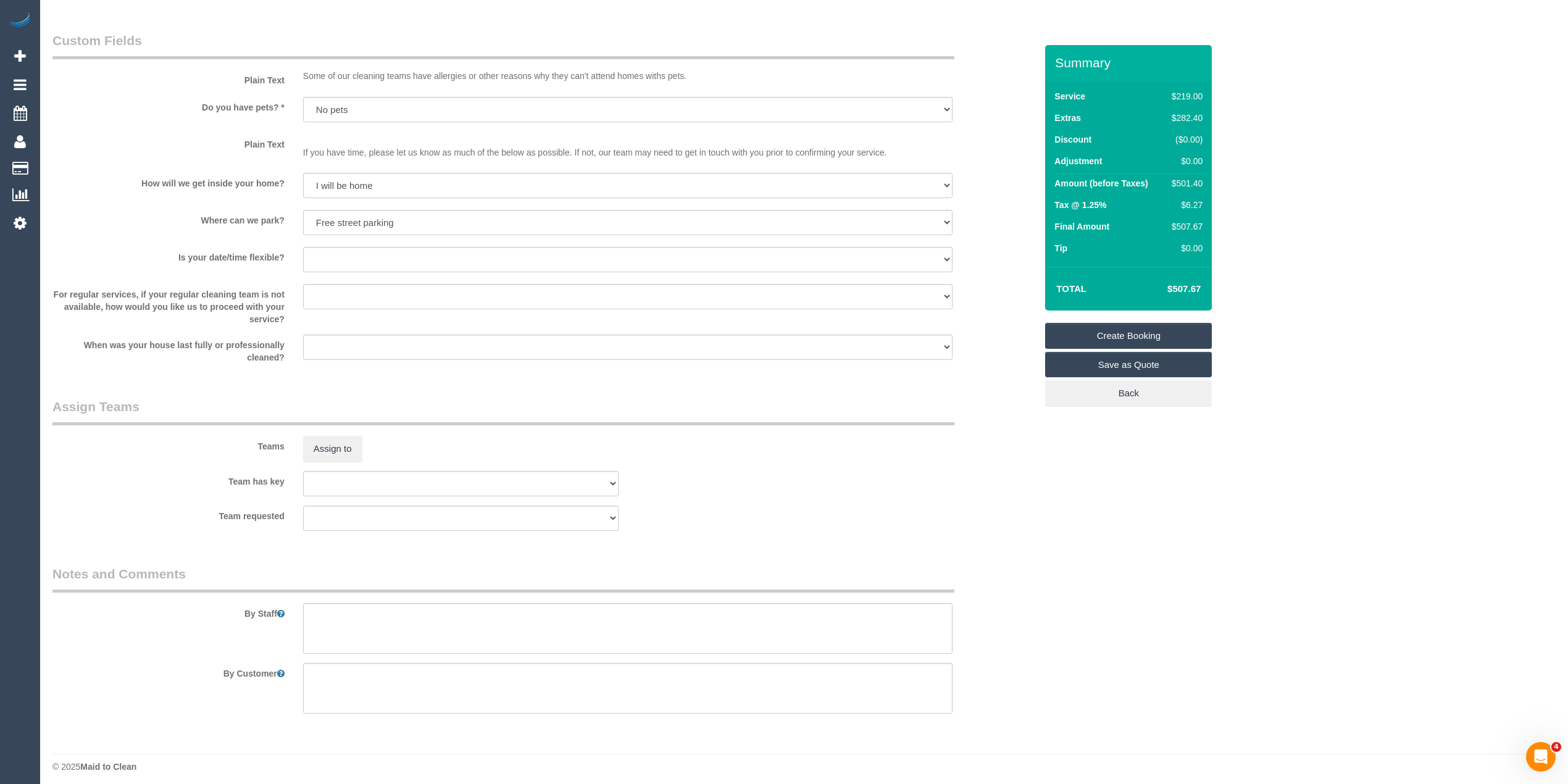
scroll to position [1517, 0]
click at [428, 634] on textarea at bounding box center [628, 621] width 649 height 50
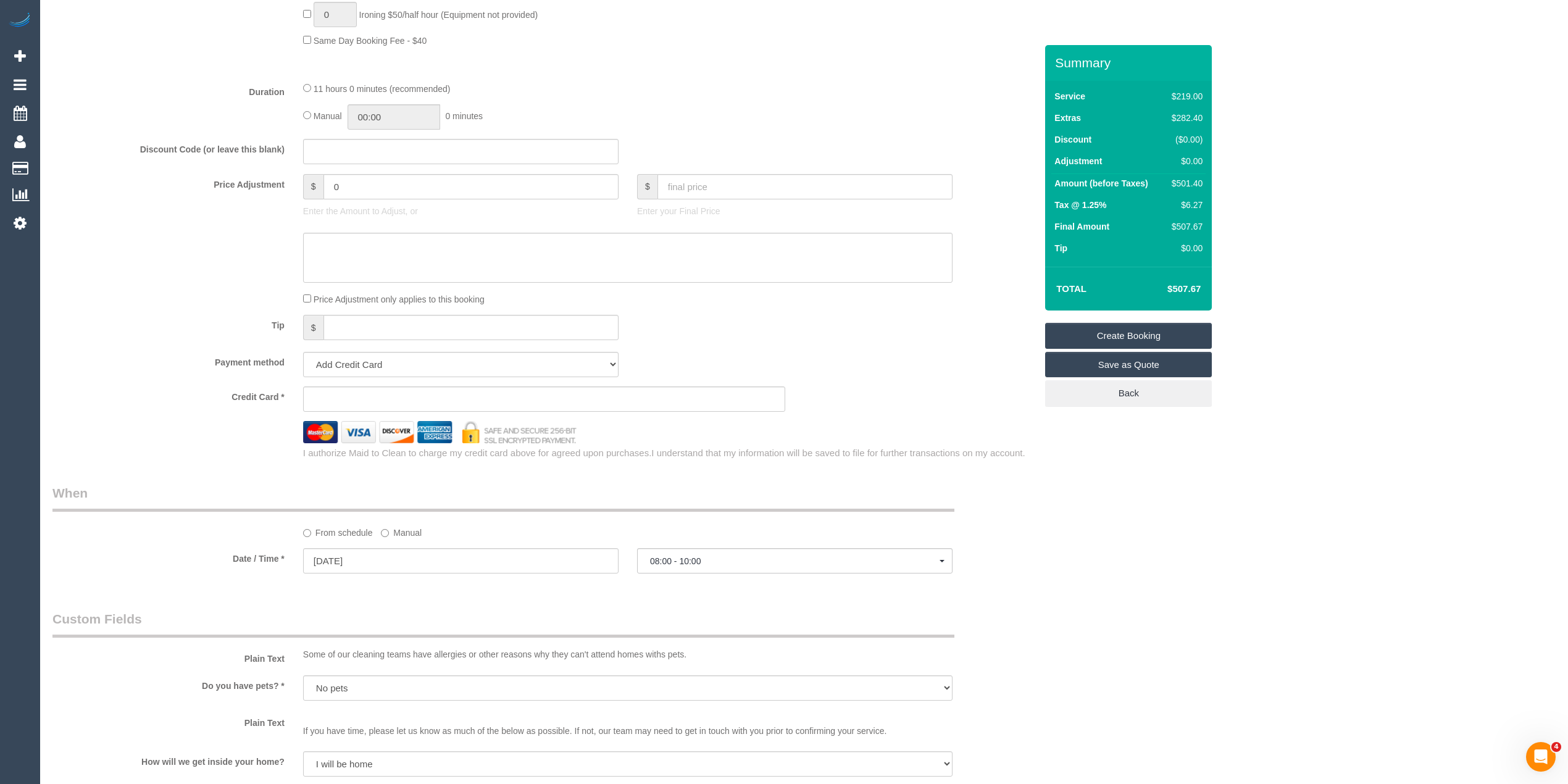
scroll to position [968, 0]
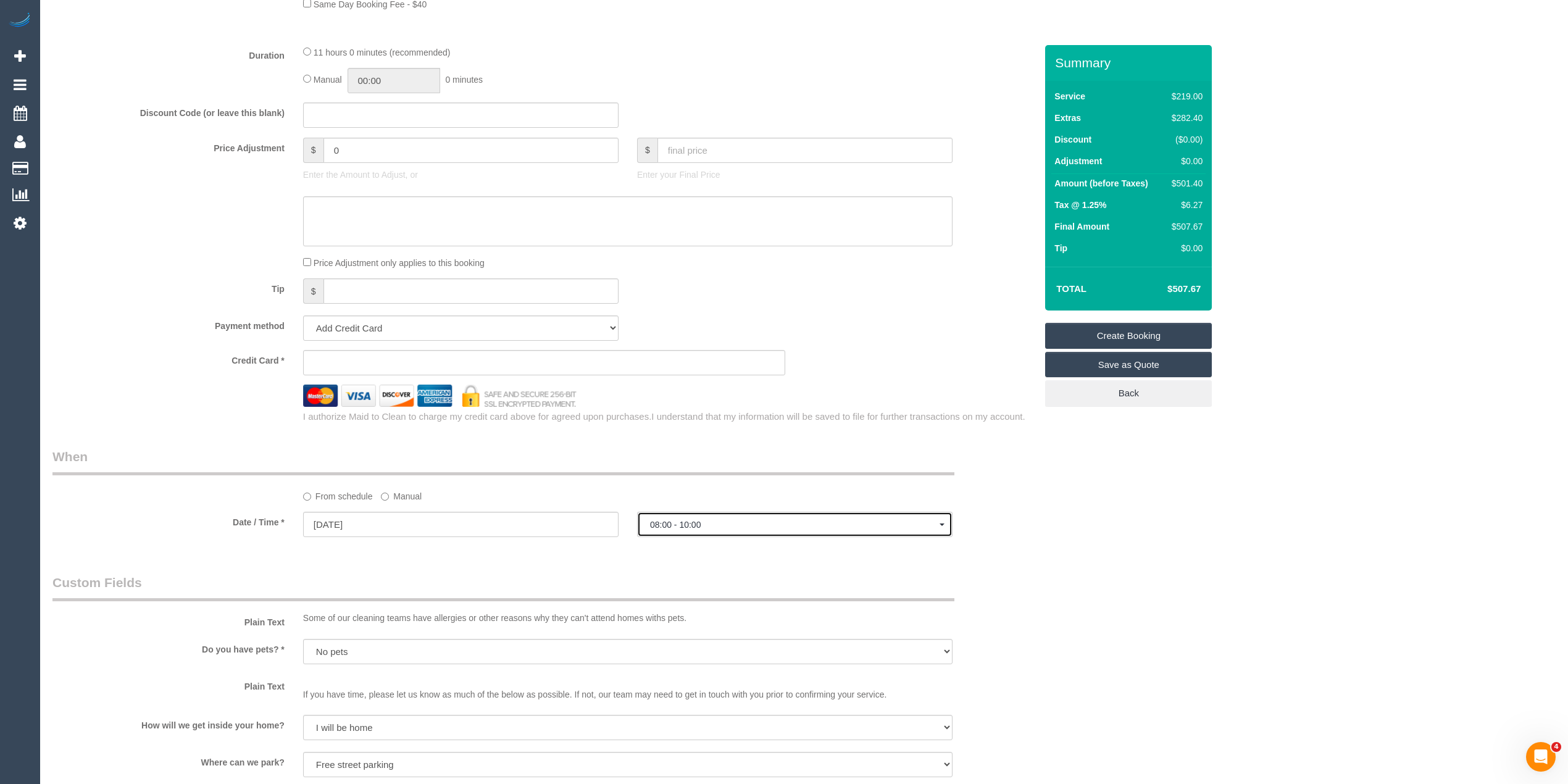
click at [740, 521] on span "08:00 - 10:00" at bounding box center [795, 524] width 290 height 10
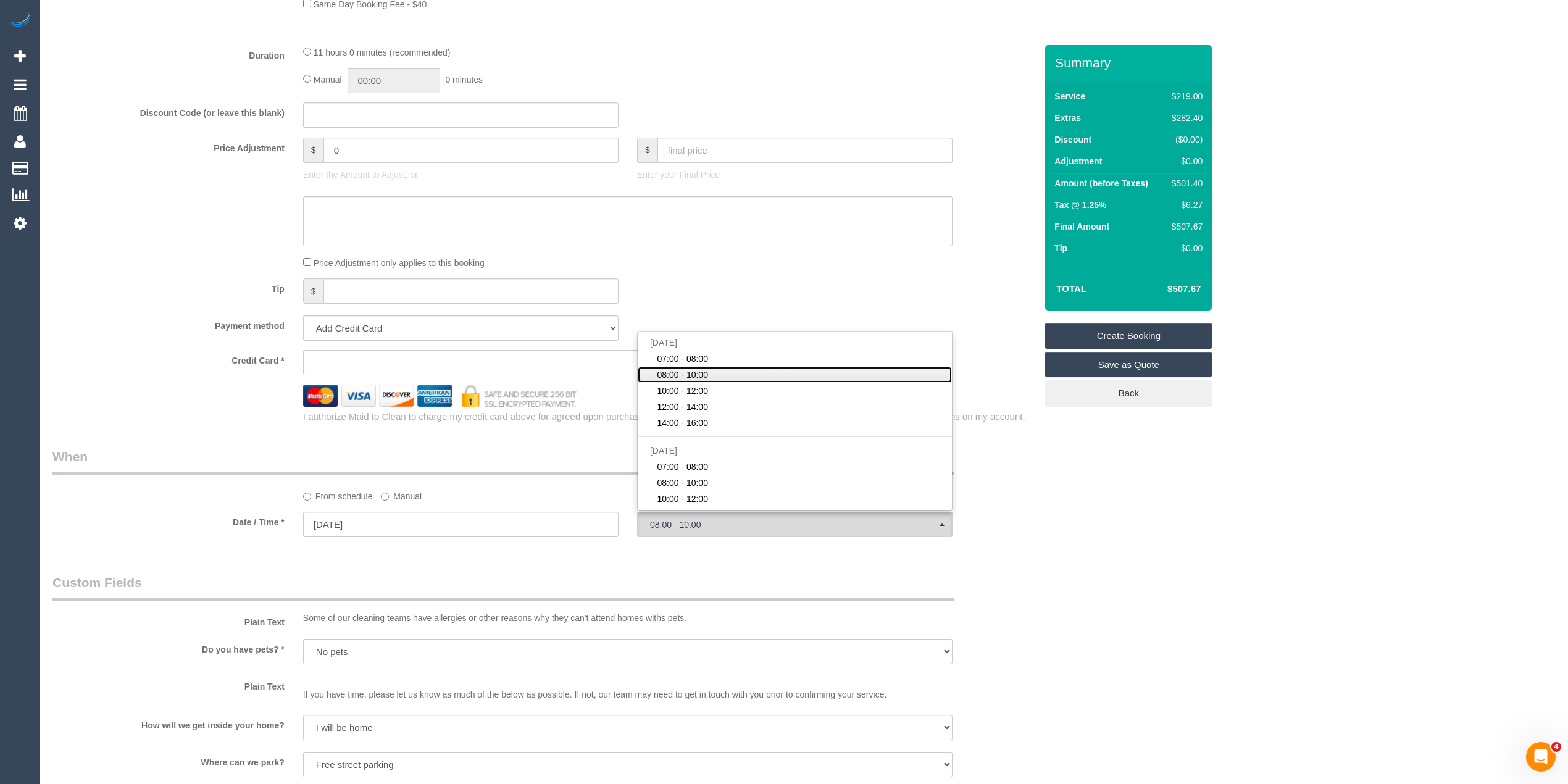
click at [729, 371] on link "08:00 - 10:00" at bounding box center [795, 374] width 315 height 16
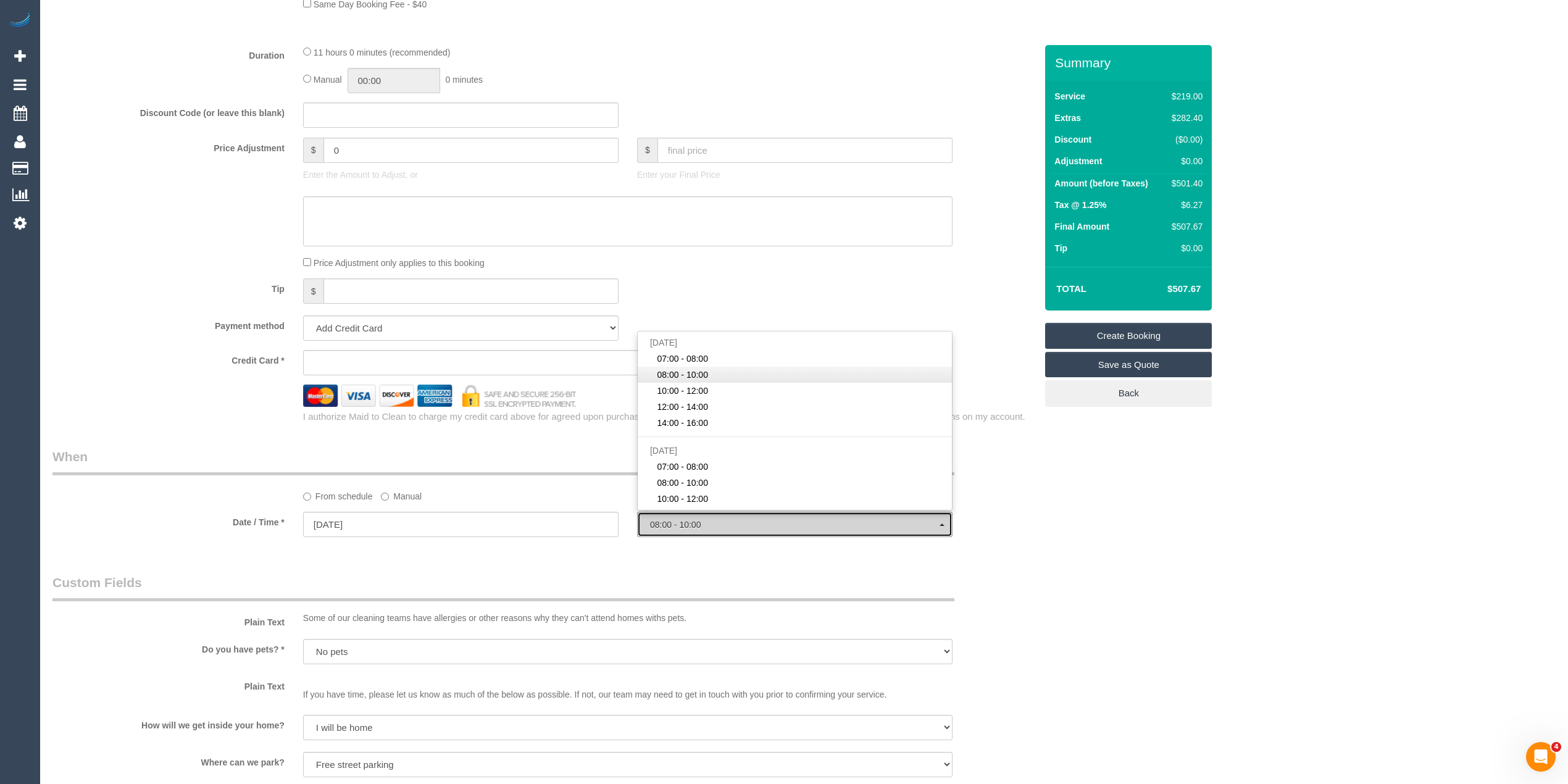
select select "spot23"
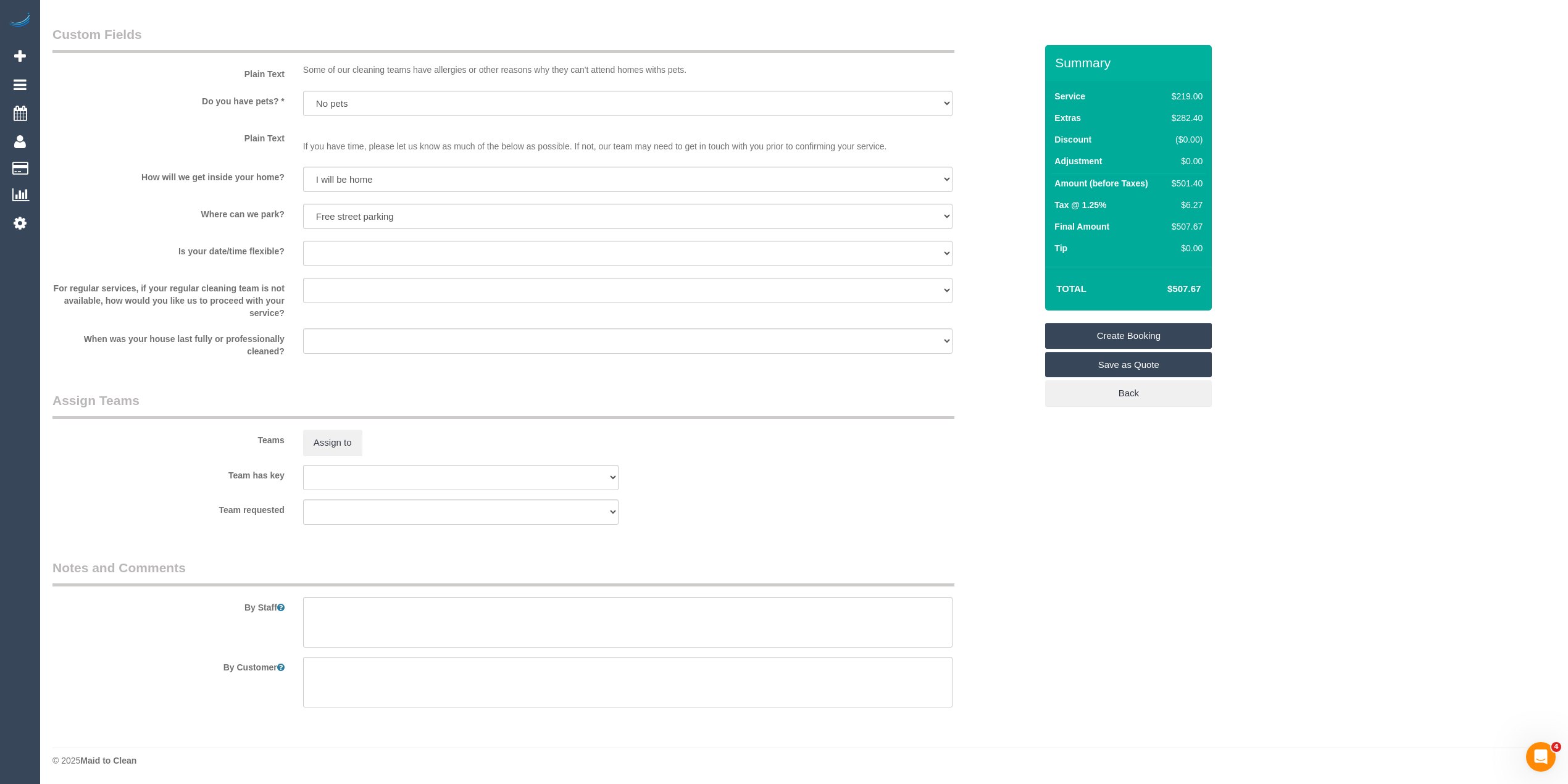
scroll to position [1517, 0]
click at [423, 620] on textarea at bounding box center [628, 621] width 649 height 50
paste textarea "0438 313 058"
type textarea "Please txt customer when you are on the way, thank you - 0438313058"
click at [318, 240] on select "Yes - date and time Yes - date but not time Yes - time but not date No - No fle…" at bounding box center [628, 253] width 649 height 26
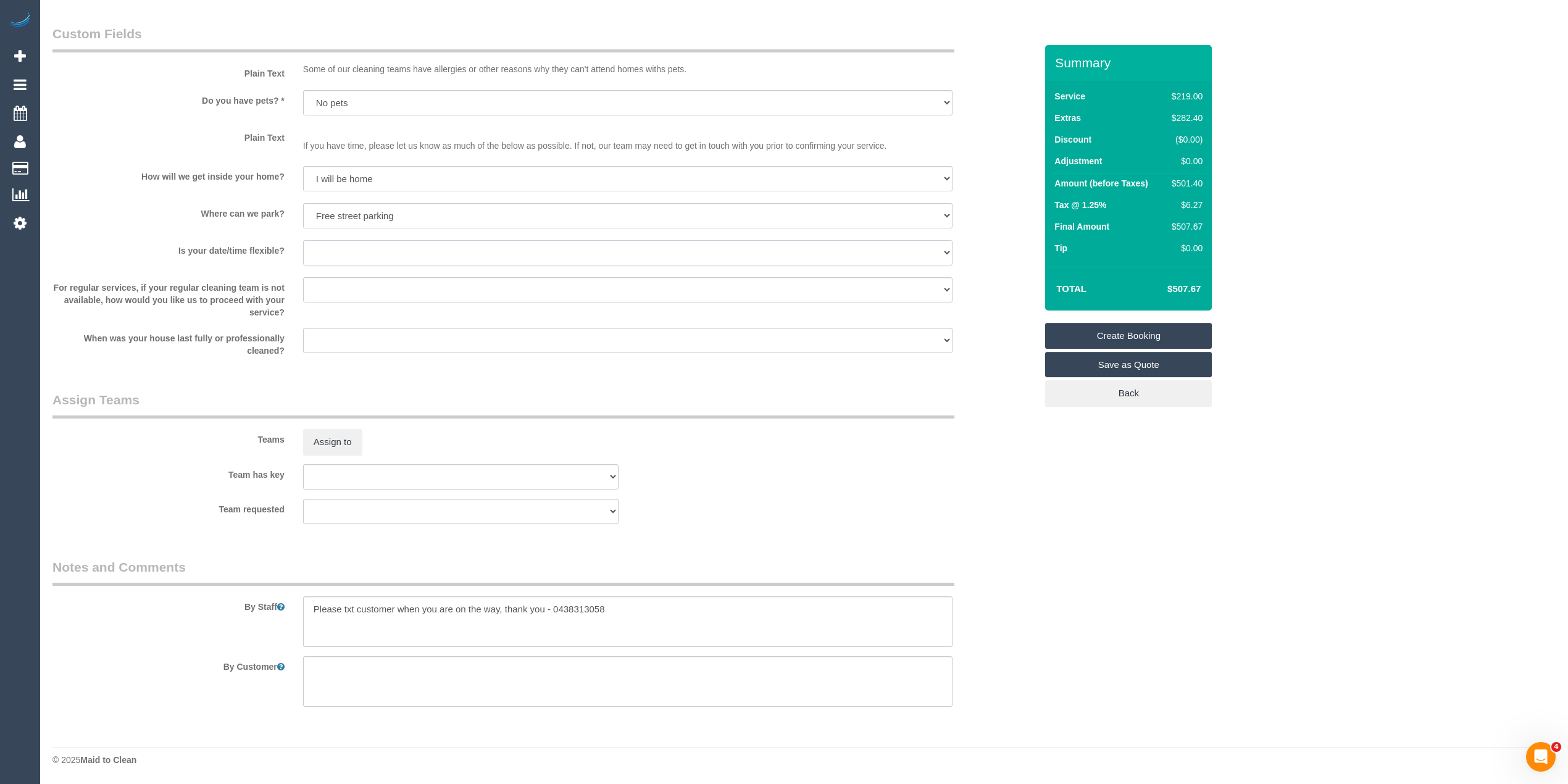
select select "number:24"
click at [303, 241] on select "Yes - date and time Yes - date but not time Yes - time but not date No - No fle…" at bounding box center [628, 253] width 649 height 26
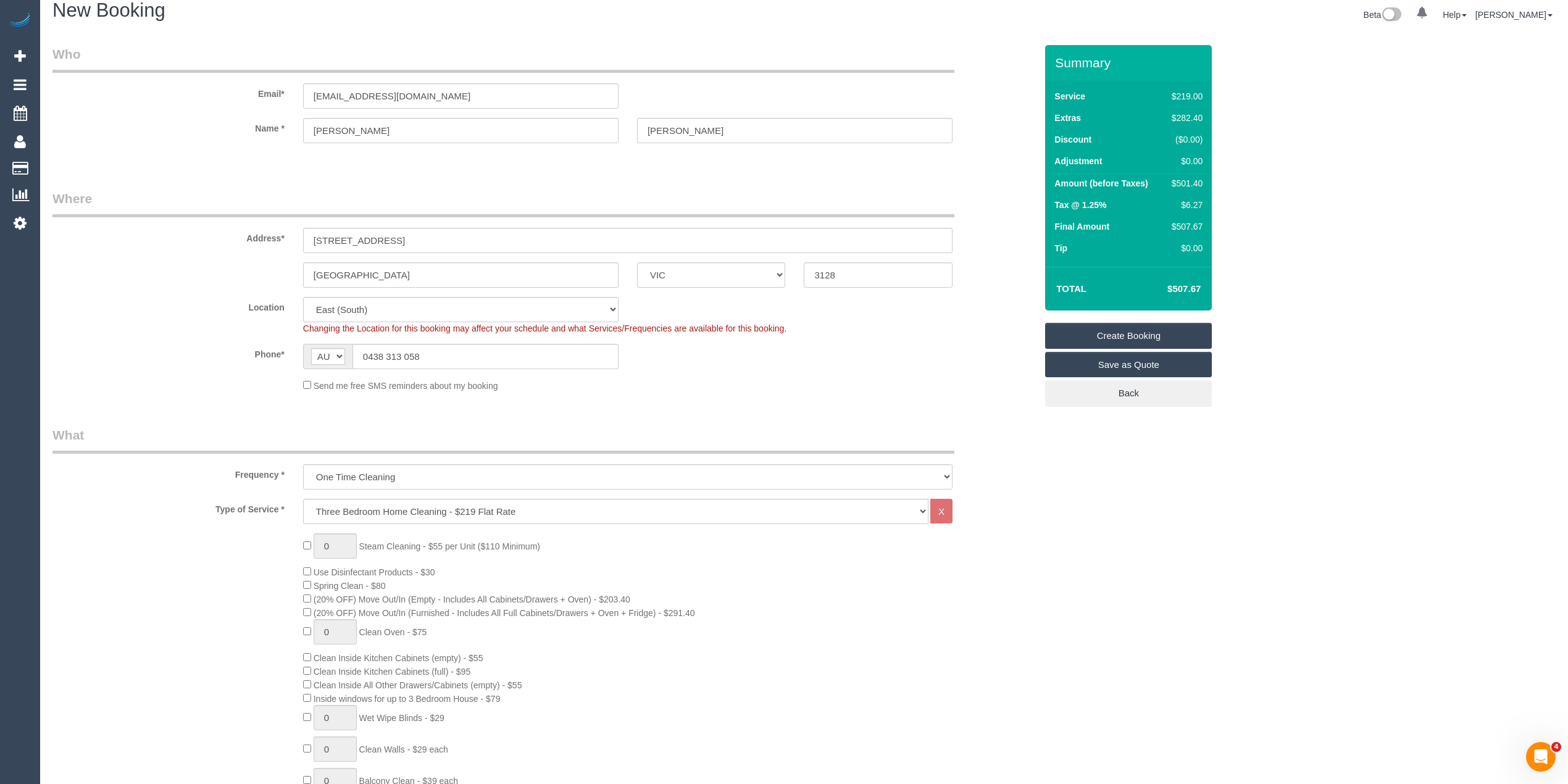
scroll to position [0, 0]
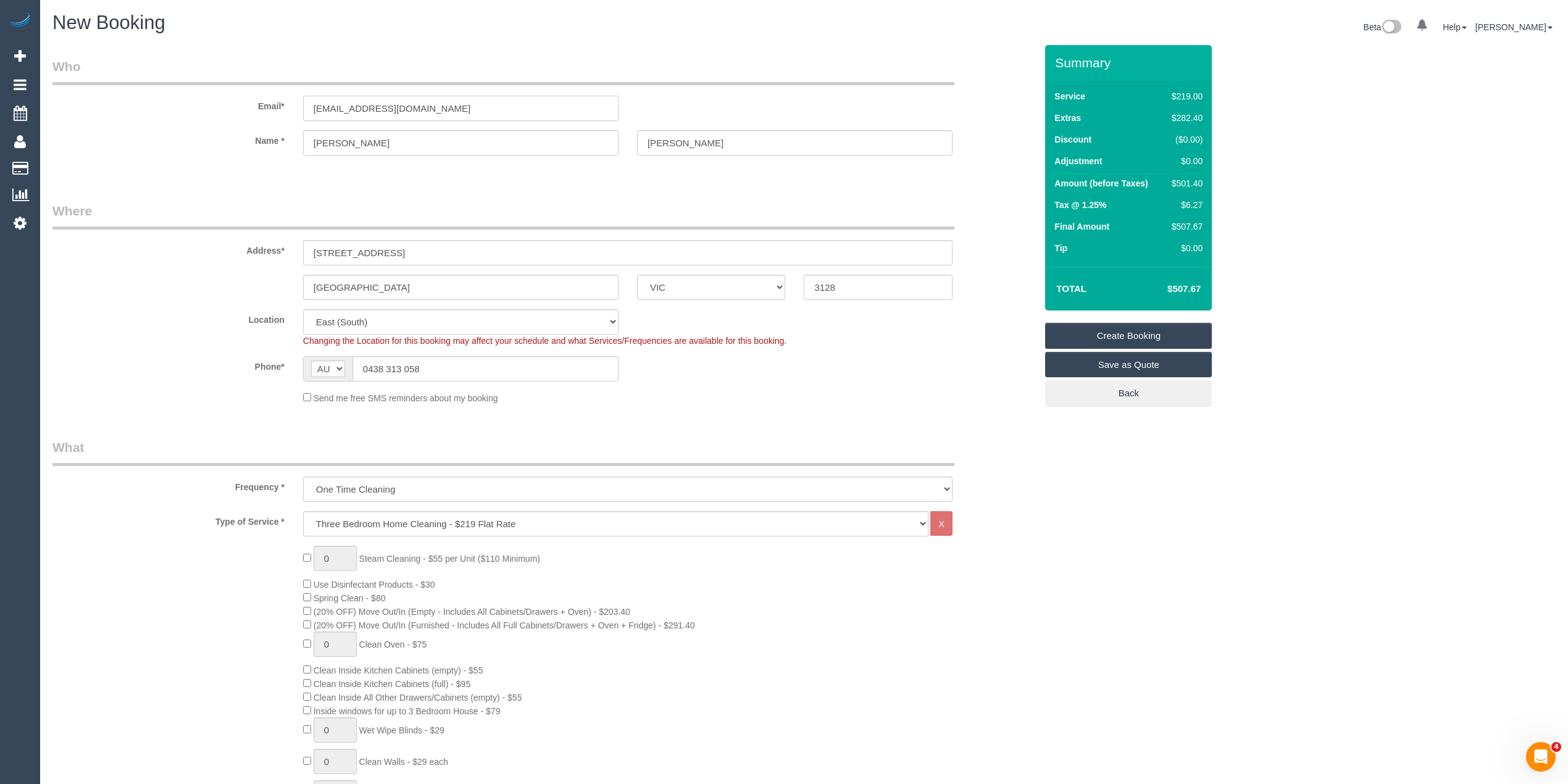
drag, startPoint x: 473, startPoint y: 116, endPoint x: 229, endPoint y: 102, distance: 244.4
click at [229, 102] on div "Email* kateinaustralia@yahoo.com" at bounding box center [544, 89] width 1002 height 64
click at [484, 106] on input "[EMAIL_ADDRESS][DOMAIN_NAME]" at bounding box center [460, 108] width 315 height 26
drag, startPoint x: 457, startPoint y: 107, endPoint x: 226, endPoint y: 102, distance: 231.1
click at [226, 102] on div "Email* kateinaustralia@yahoo.com" at bounding box center [544, 89] width 1002 height 64
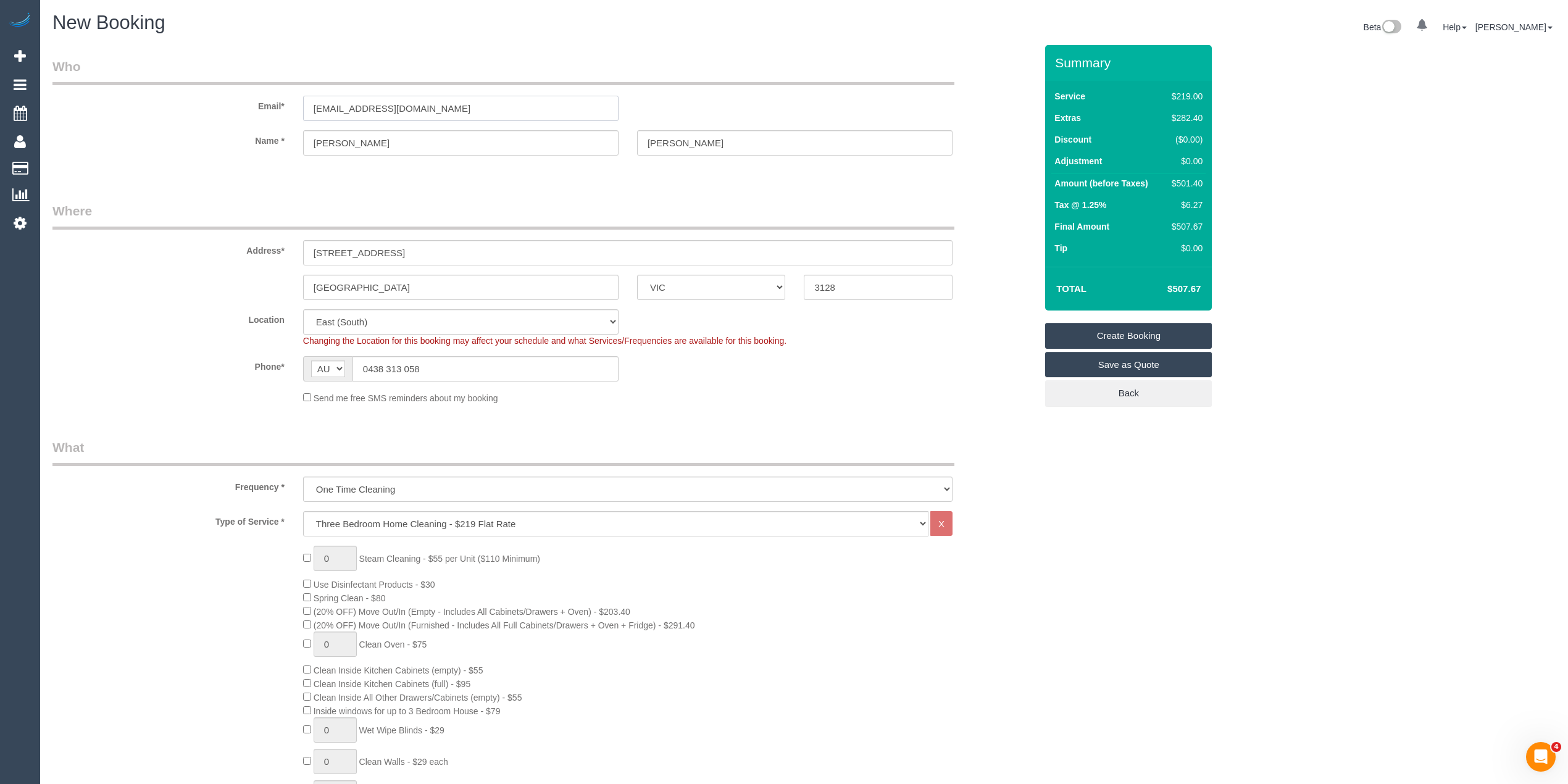
click at [469, 111] on input "[EMAIL_ADDRESS][DOMAIN_NAME]" at bounding box center [460, 108] width 315 height 26
drag, startPoint x: 460, startPoint y: 105, endPoint x: 196, endPoint y: 91, distance: 264.4
click at [196, 91] on div "Email* kateinaustralia@yahoo.com" at bounding box center [544, 89] width 1002 height 64
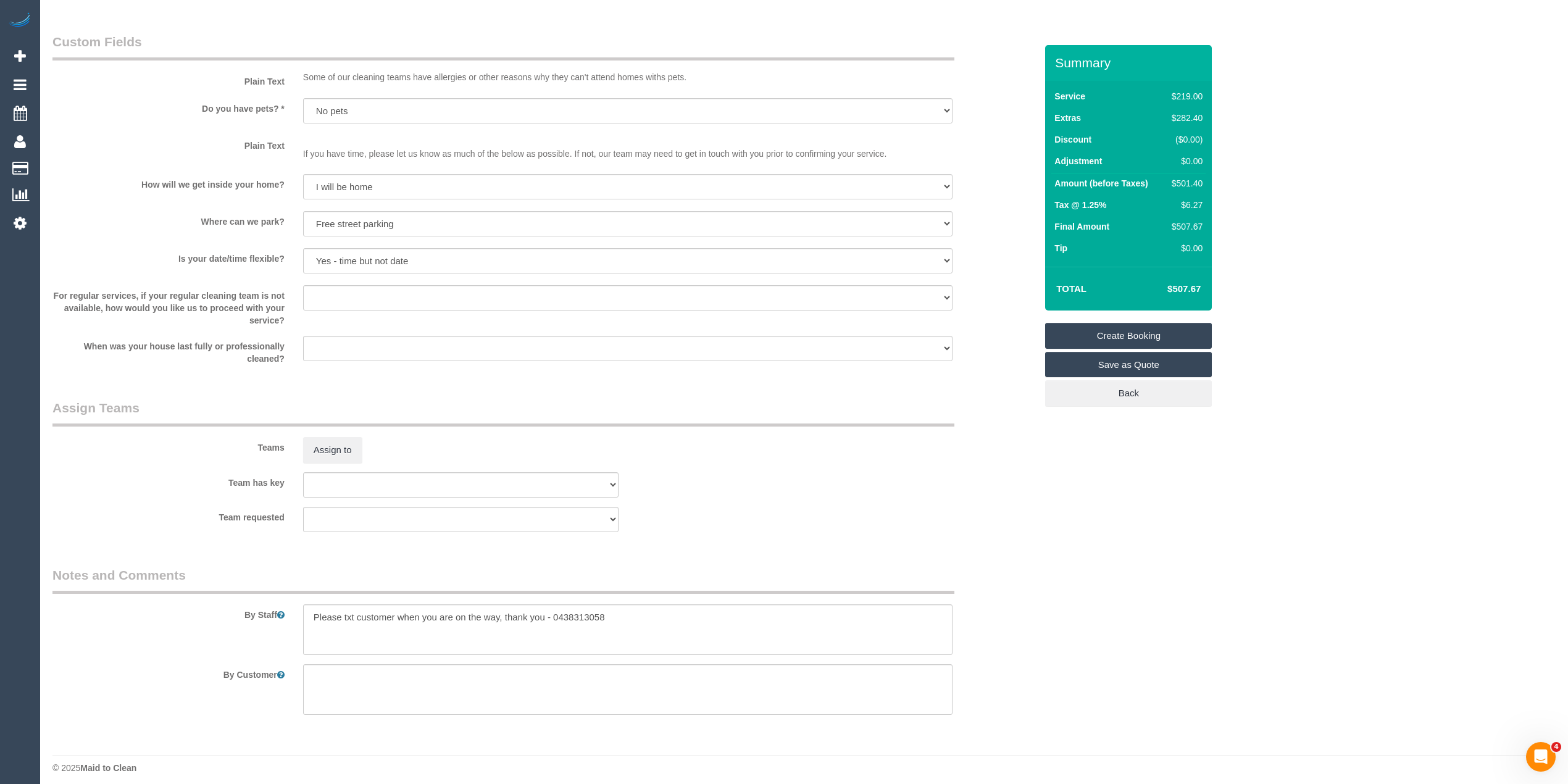
scroll to position [1517, 0]
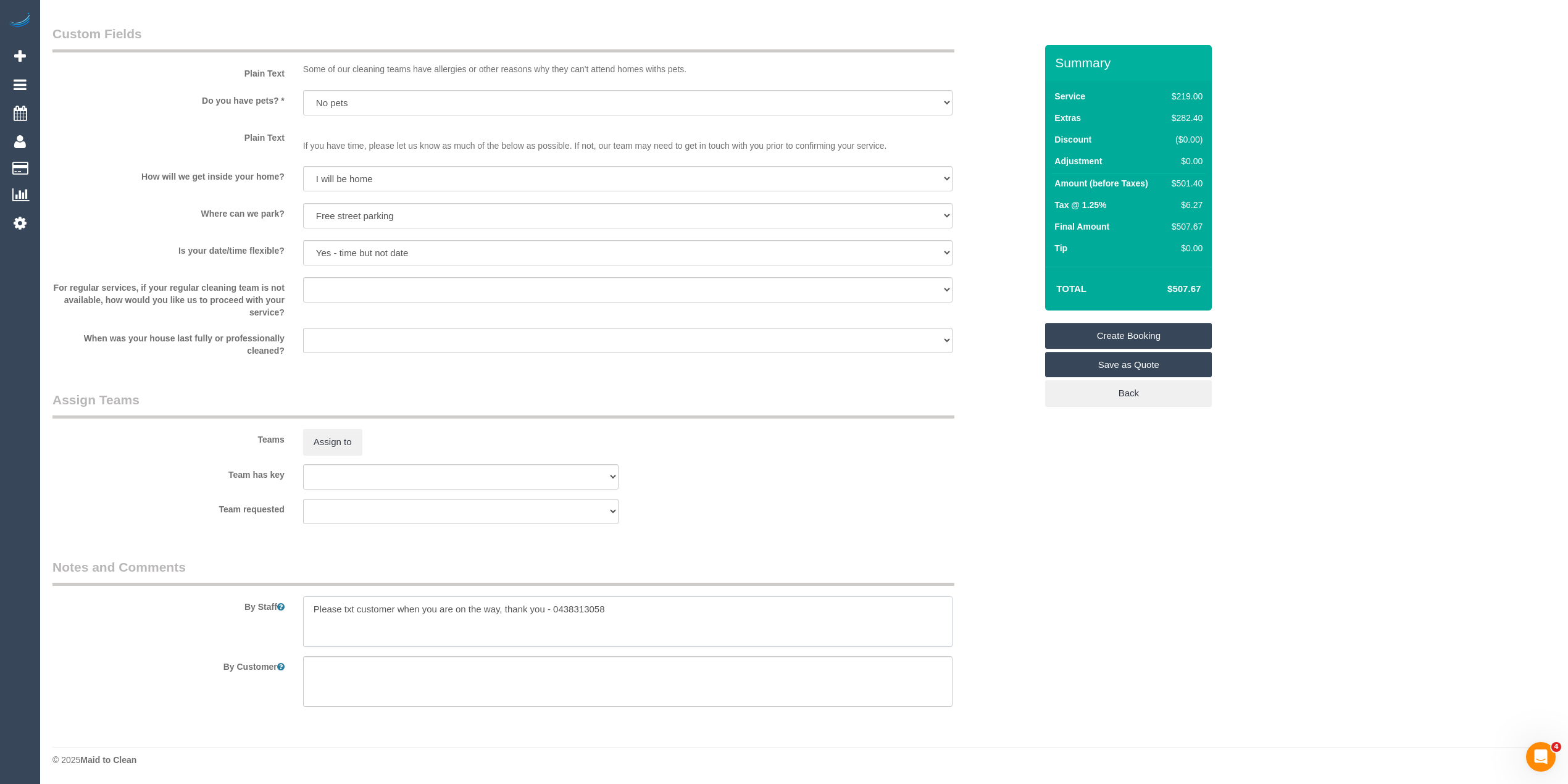
click at [638, 605] on textarea at bounding box center [628, 621] width 649 height 50
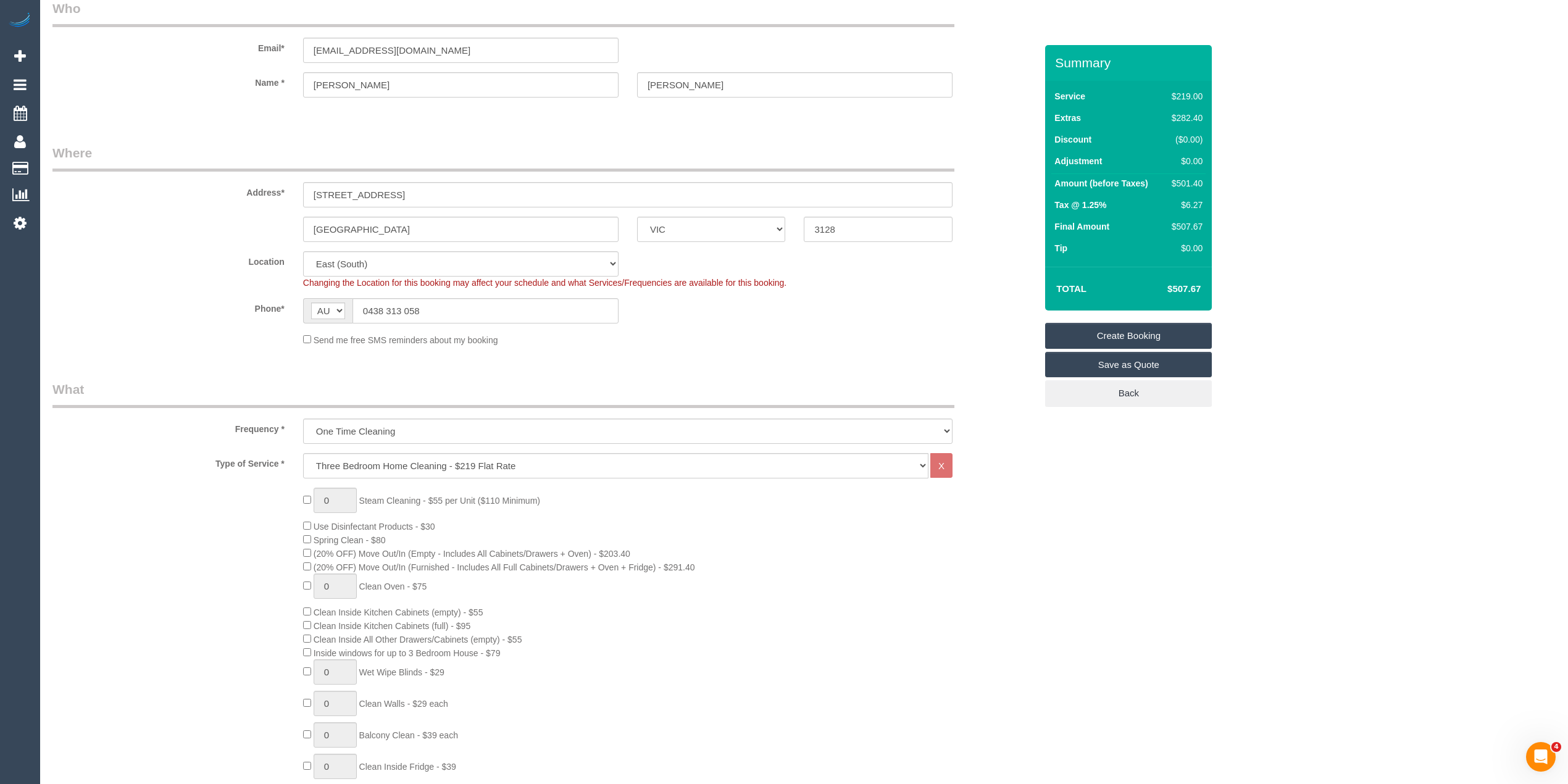
scroll to position [0, 0]
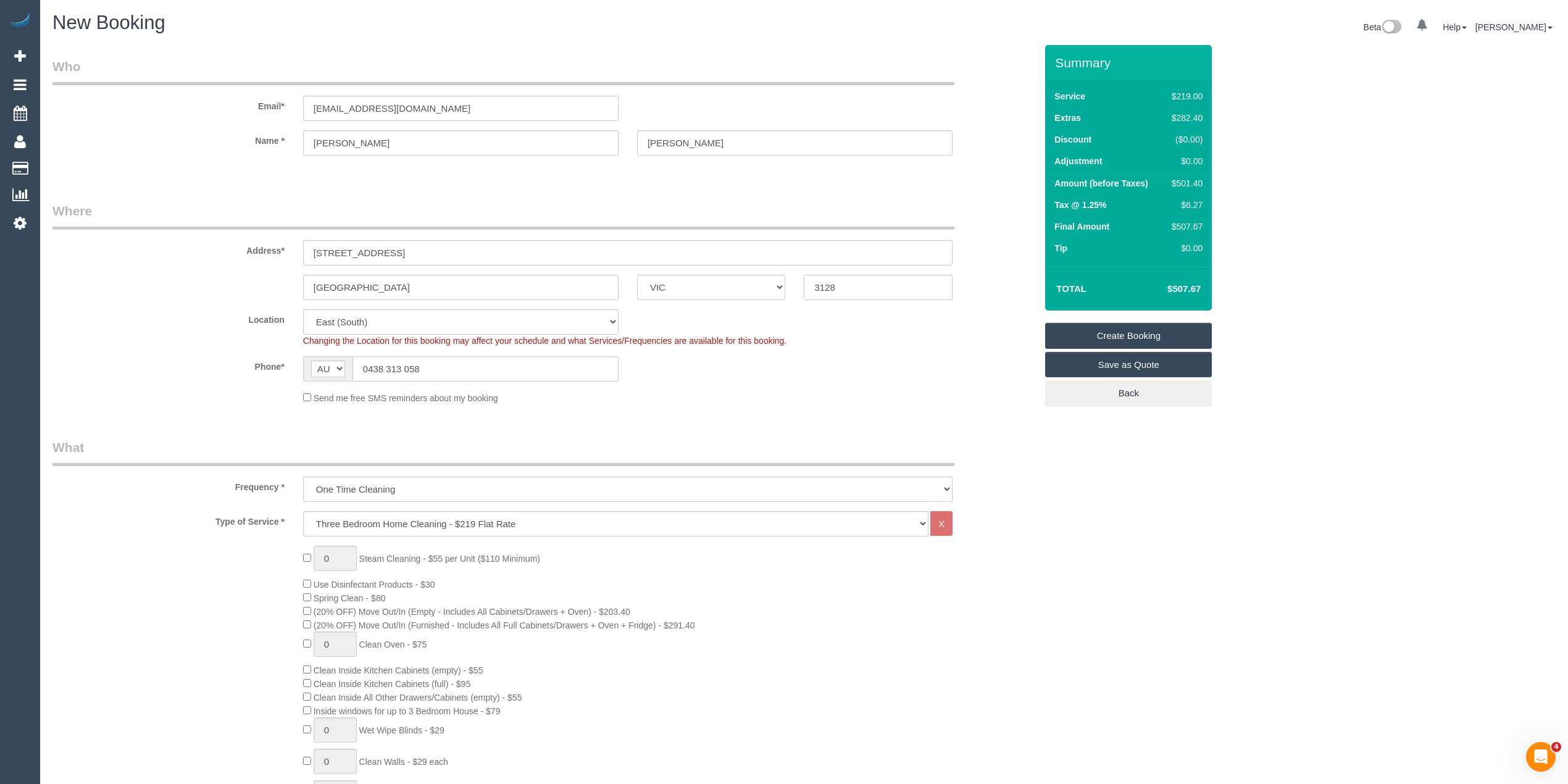
type textarea "Please txt customer when you are on the way, thank you - 0438313058 Please dust…"
drag, startPoint x: 291, startPoint y: 106, endPoint x: 162, endPoint y: 108, distance: 129.0
click at [162, 108] on div "Email* kateinaustralia@yahoo.com" at bounding box center [544, 89] width 1002 height 64
click at [1126, 330] on link "Create Booking" at bounding box center [1129, 336] width 167 height 26
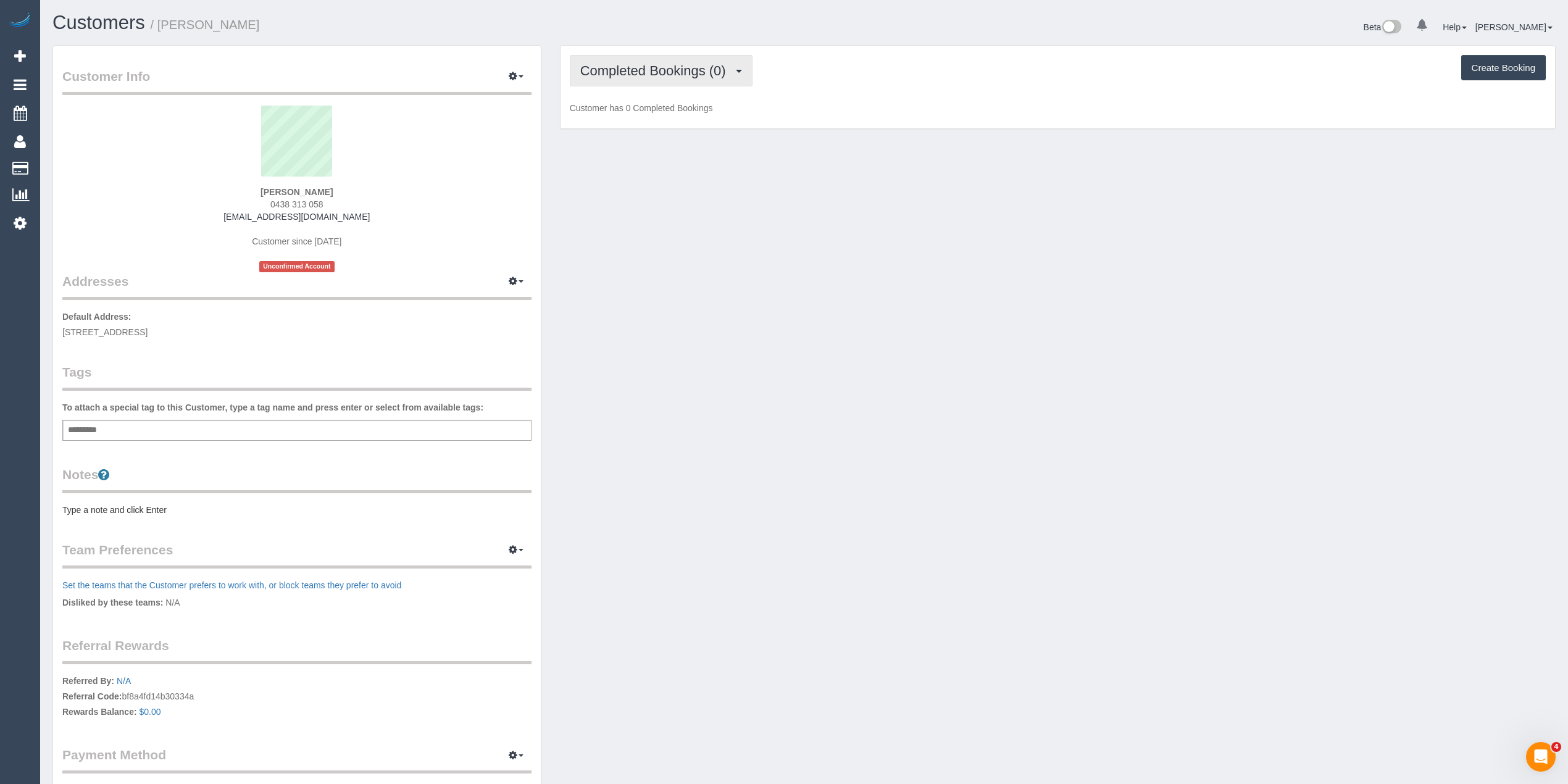
click at [623, 63] on span "Completed Bookings (0)" at bounding box center [656, 71] width 152 height 16
click at [659, 119] on link "Upcoming Bookings (1)" at bounding box center [634, 115] width 129 height 16
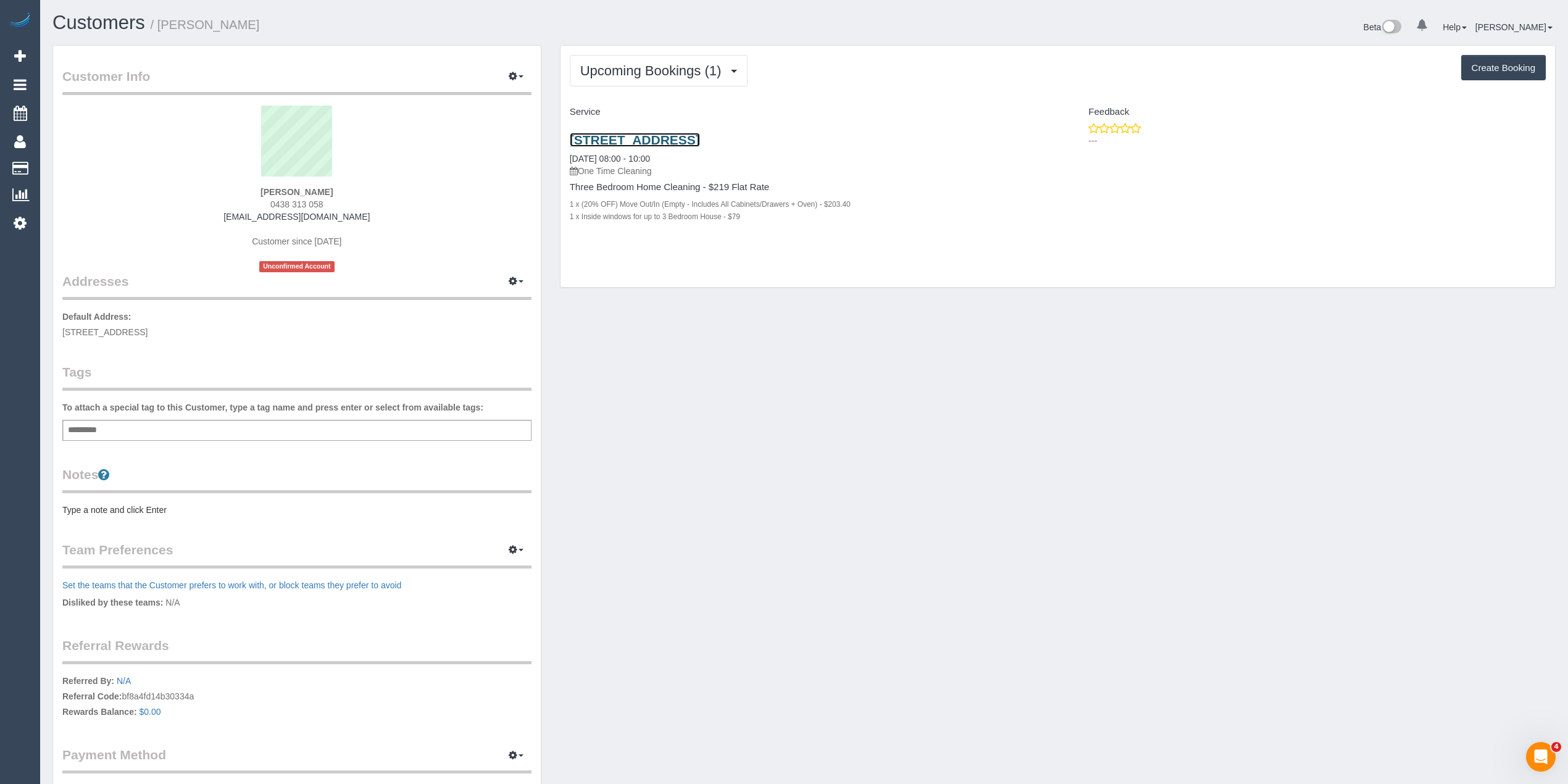
click at [700, 139] on link "[STREET_ADDRESS]" at bounding box center [634, 139] width 130 height 14
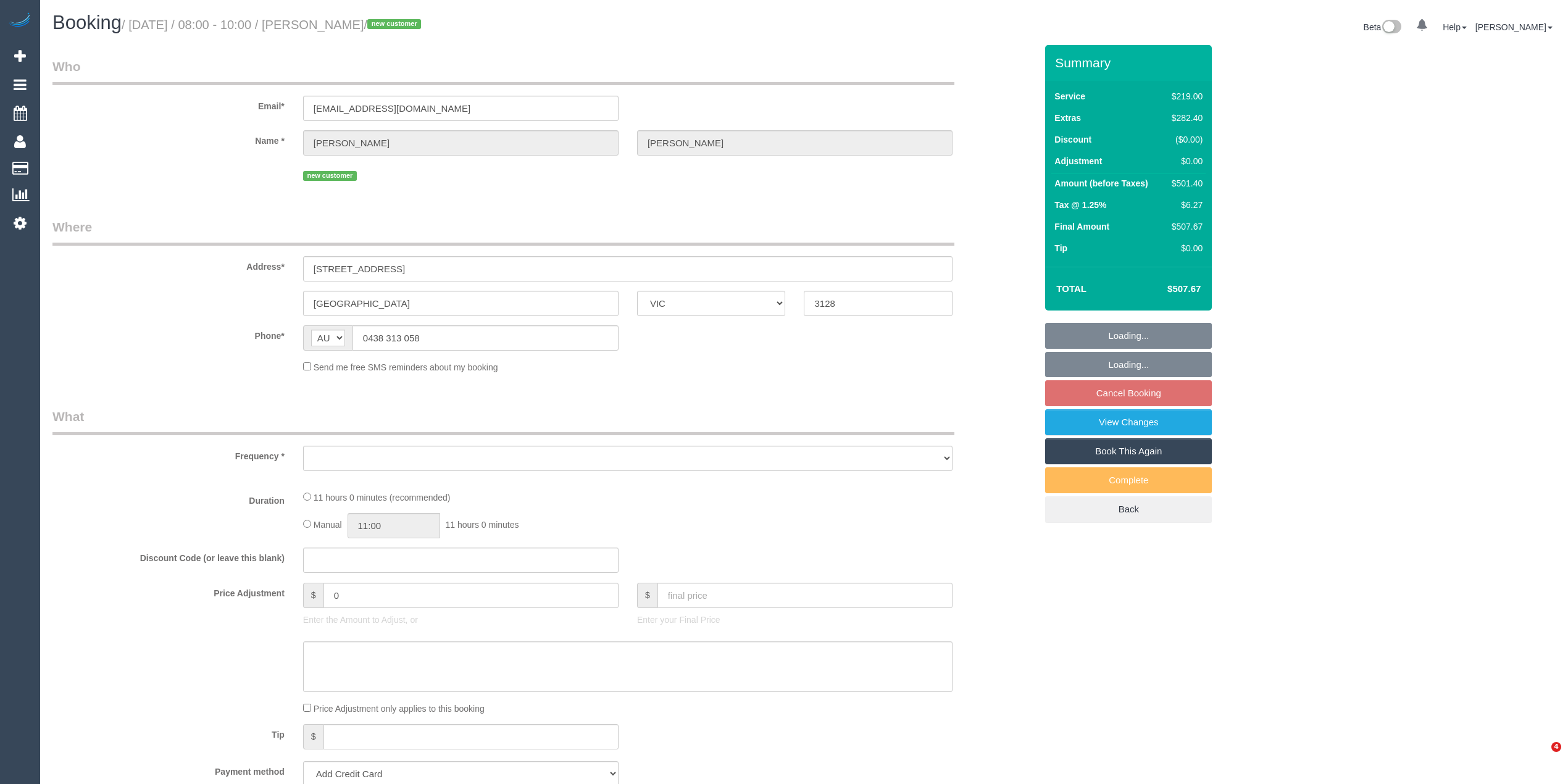
select select "VIC"
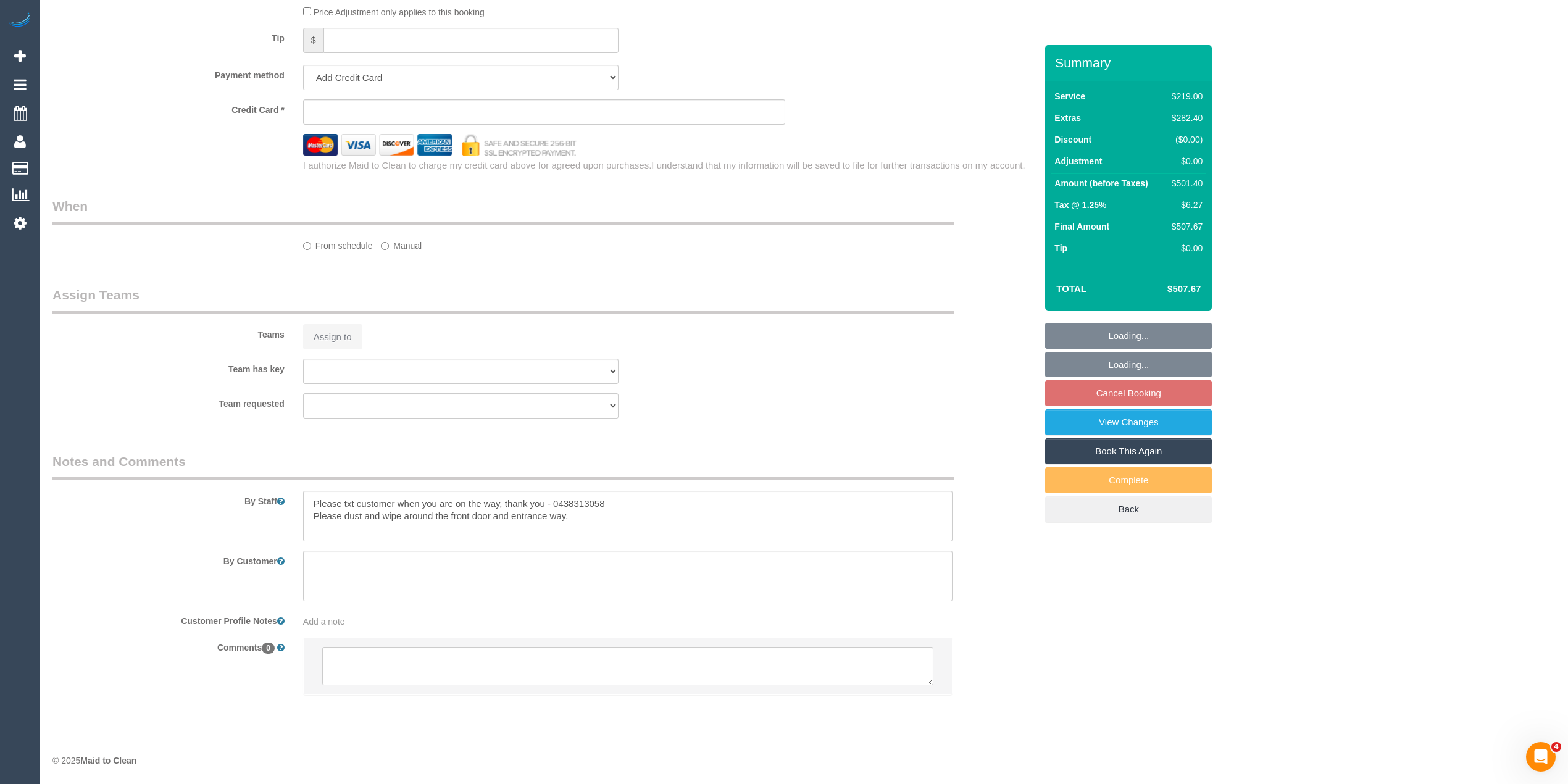
select select "string:stripe-pm_1SDDLK2GScqysDRVjHMMnfks"
select select "number:28"
select select "number:14"
select select "number:19"
select select "number:24"
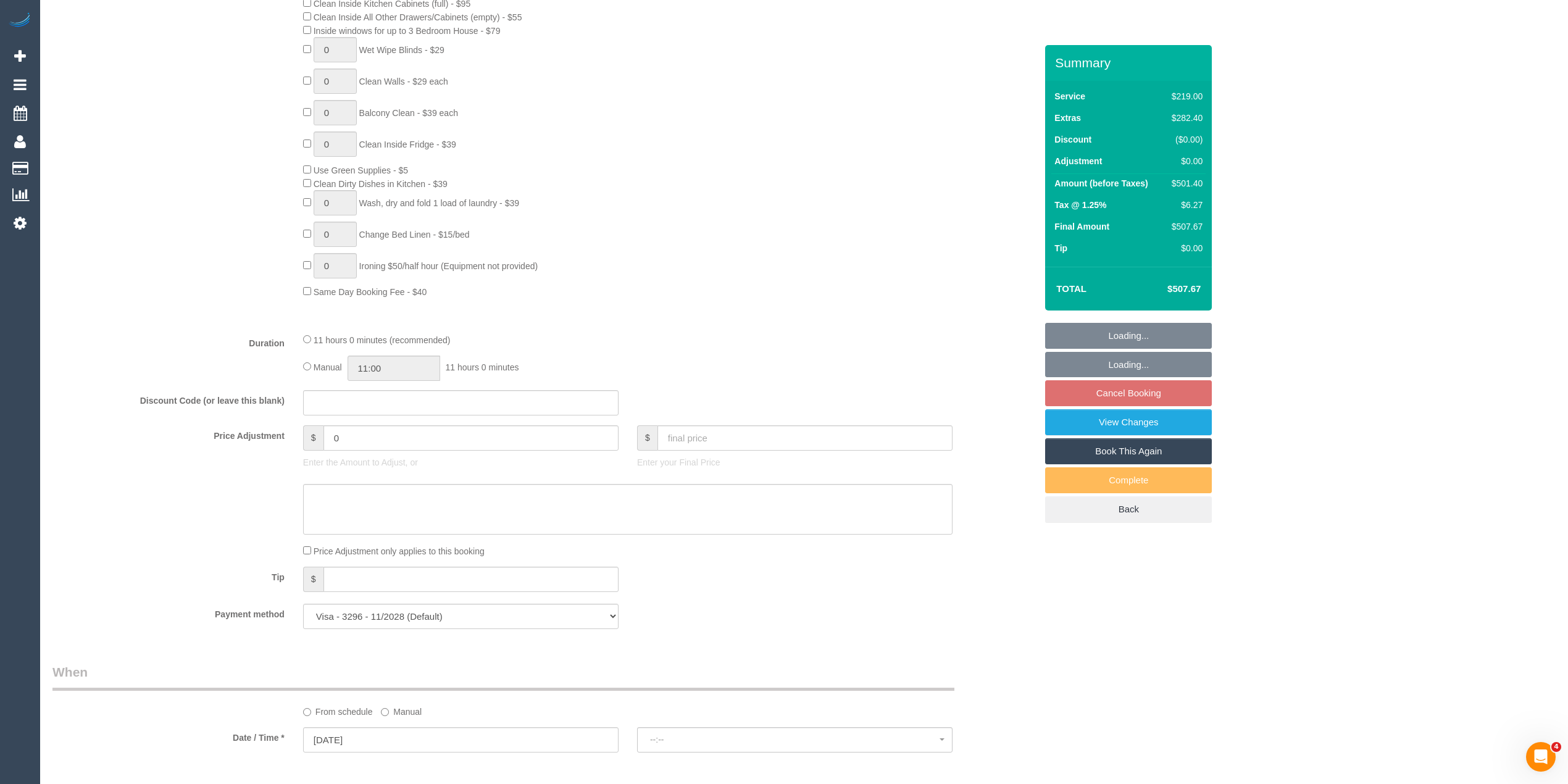
select select "object:1241"
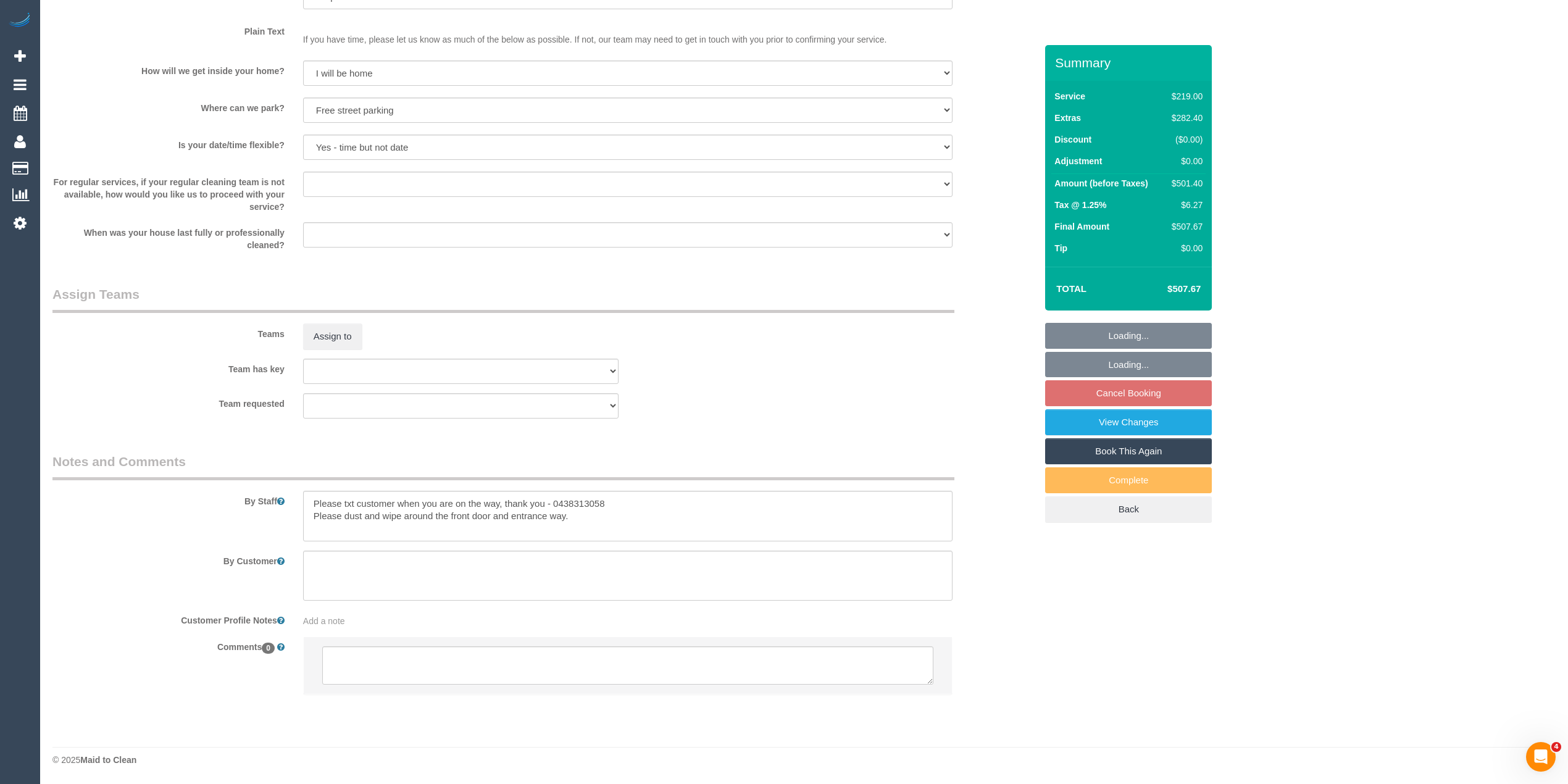
select select "spot2"
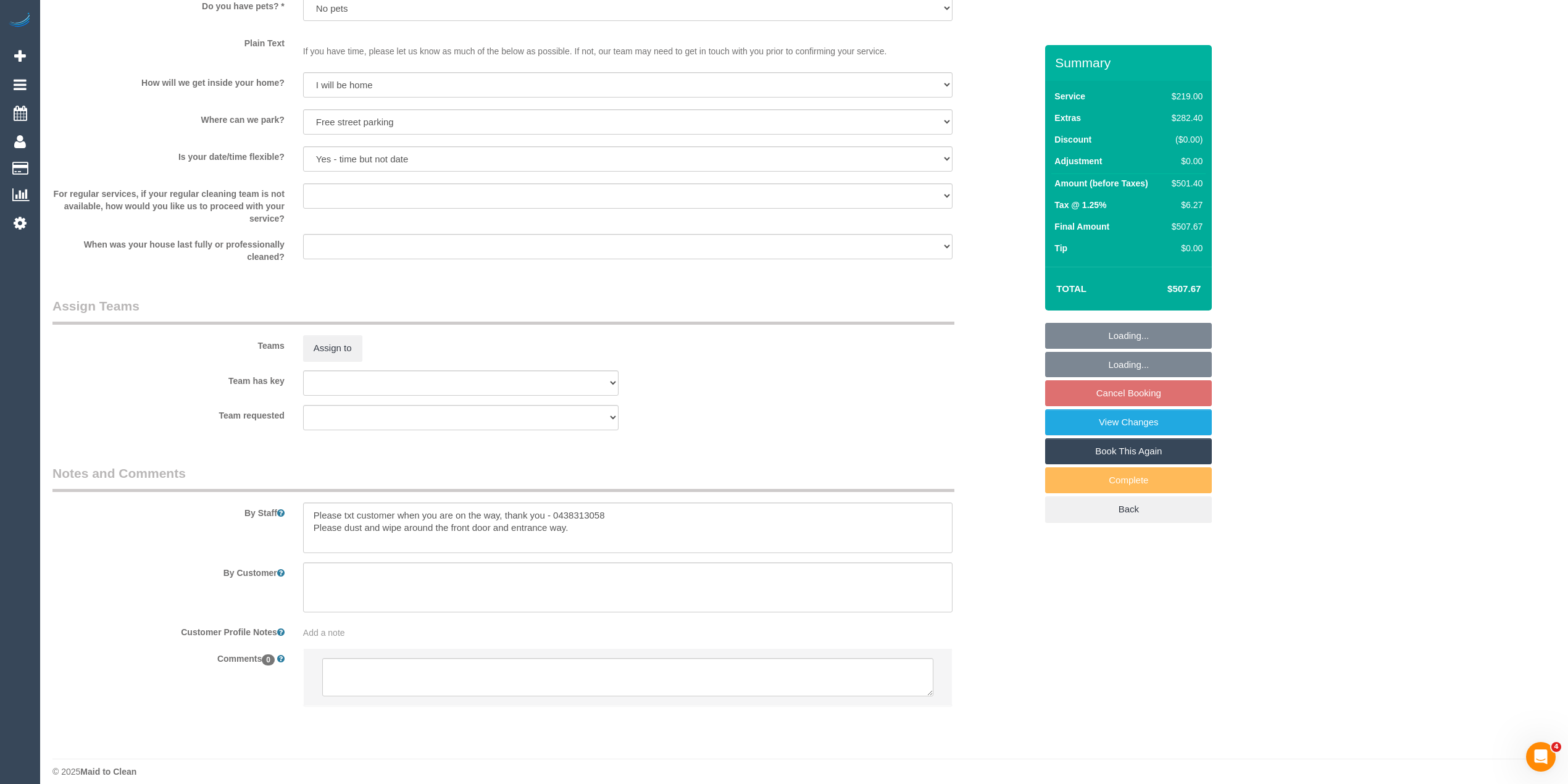
scroll to position [1568, 0]
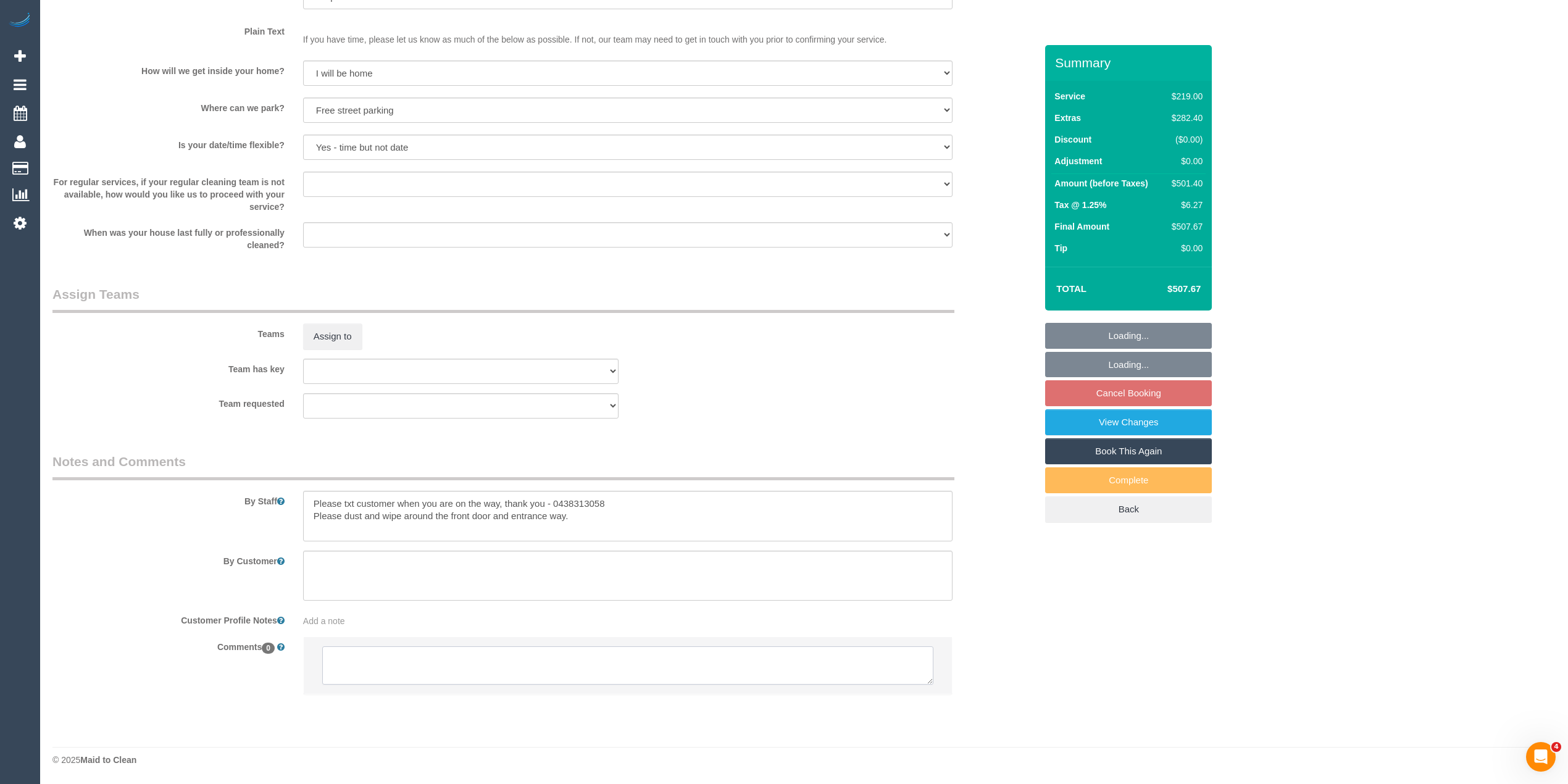
click at [409, 664] on textarea at bounding box center [628, 665] width 611 height 38
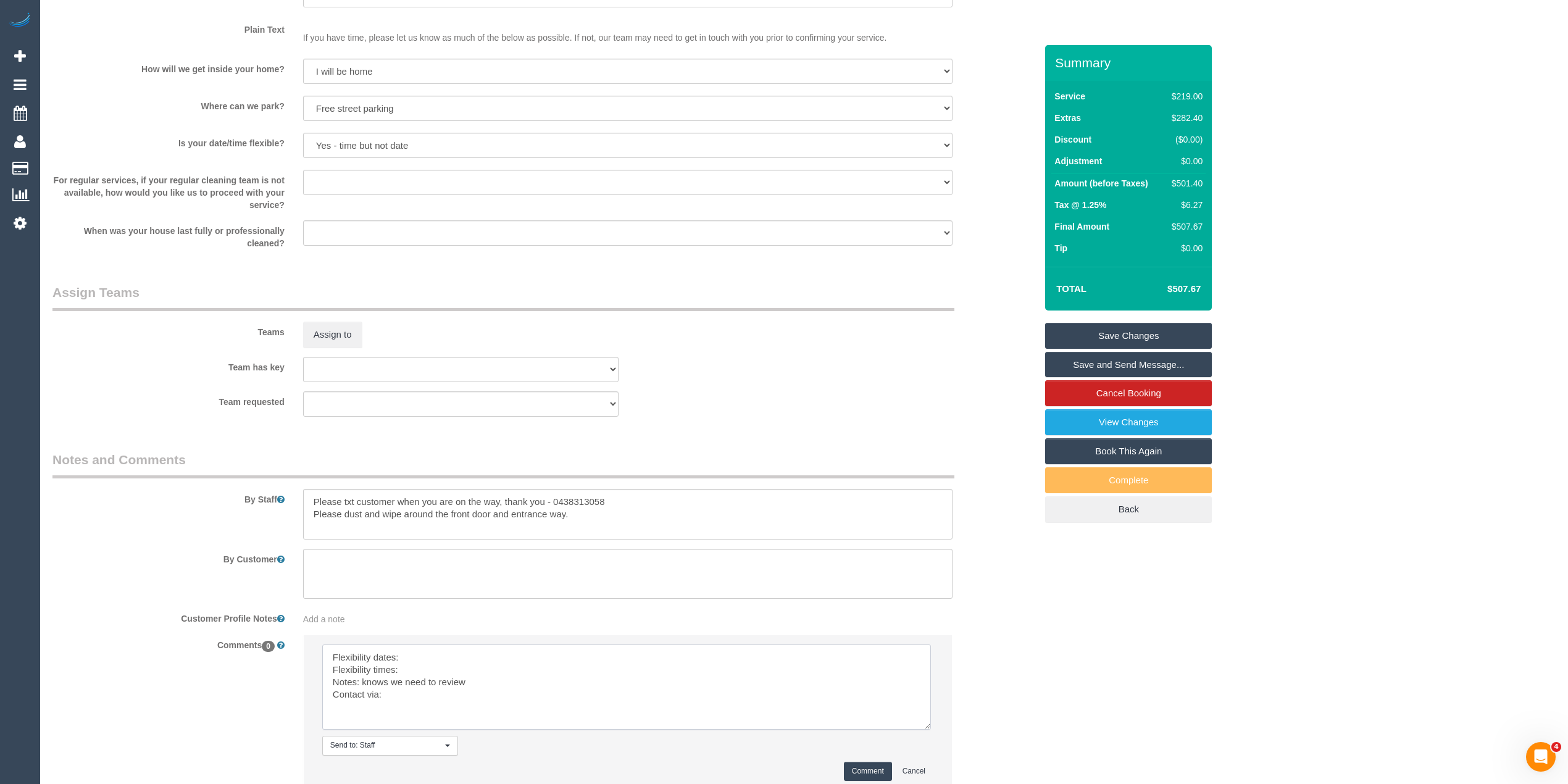
drag, startPoint x: 922, startPoint y: 679, endPoint x: 916, endPoint y: 731, distance: 52.3
click at [920, 729] on textarea at bounding box center [626, 687] width 609 height 85
click at [406, 655] on textarea at bounding box center [626, 689] width 609 height 89
click at [438, 650] on textarea at bounding box center [626, 689] width 609 height 89
click at [494, 659] on textarea at bounding box center [626, 689] width 609 height 89
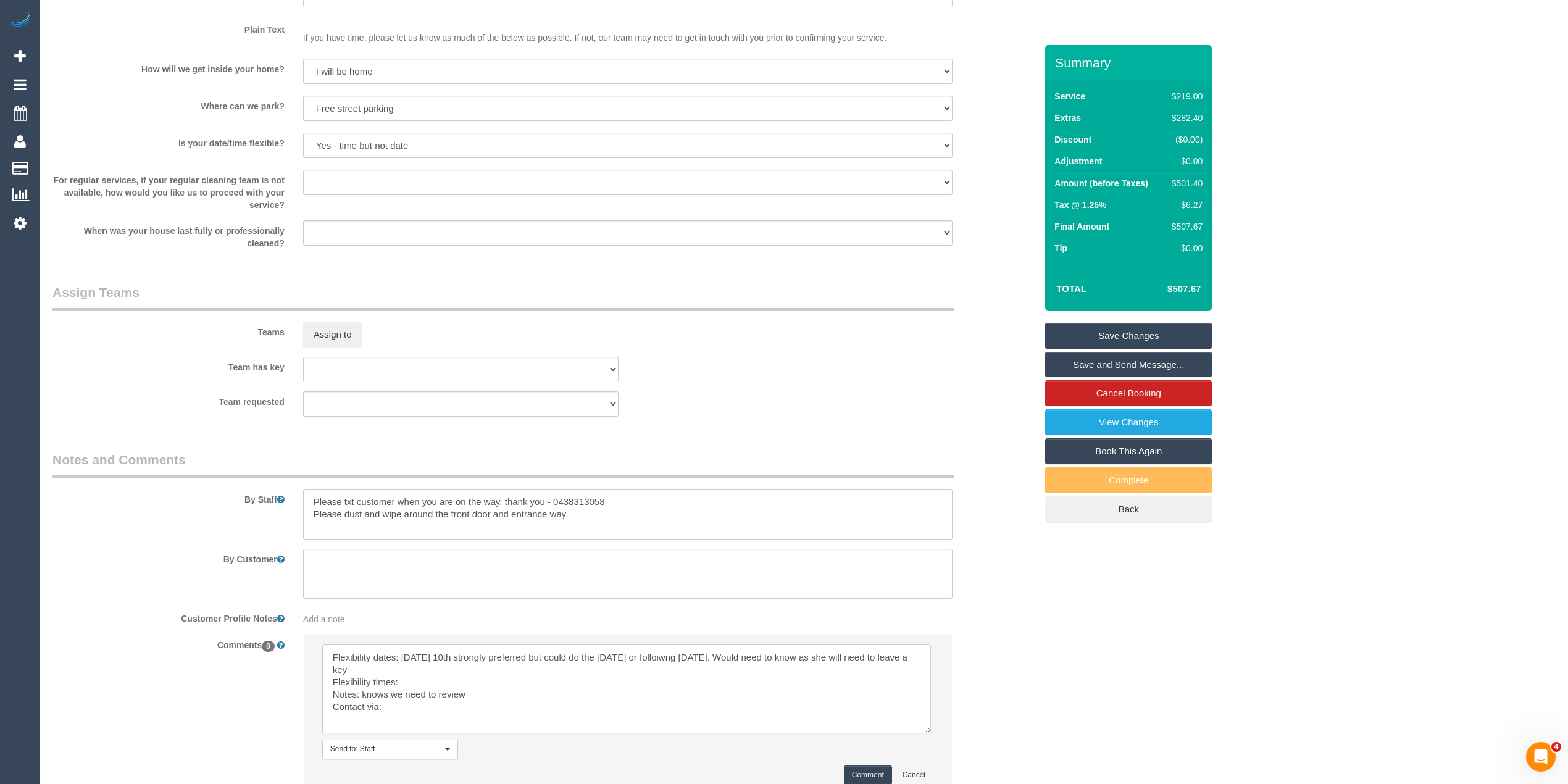
click at [448, 682] on textarea at bounding box center [626, 689] width 609 height 89
click at [415, 707] on textarea at bounding box center [626, 689] width 609 height 89
type textarea "Flexibility dates: [DATE] 10th strongly preferred but could do the [DATE] or fo…"
click at [868, 769] on button "Comment" at bounding box center [868, 774] width 48 height 19
